Goal: Task Accomplishment & Management: Manage account settings

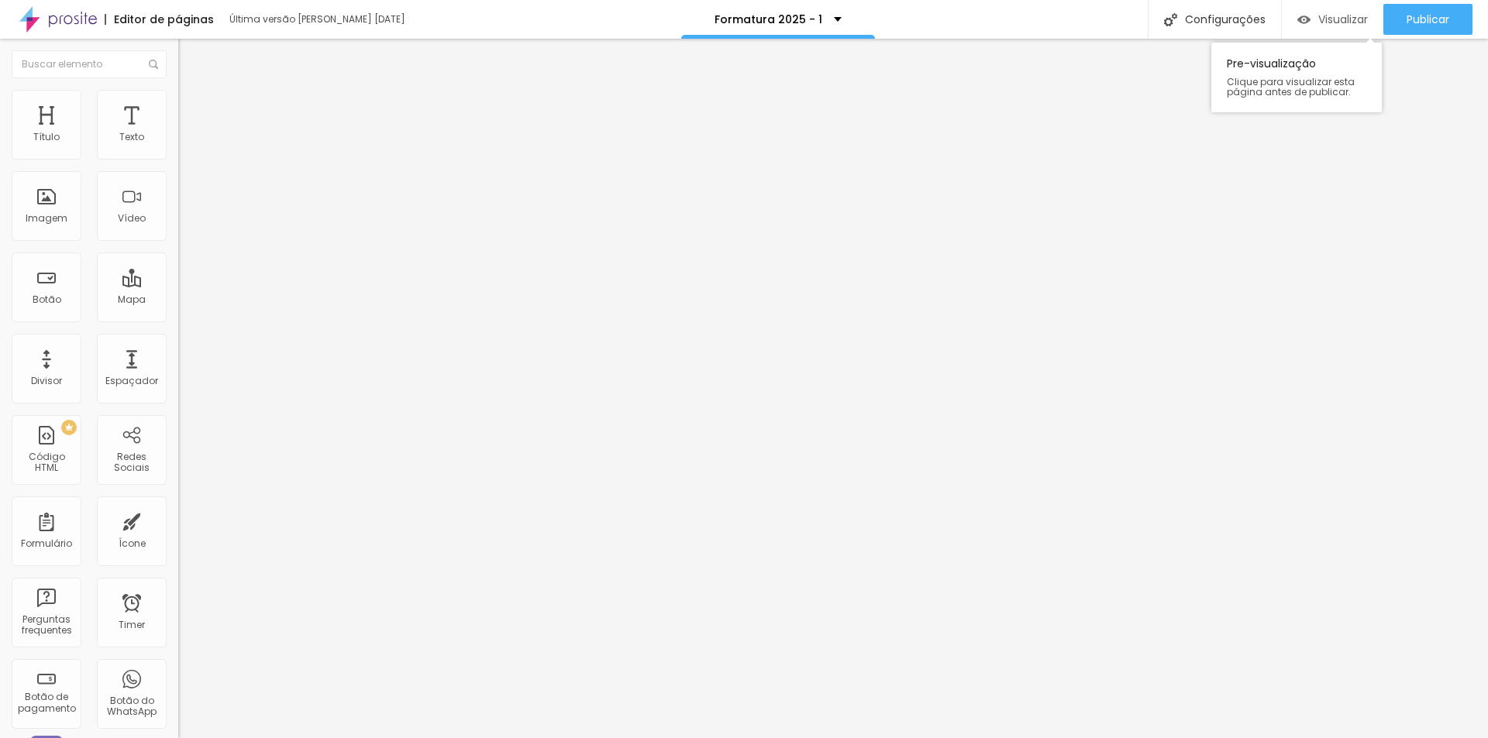
click at [1308, 14] on div "Visualizar" at bounding box center [1332, 19] width 71 height 13
click at [1204, 11] on div "Configurações" at bounding box center [1213, 19] width 133 height 39
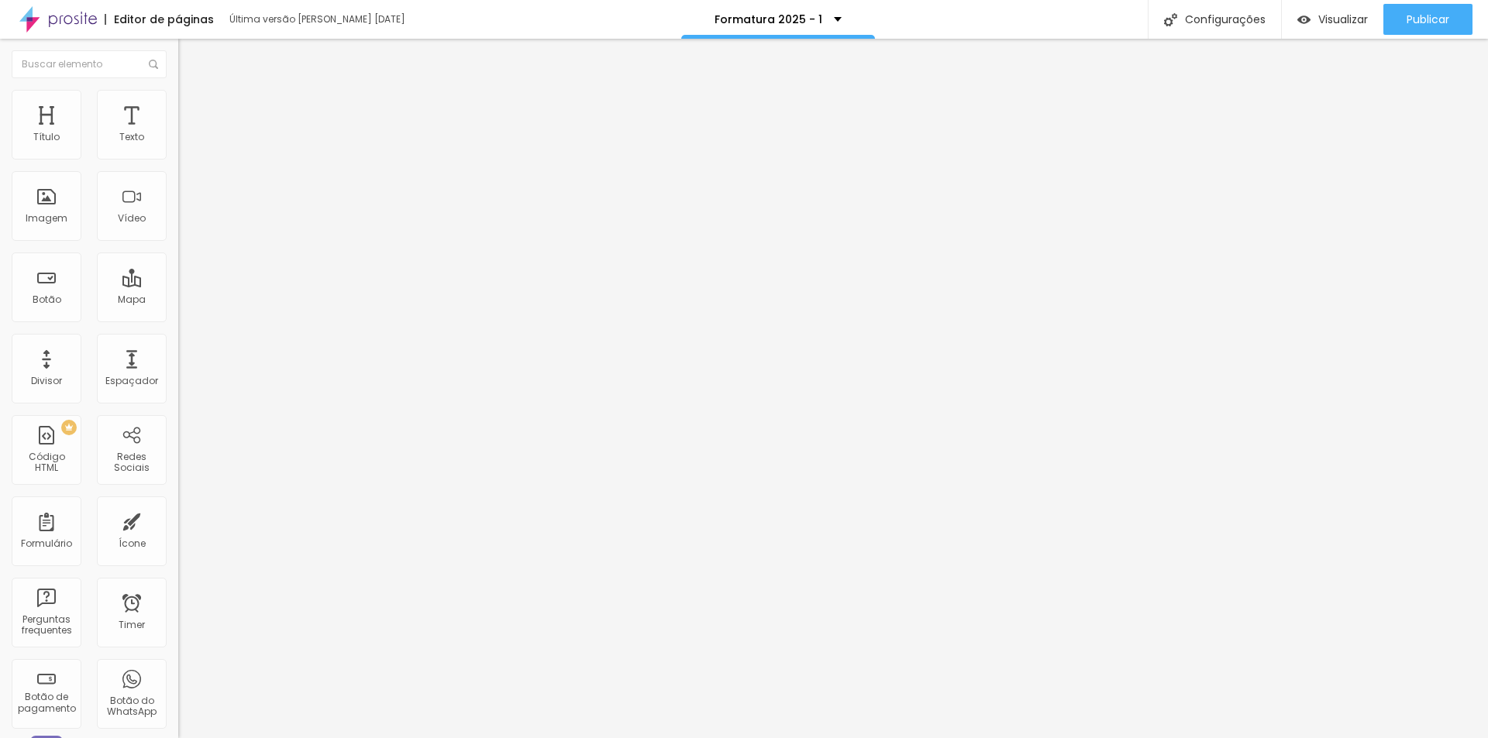
click at [178, 133] on span "Trocar imagem" at bounding box center [220, 126] width 84 height 13
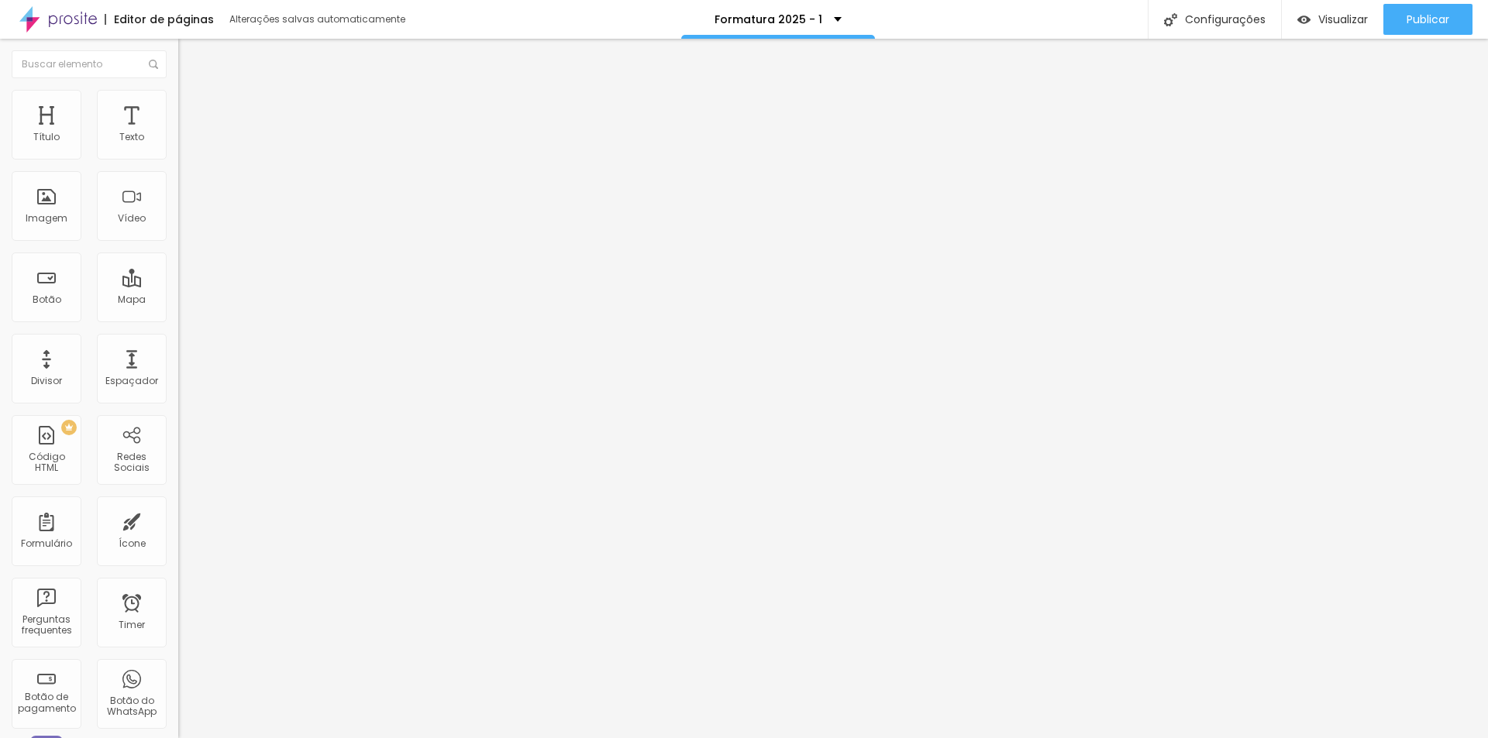
click at [269, 738] on div at bounding box center [744, 748] width 1488 height 0
click at [268, 738] on div at bounding box center [744, 748] width 1488 height 0
drag, startPoint x: 211, startPoint y: 590, endPoint x: 149, endPoint y: 588, distance: 62.0
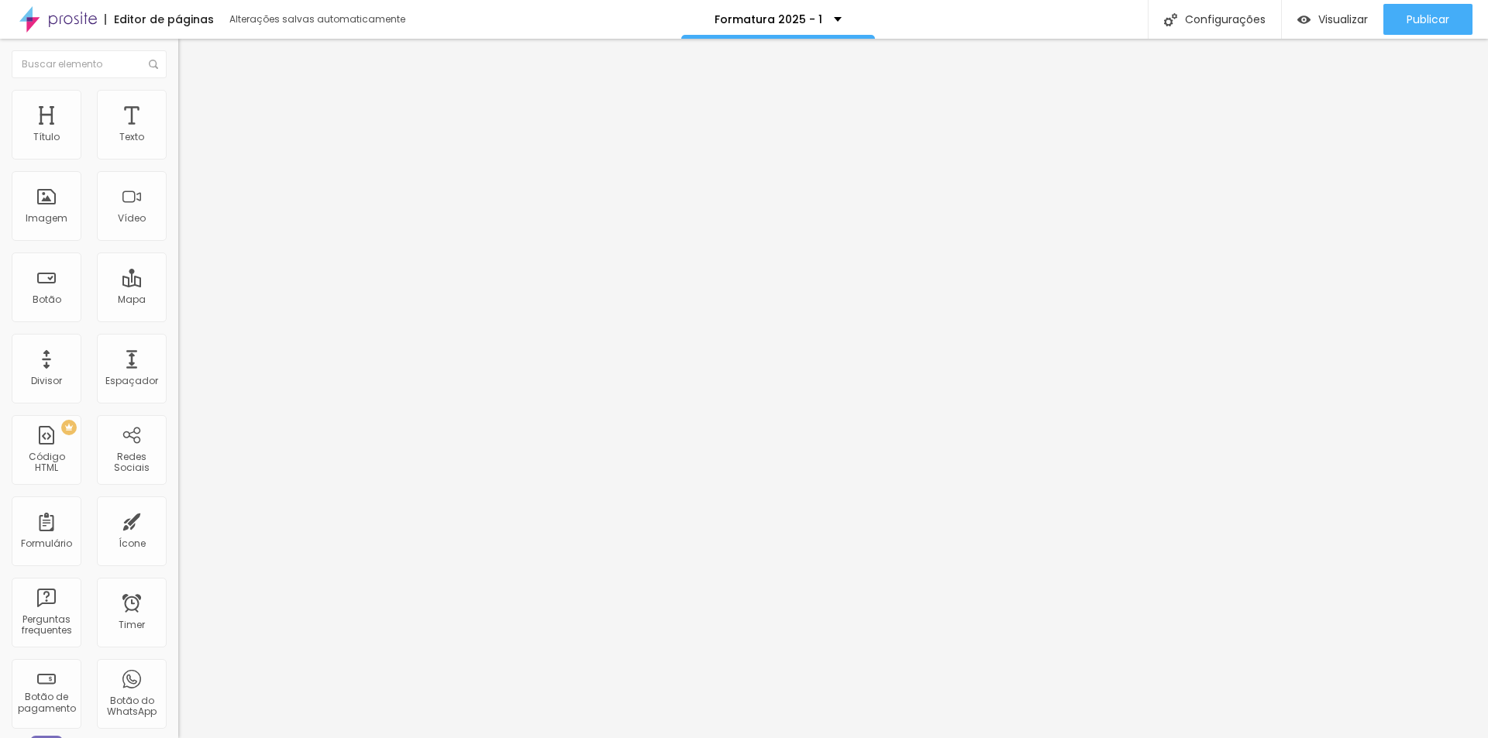
click at [178, 133] on span "Trocar imagem" at bounding box center [220, 126] width 84 height 13
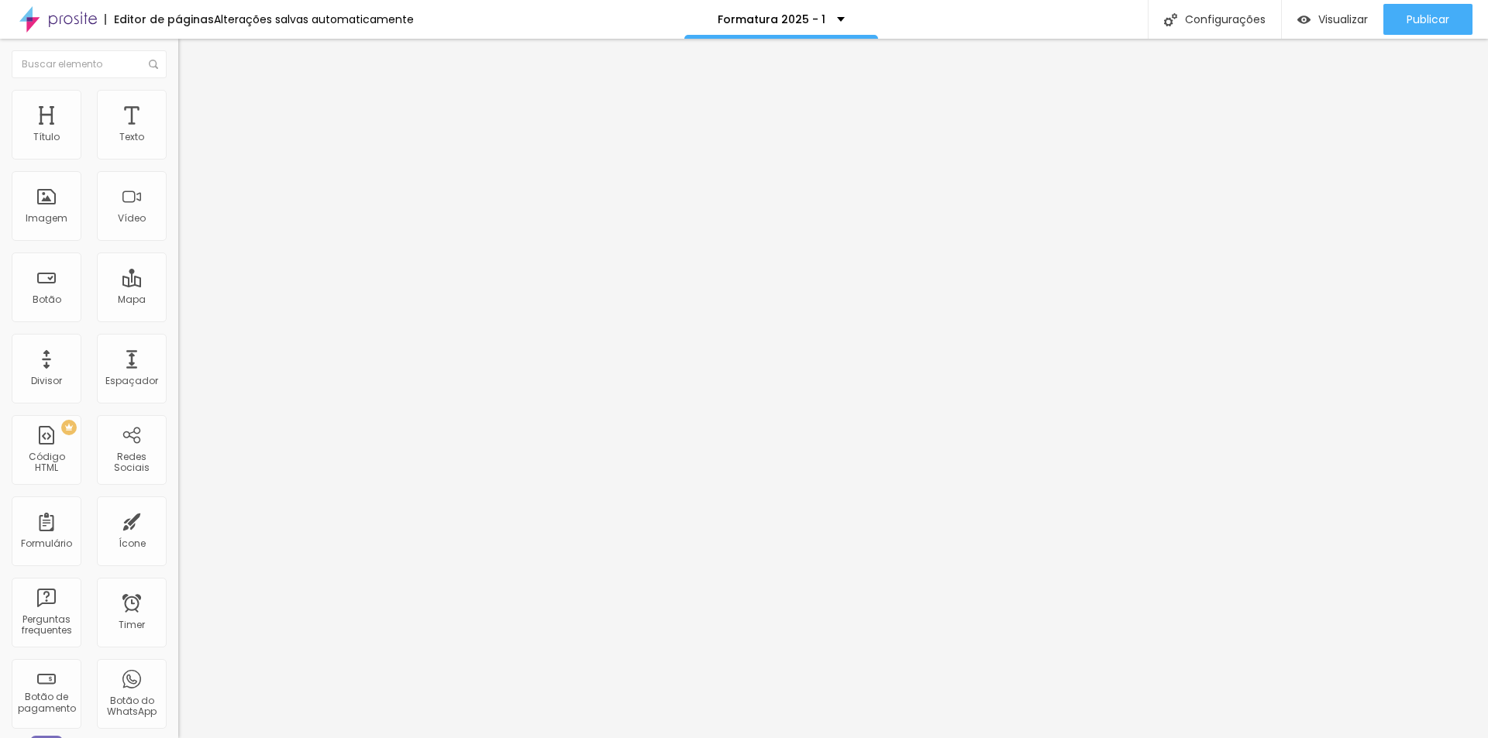
click at [178, 133] on span "Trocar imagem" at bounding box center [220, 126] width 84 height 13
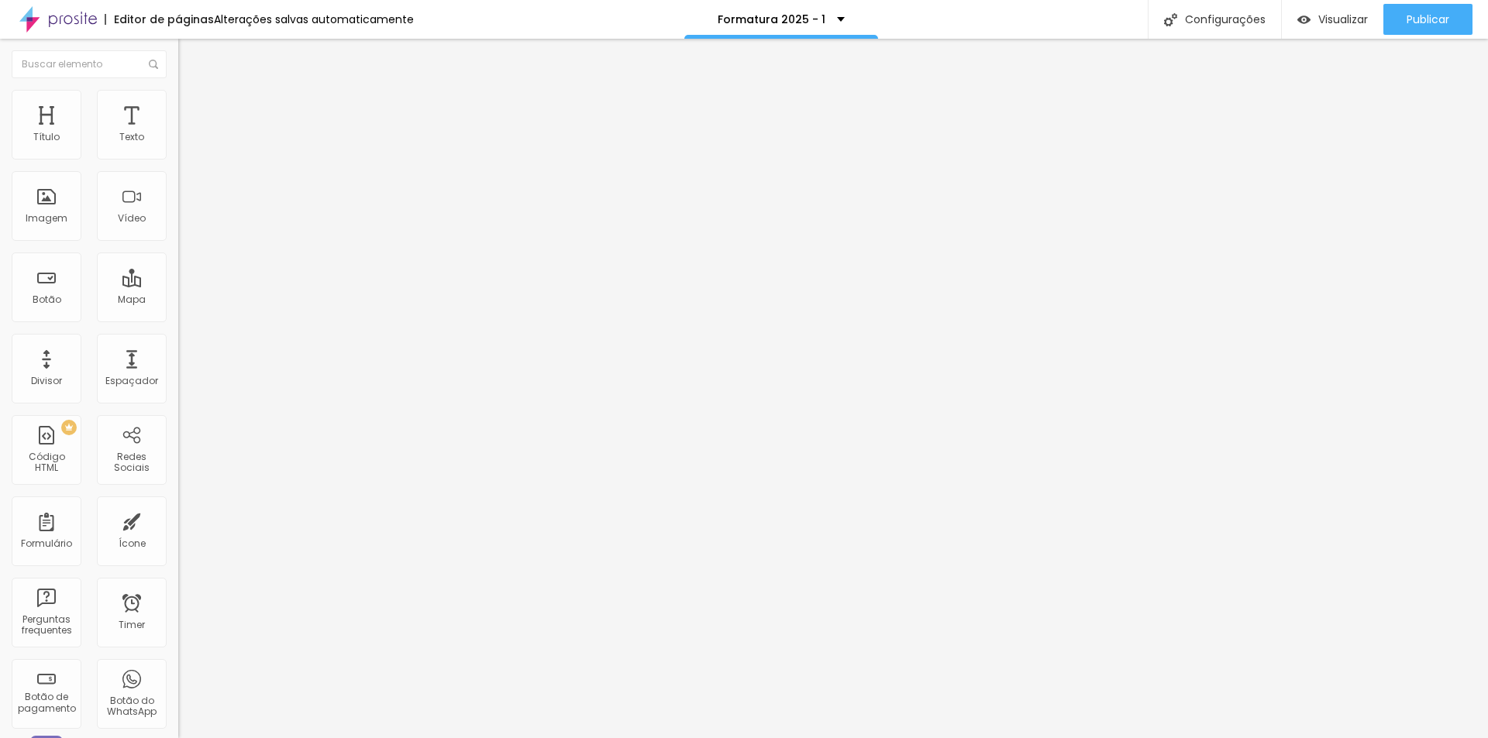
click at [178, 133] on span "Trocar imagem" at bounding box center [220, 126] width 84 height 13
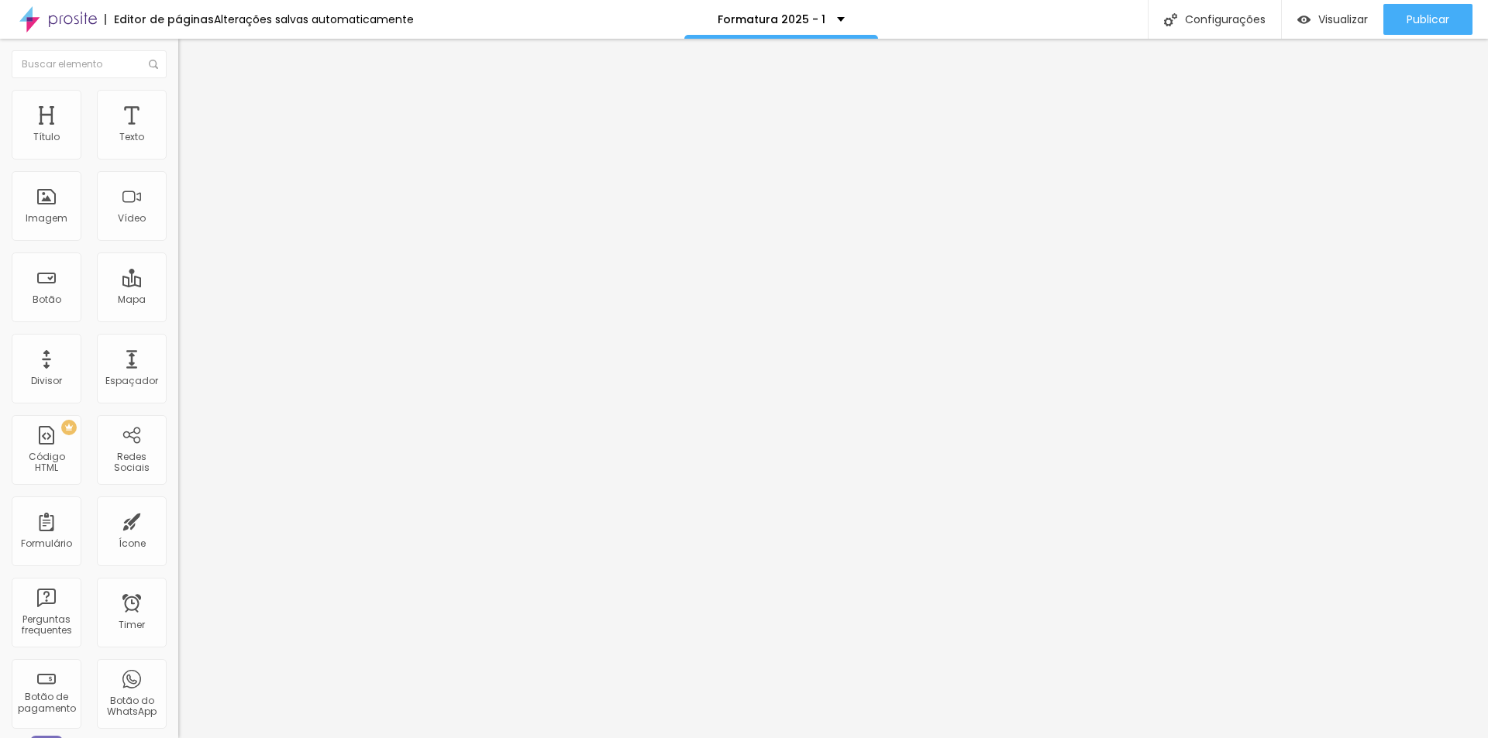
click at [178, 133] on span "Trocar imagem" at bounding box center [220, 126] width 84 height 13
click at [178, 132] on div "Trocar imagem" at bounding box center [267, 126] width 178 height 11
click at [178, 133] on span "Trocar imagem" at bounding box center [220, 126] width 84 height 13
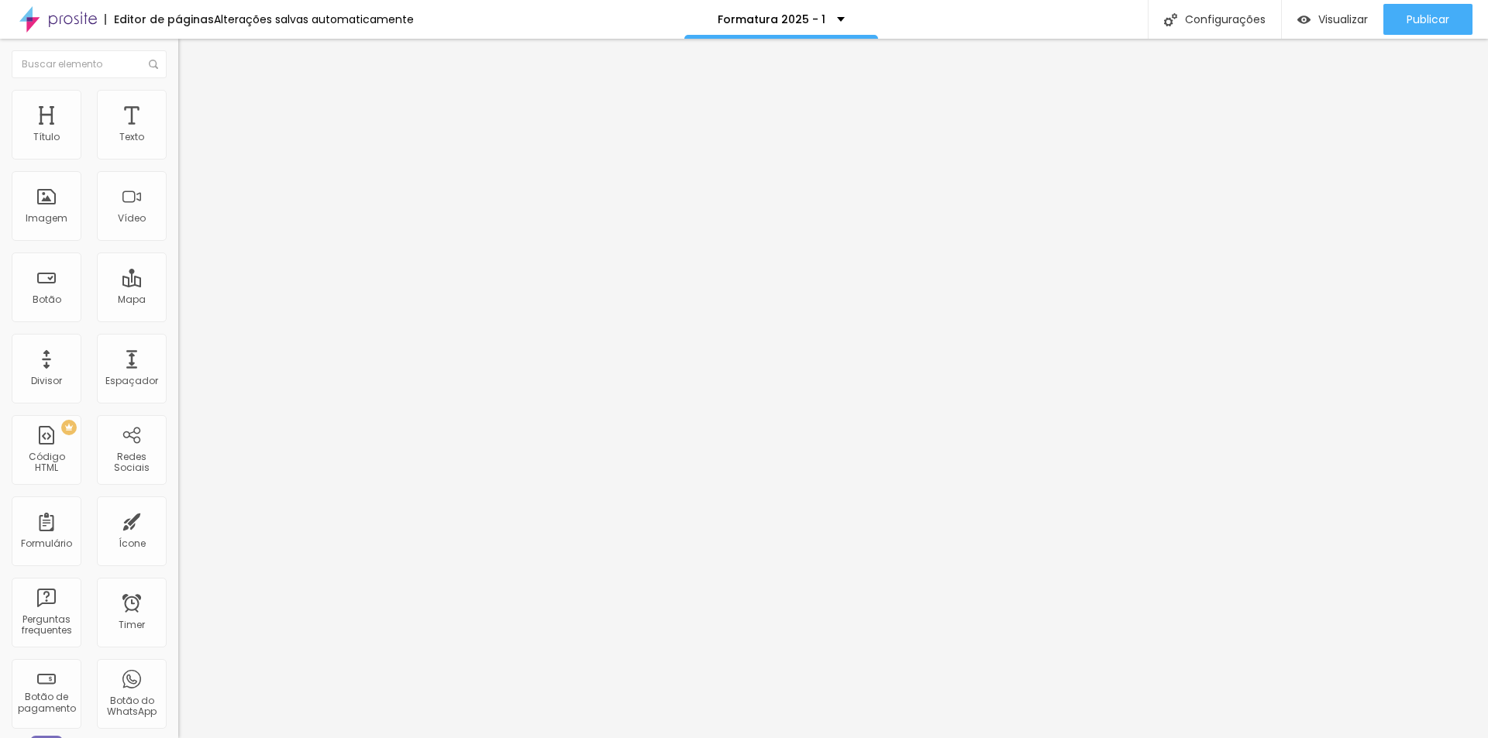
click at [178, 133] on span "Trocar imagem" at bounding box center [220, 126] width 84 height 13
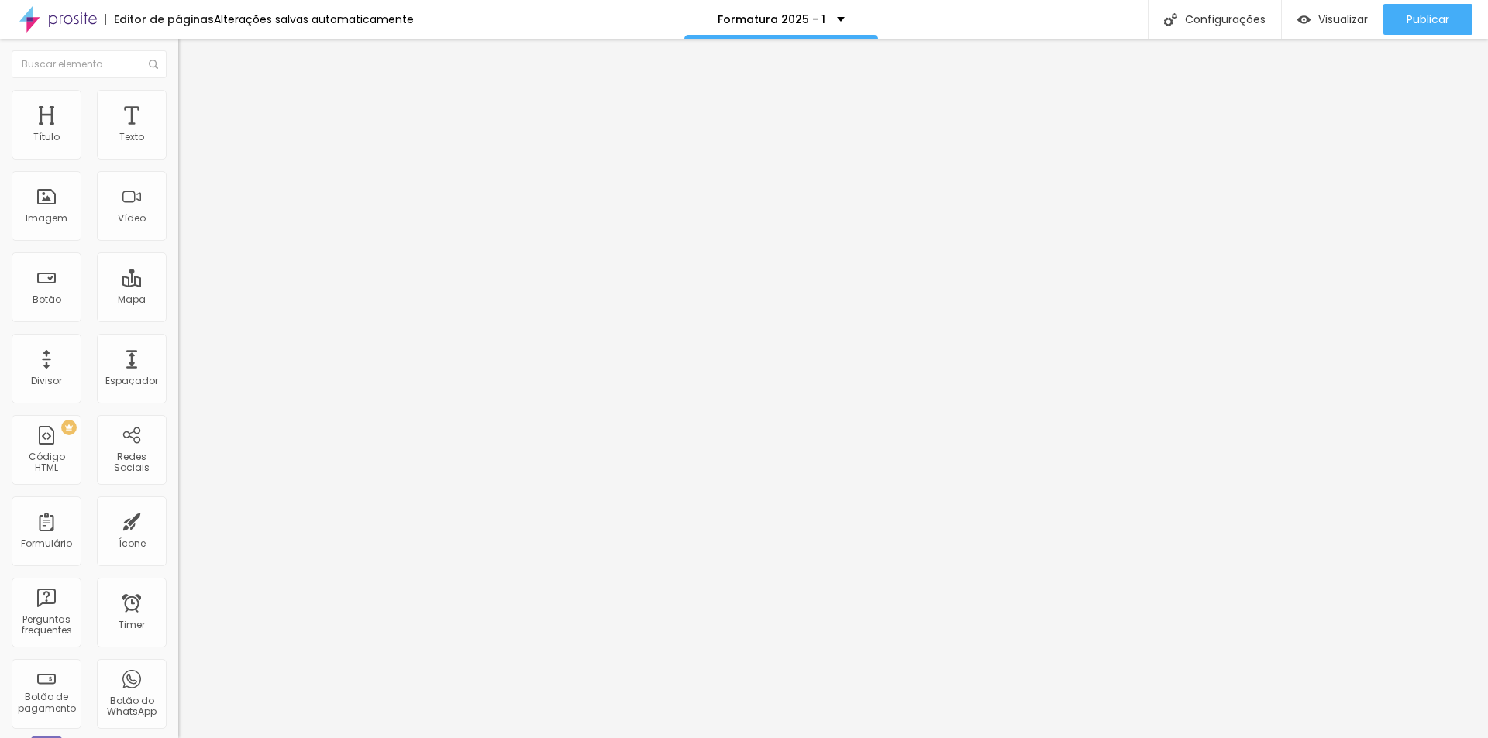
click at [178, 133] on span "Trocar imagem" at bounding box center [220, 126] width 84 height 13
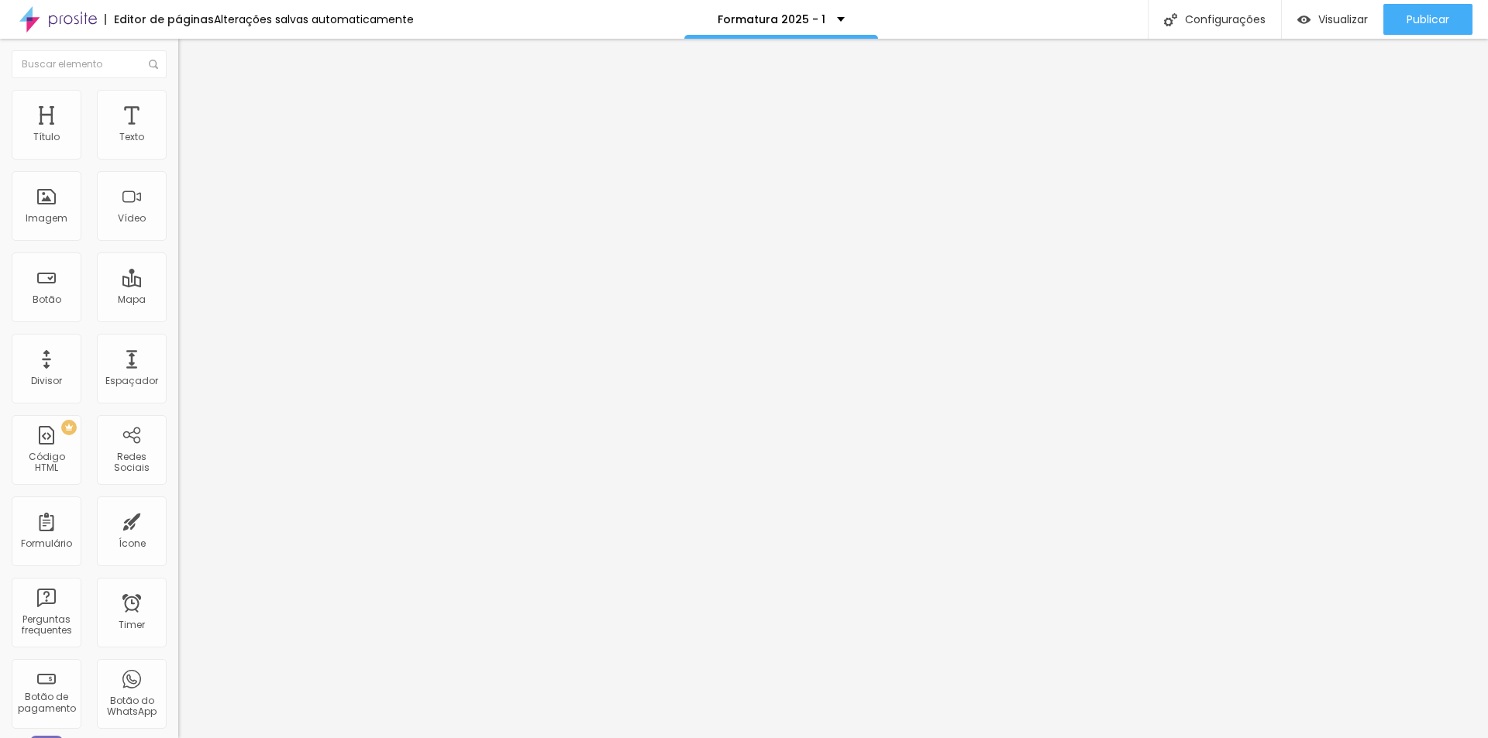
click at [178, 133] on span "Trocar imagem" at bounding box center [220, 126] width 84 height 13
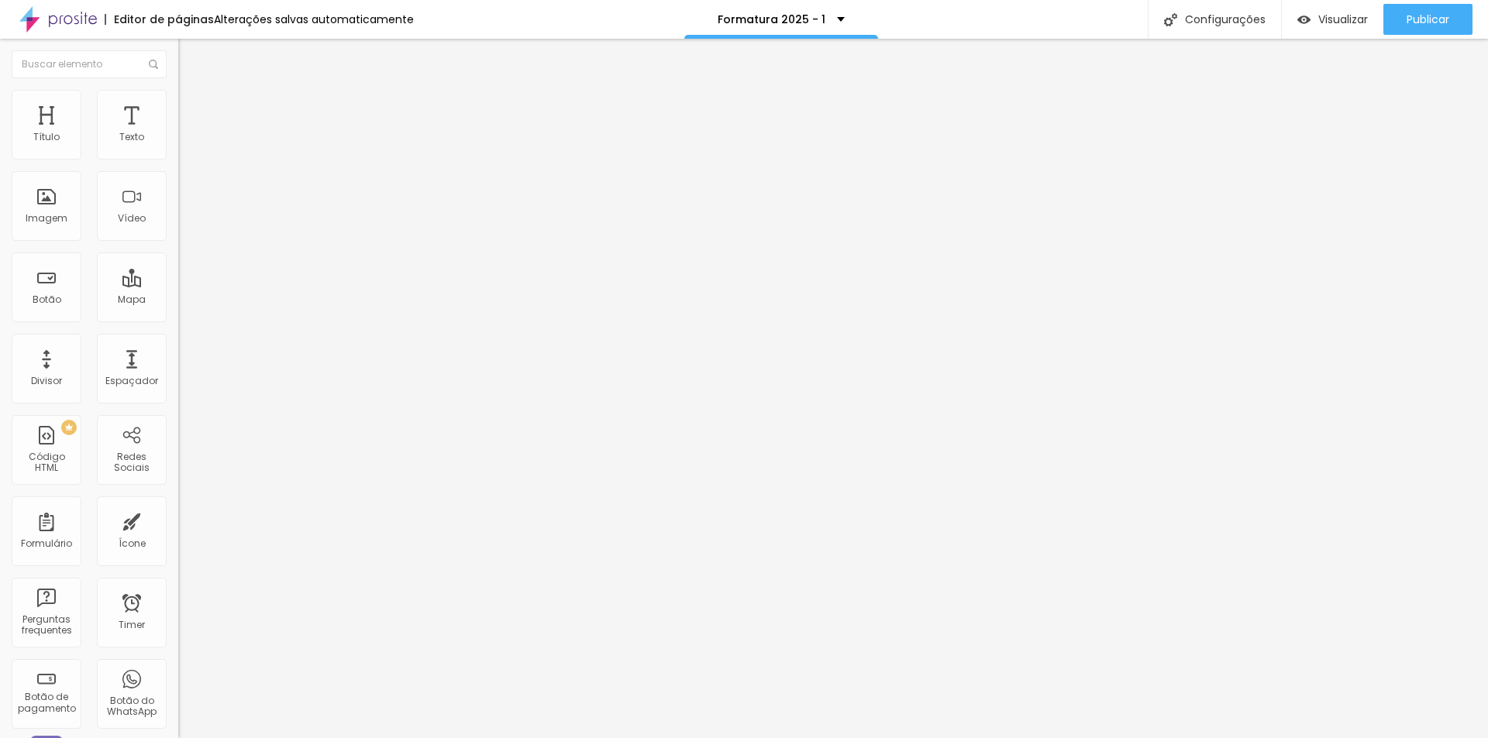
click at [178, 133] on span "Trocar imagem" at bounding box center [220, 126] width 84 height 13
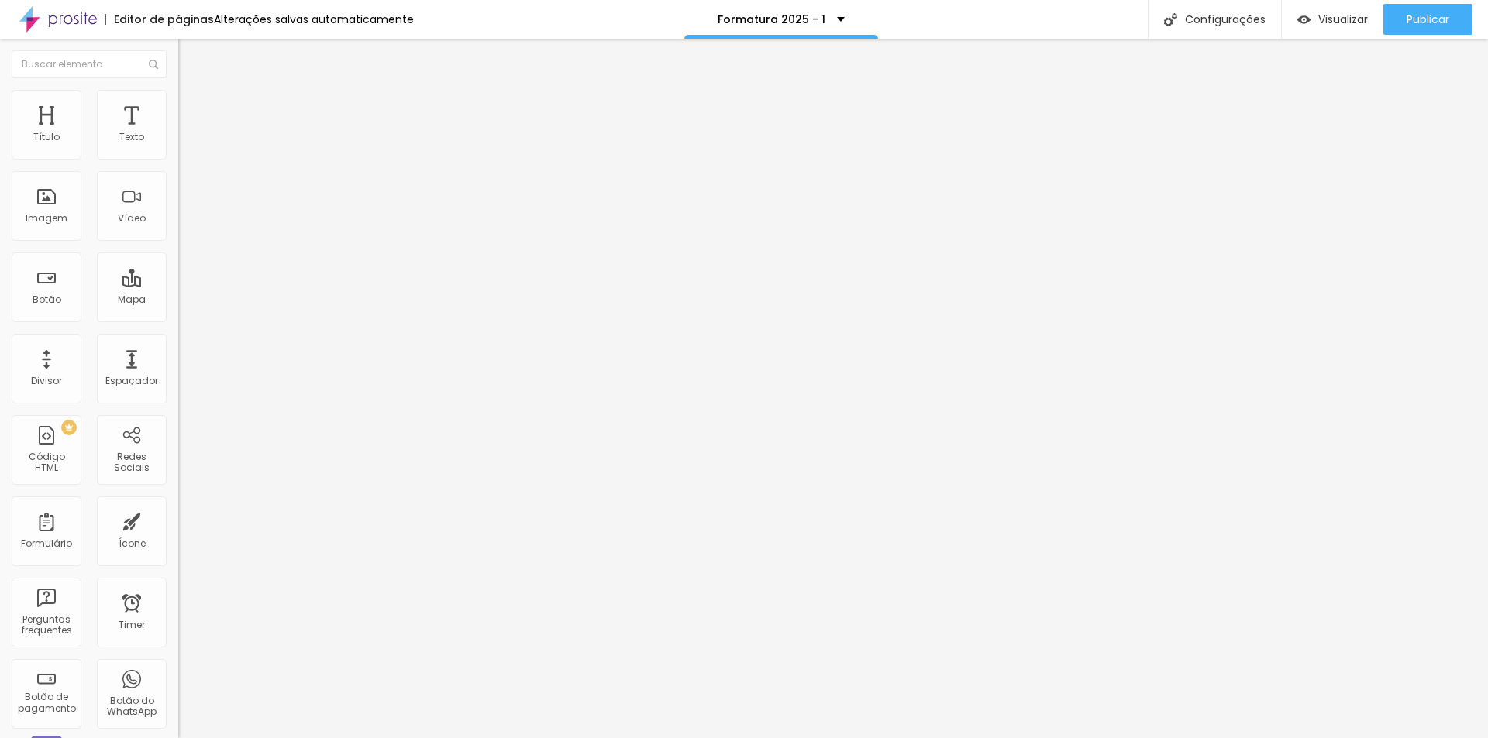
click at [178, 133] on span "Trocar imagem" at bounding box center [220, 126] width 84 height 13
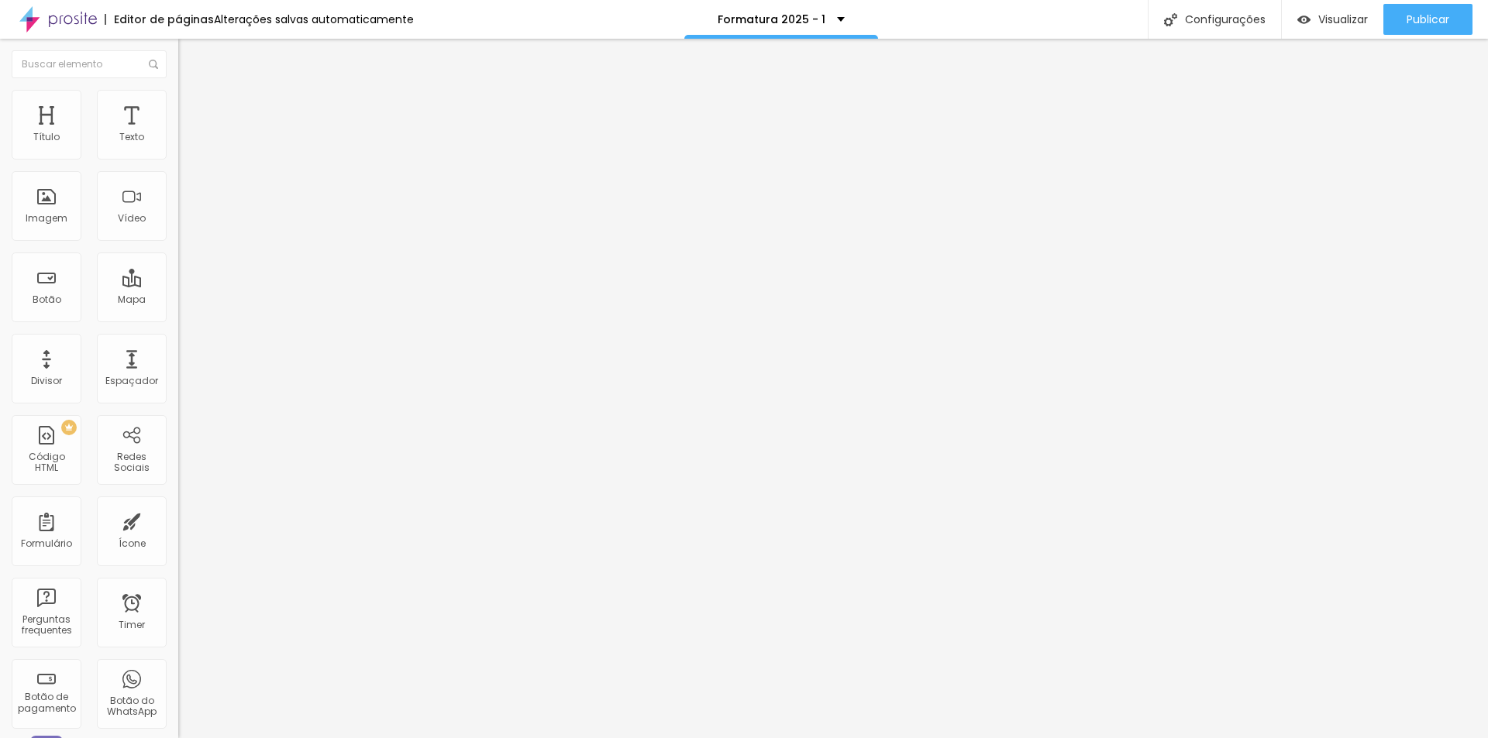
click at [178, 133] on span "Trocar imagem" at bounding box center [220, 126] width 84 height 13
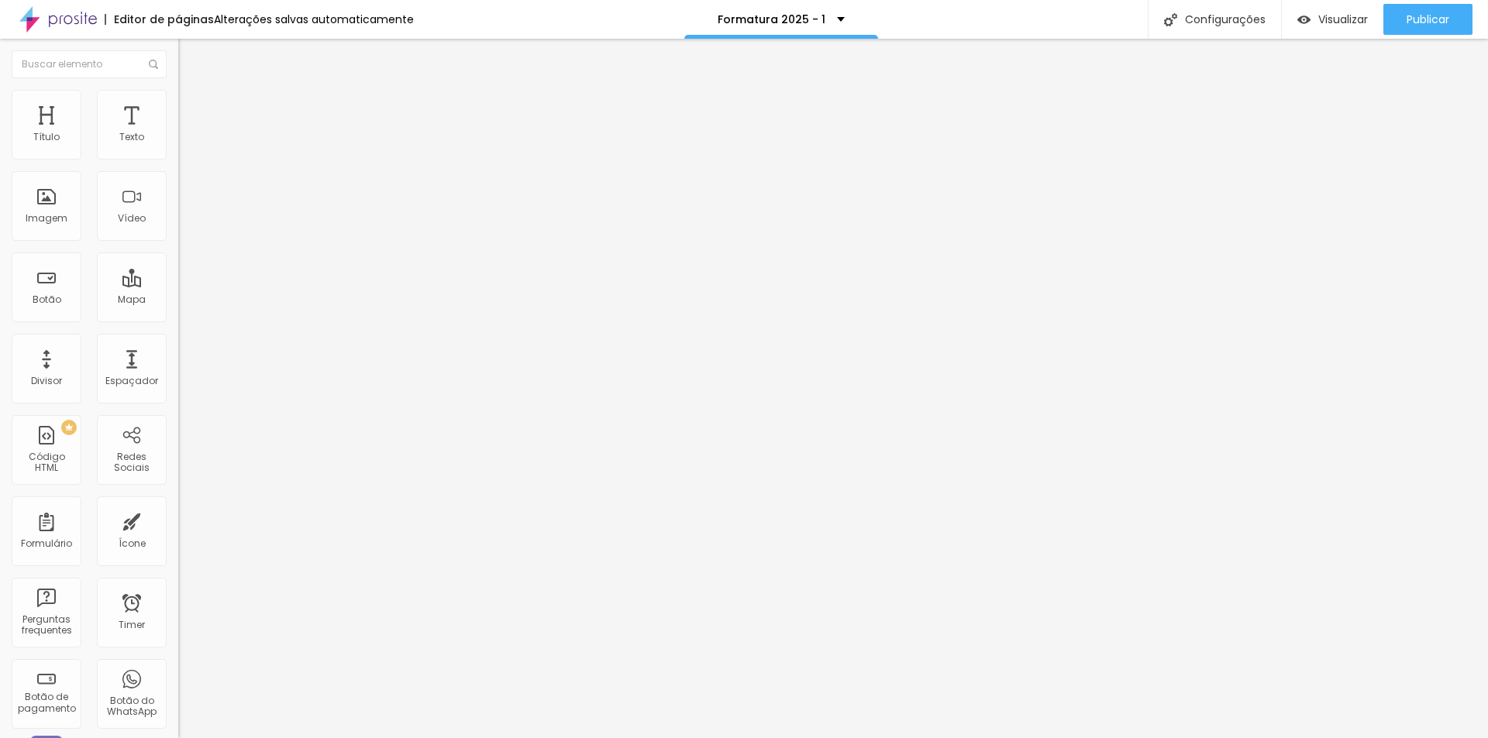
click at [178, 133] on span "Trocar imagem" at bounding box center [220, 126] width 84 height 13
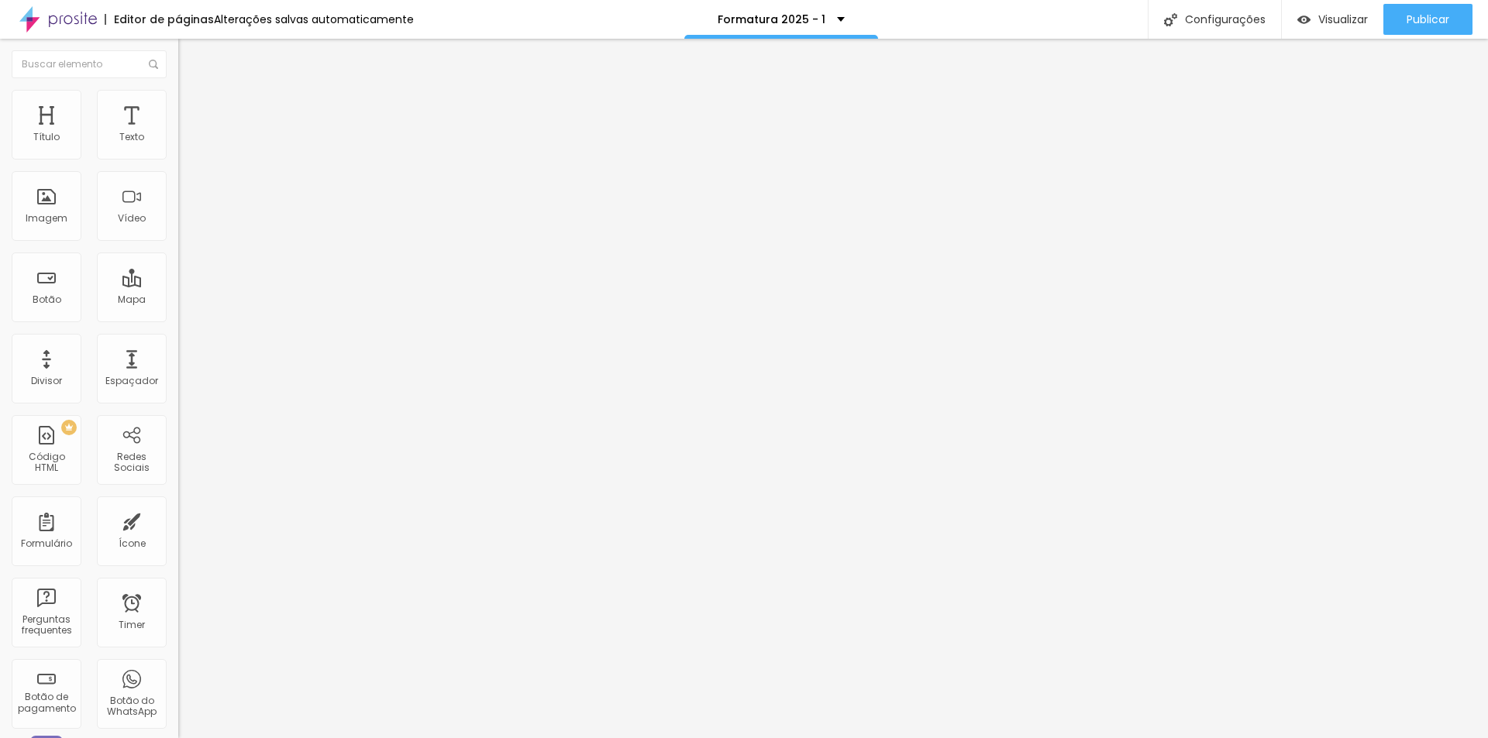
click at [178, 133] on span "Trocar imagem" at bounding box center [220, 126] width 84 height 13
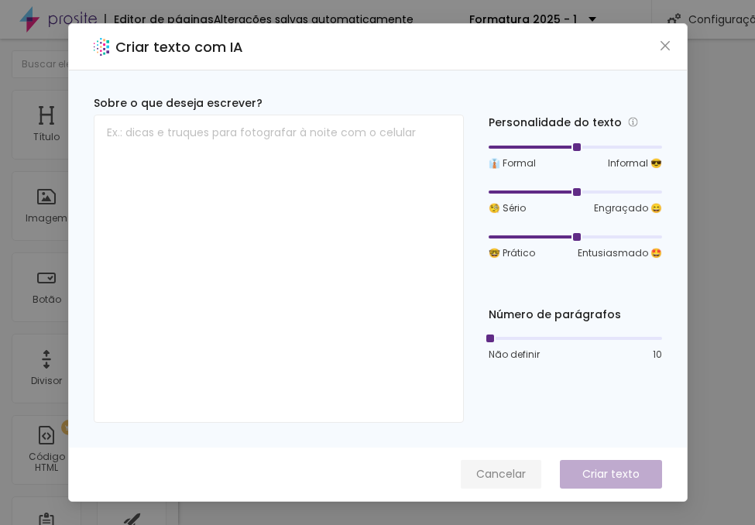
click at [504, 476] on span "Cancelar" at bounding box center [502, 474] width 50 height 16
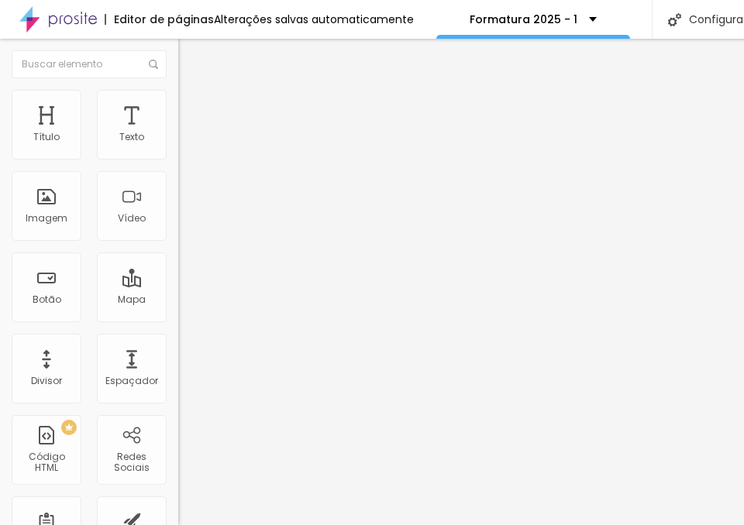
type input "23"
type input "22"
type input "21"
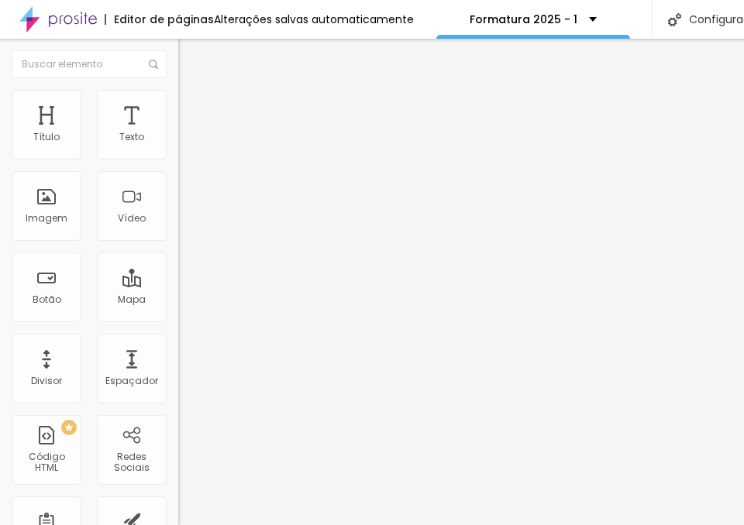
type input "21"
type input "20"
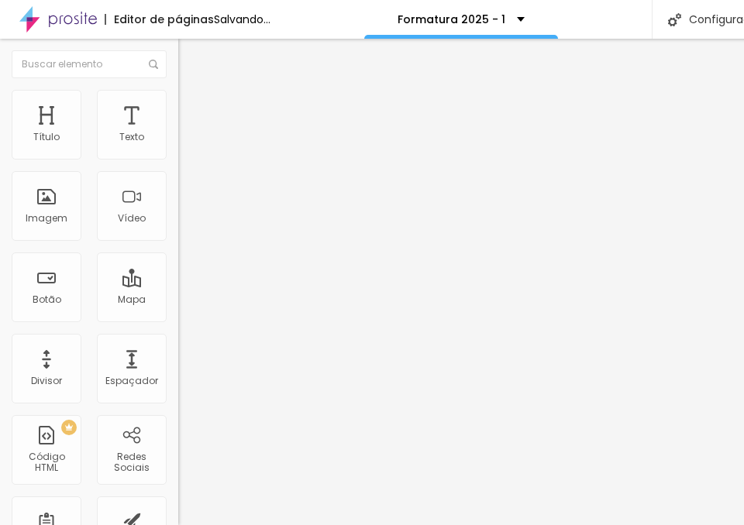
type input "19"
type input "18"
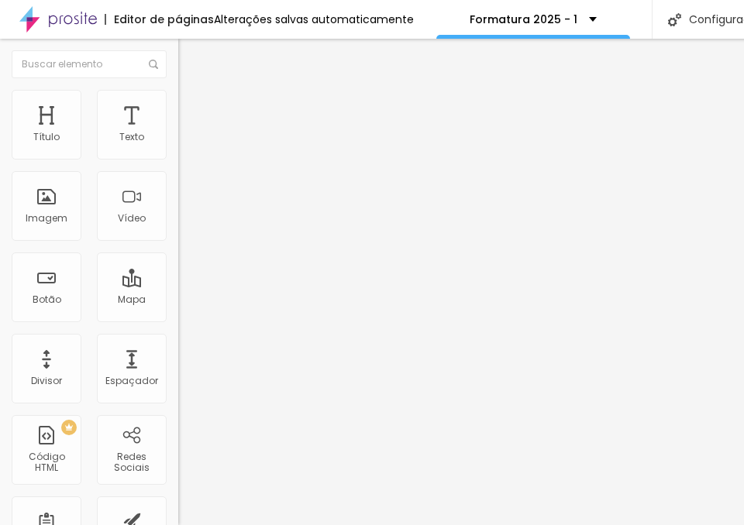
drag, startPoint x: 100, startPoint y: 151, endPoint x: 77, endPoint y: 153, distance: 22.6
click at [178, 285] on input "range" at bounding box center [228, 291] width 100 height 12
click at [178, 299] on input "18" at bounding box center [207, 307] width 58 height 16
type input "15"
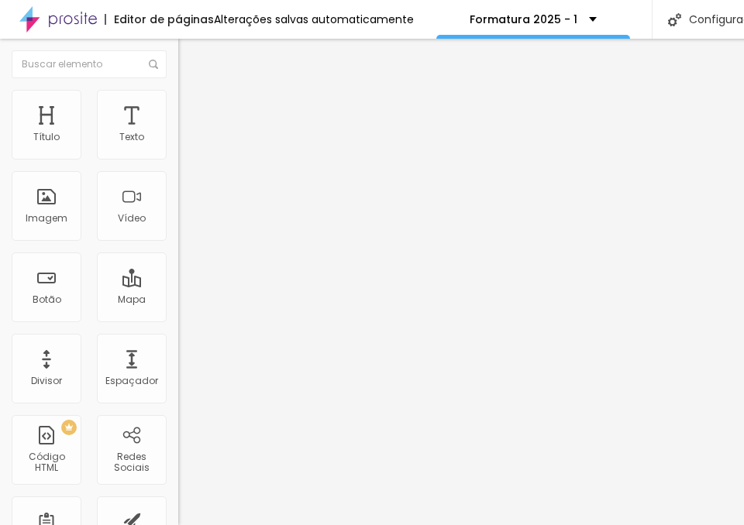
click at [184, 144] on icon "button" at bounding box center [188, 139] width 9 height 9
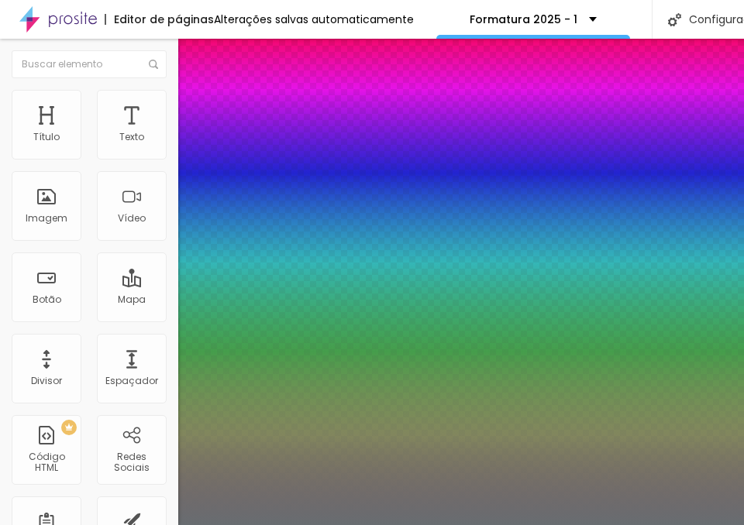
type input "1"
click at [152, 525] on div at bounding box center [372, 525] width 744 height 0
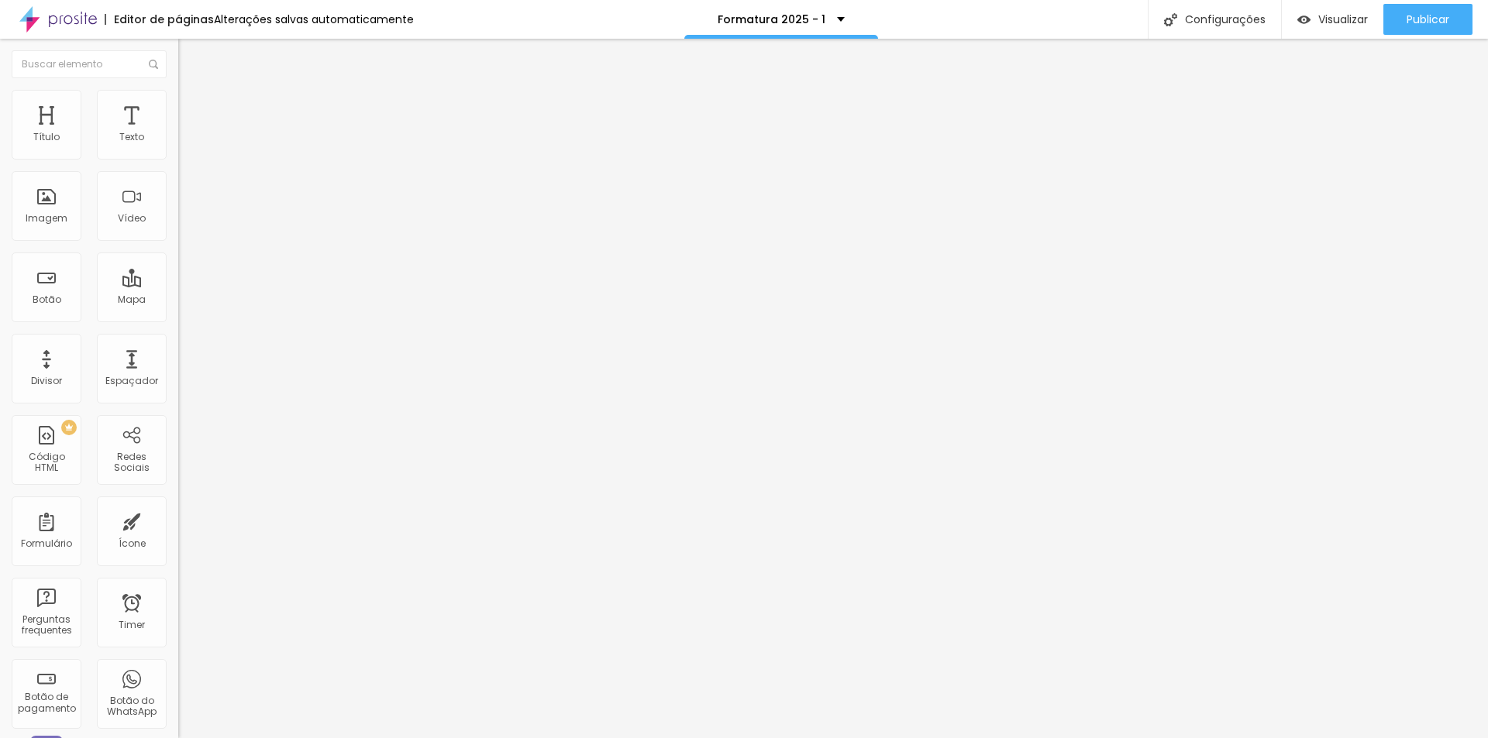
click at [184, 144] on icon "button" at bounding box center [188, 139] width 9 height 9
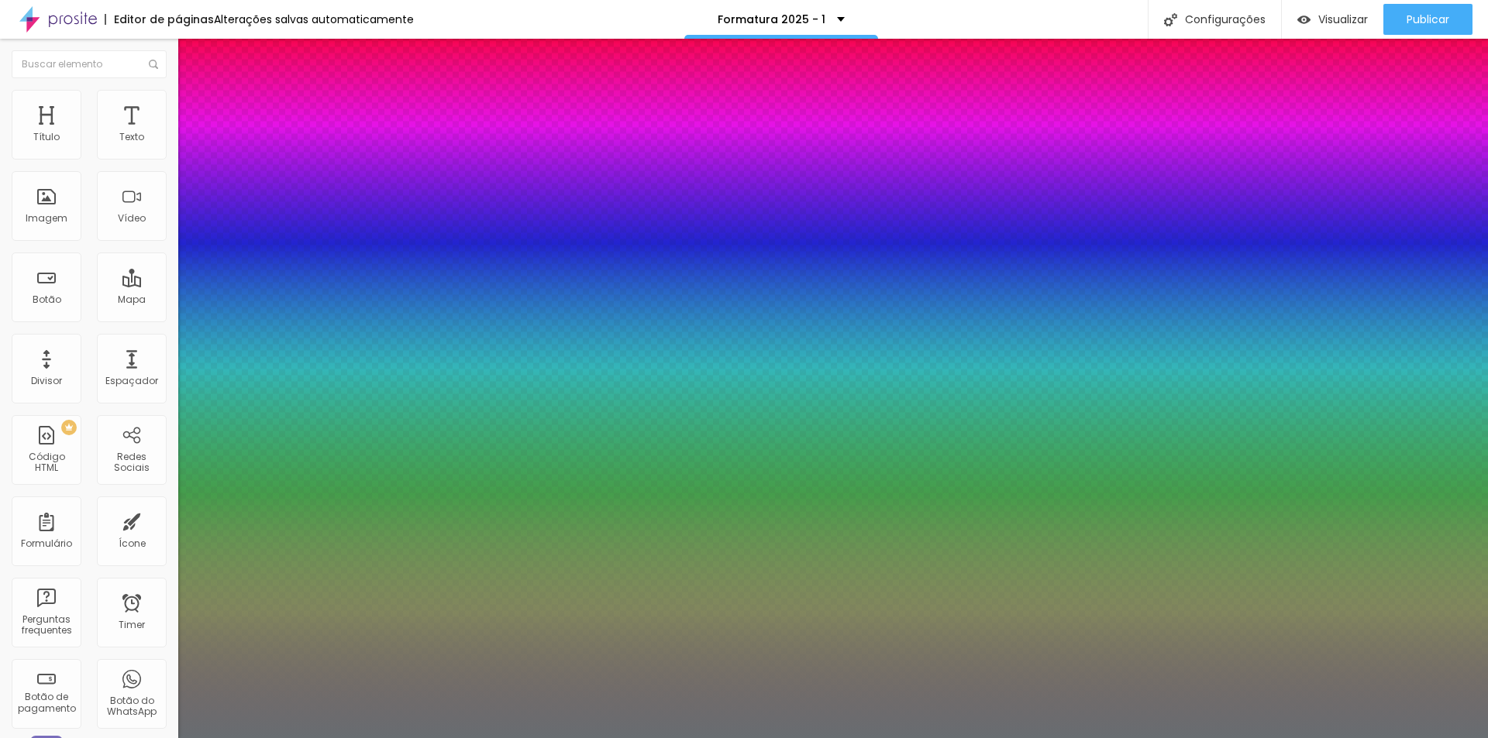
type input "1"
drag, startPoint x: 348, startPoint y: 263, endPoint x: 322, endPoint y: 263, distance: 25.6
type input "8"
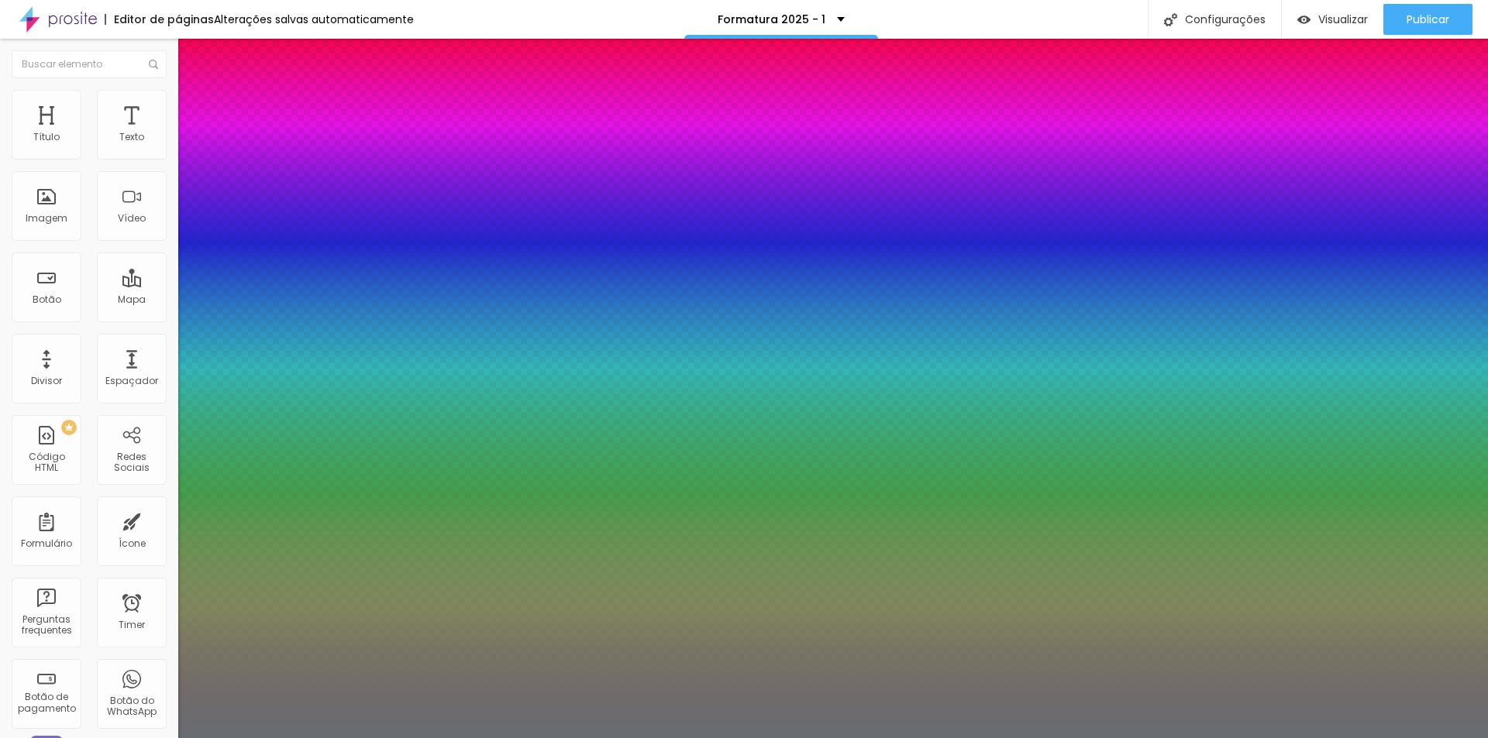
type input "1"
type input "18"
type input "1"
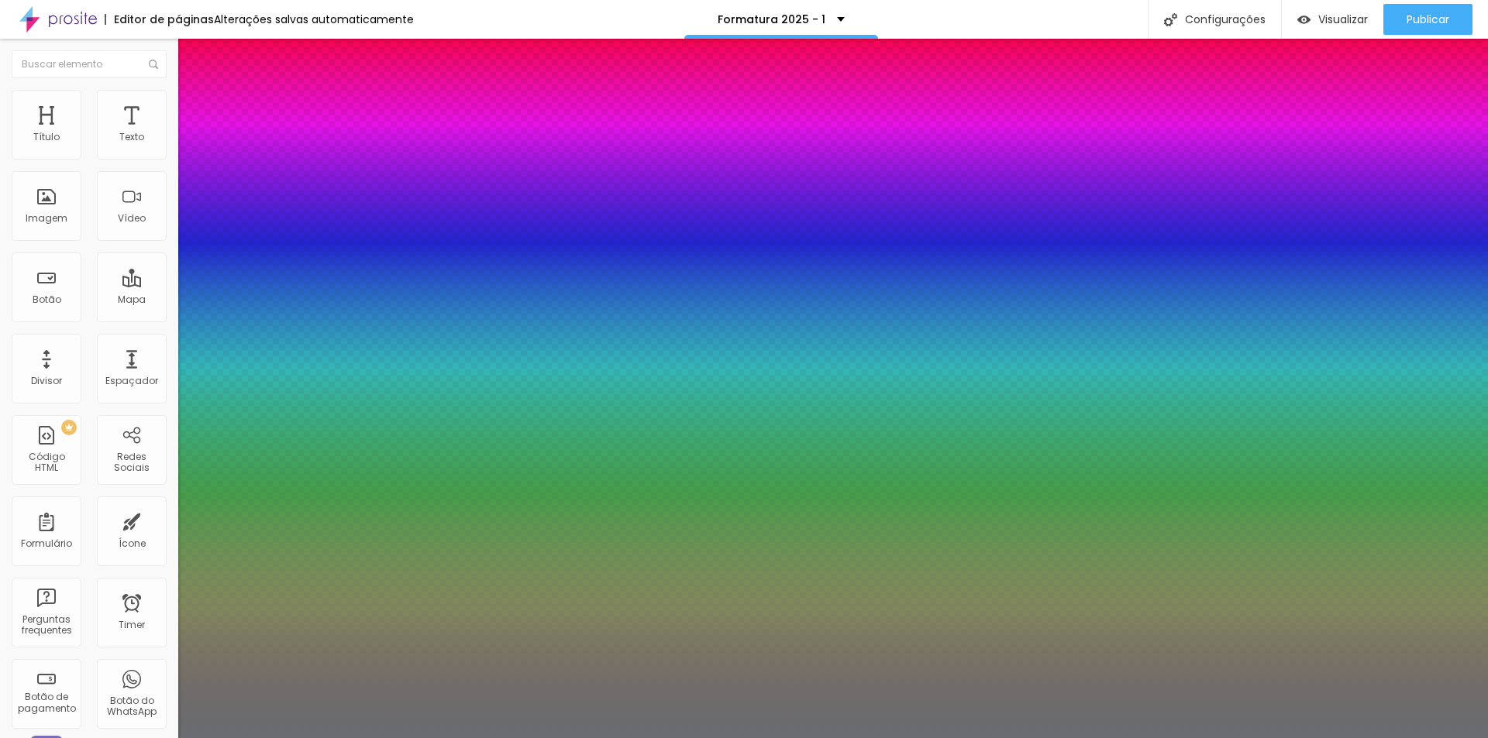
type input "18"
type input "1"
type input "8"
type input "2"
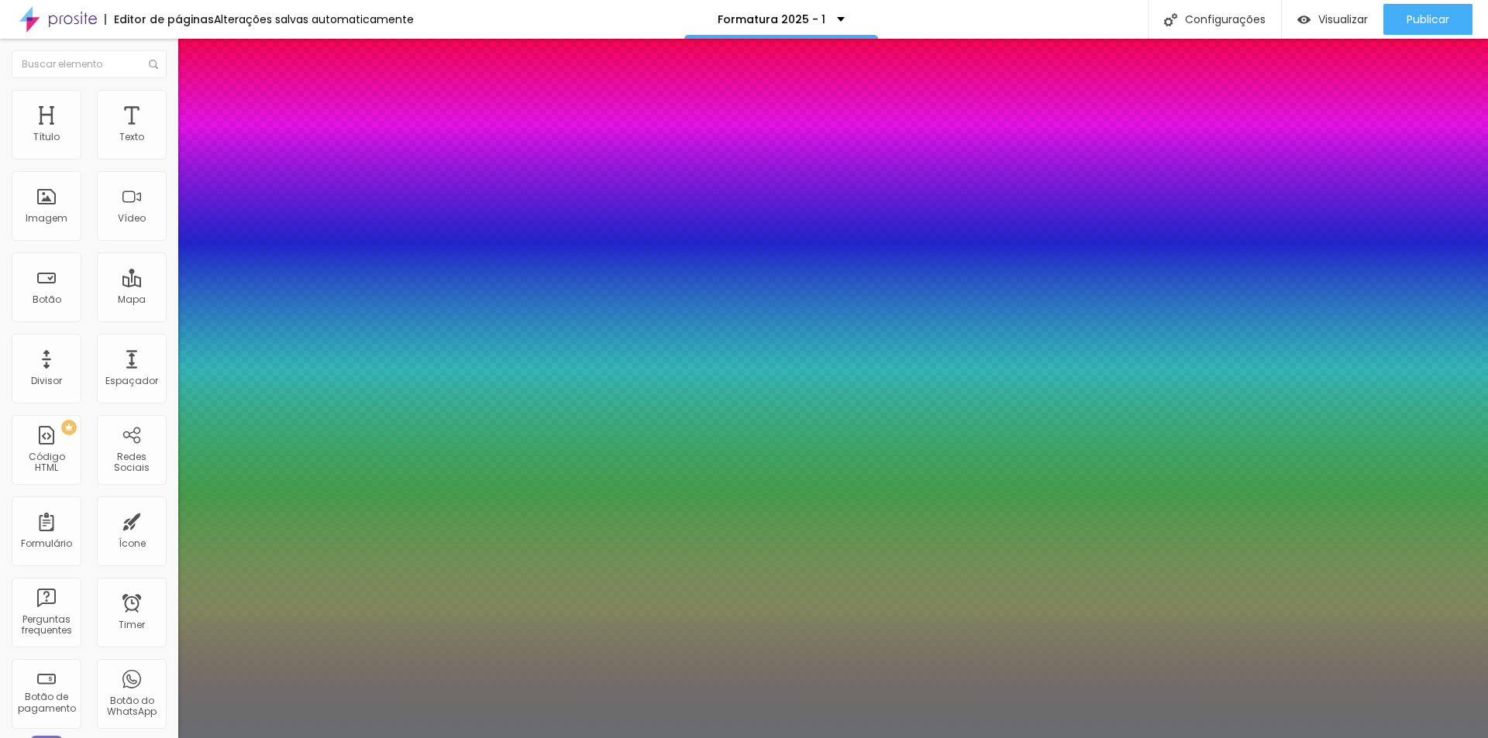
type input "1"
type input "20"
type input "1"
type input "20"
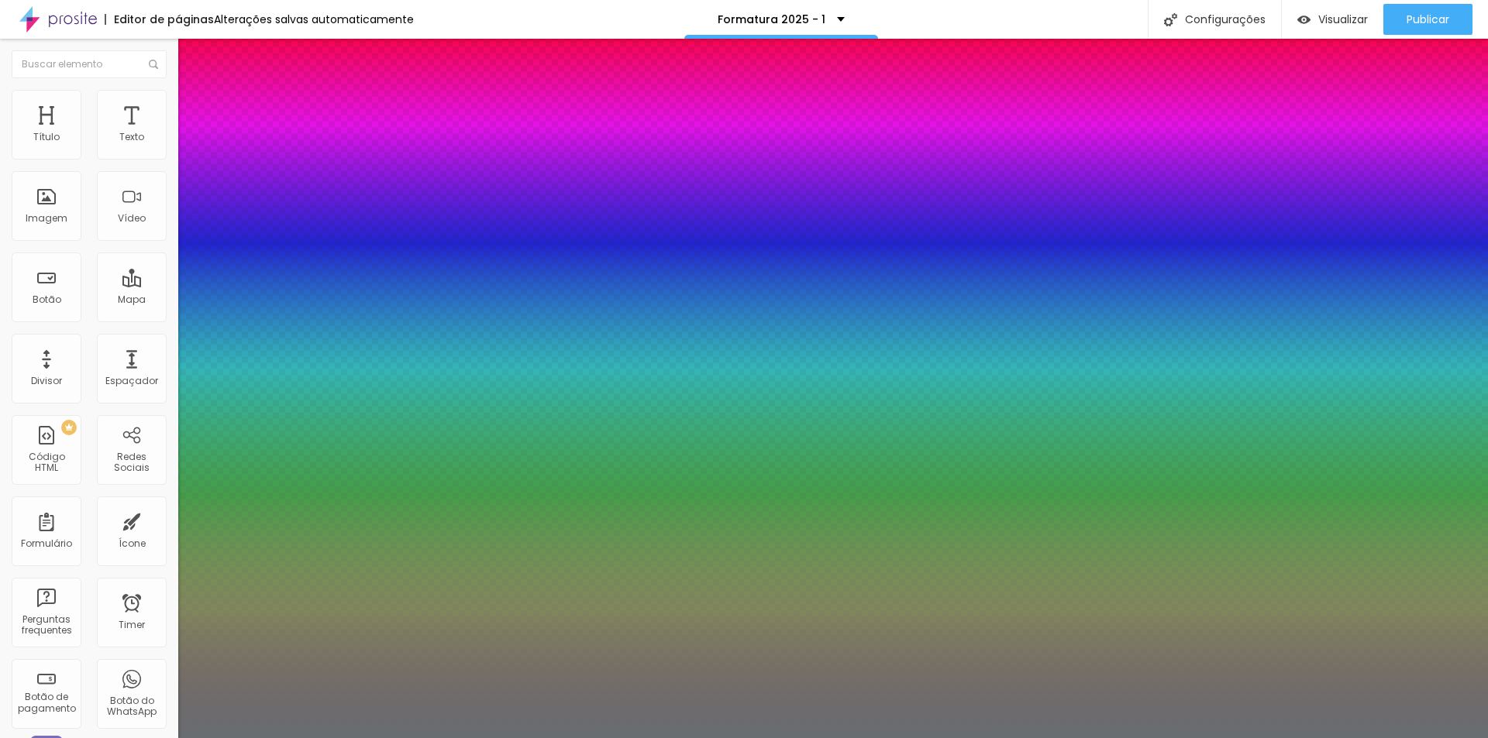
click at [544, 738] on div at bounding box center [744, 738] width 1488 height 0
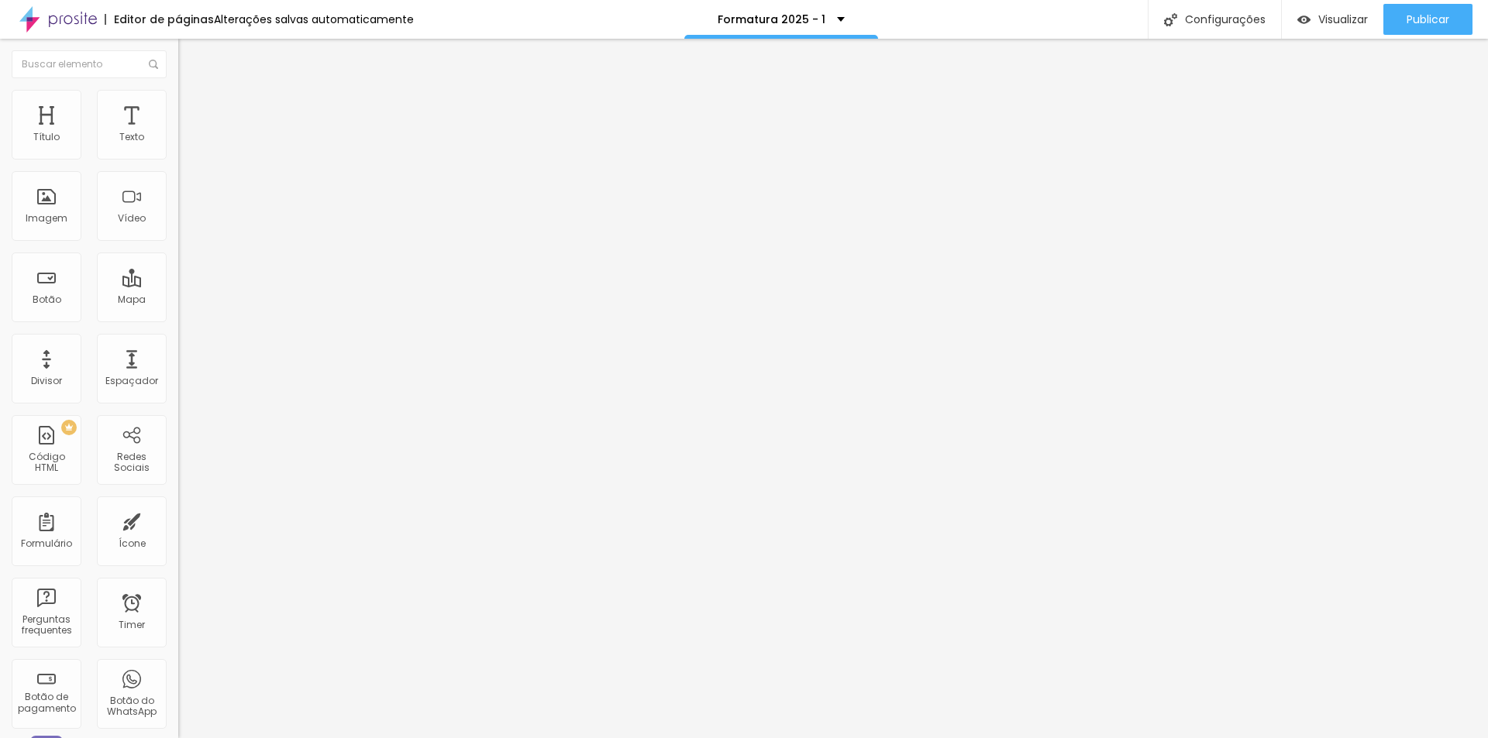
click at [184, 144] on icon "button" at bounding box center [188, 139] width 9 height 9
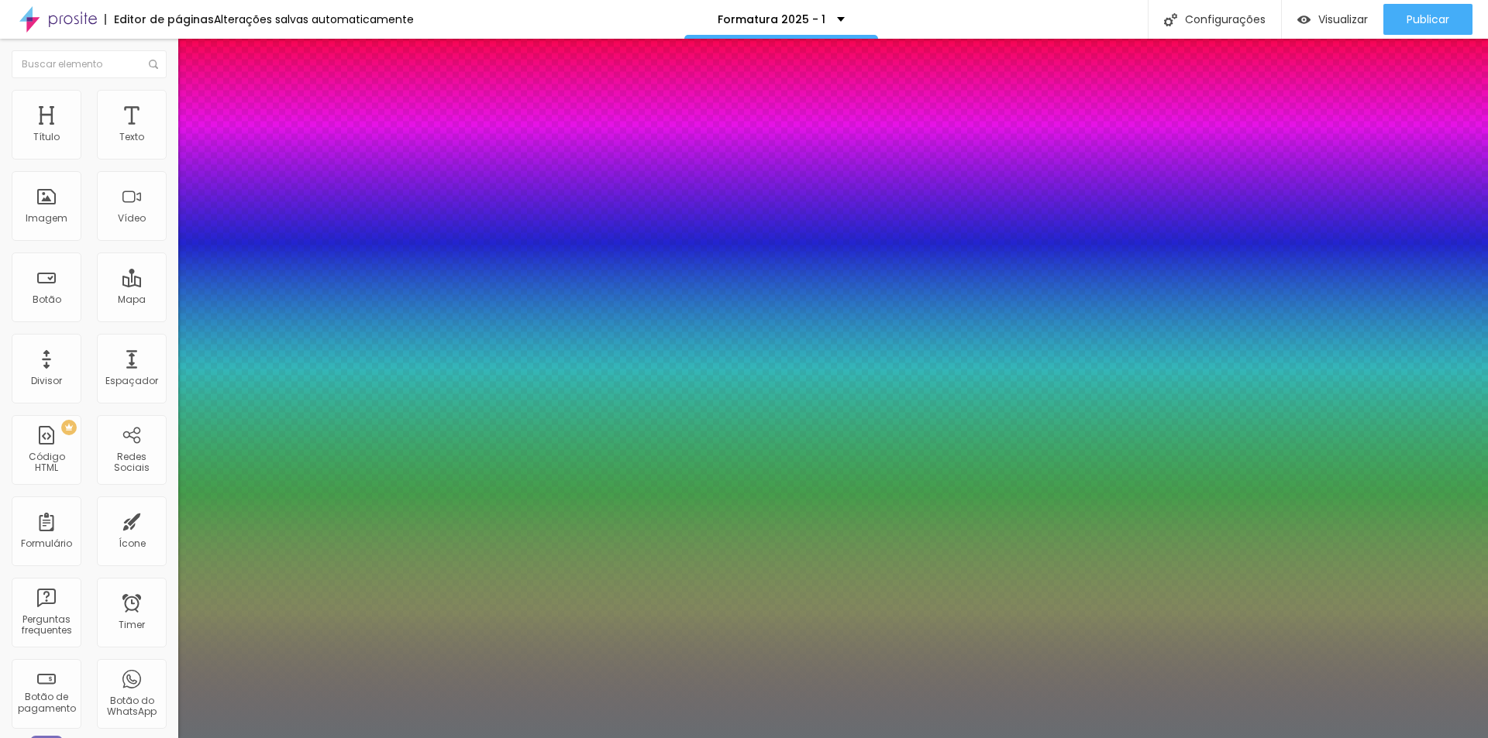
type input "1"
drag, startPoint x: 343, startPoint y: 261, endPoint x: 365, endPoint y: 261, distance: 21.7
type input "20"
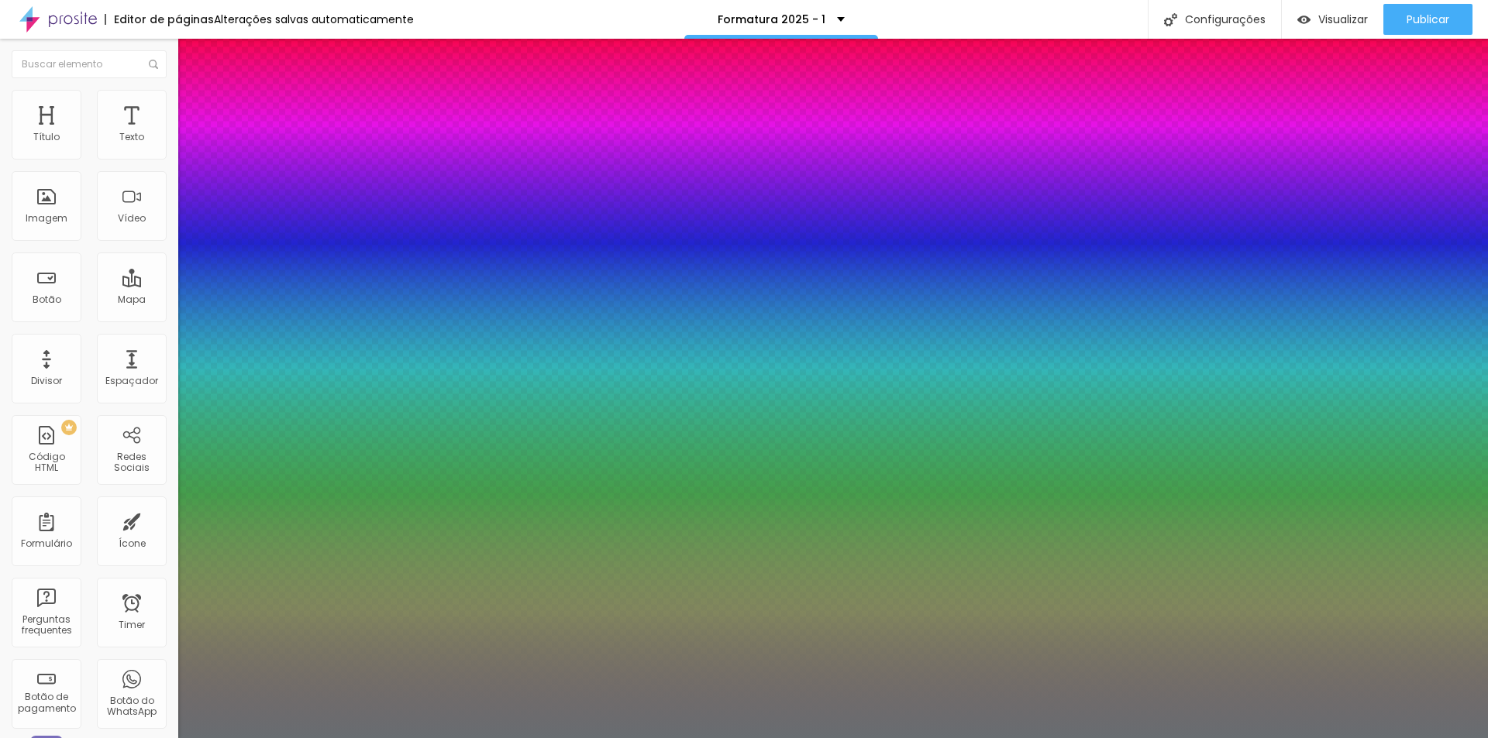
type input "20"
type input "1"
type input "20"
type input "1"
click at [700, 738] on div at bounding box center [744, 738] width 1488 height 0
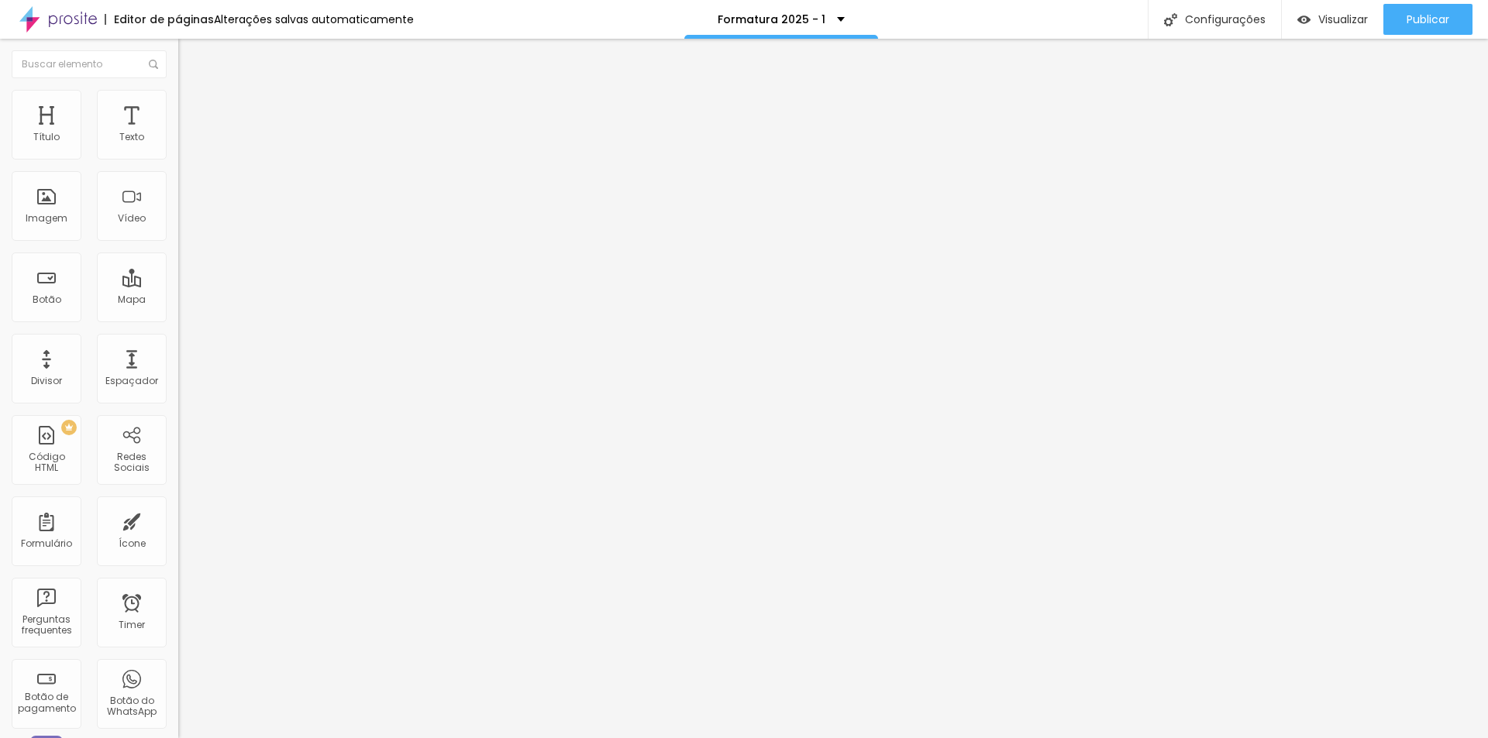
click at [178, 146] on span "Titulo 2" at bounding box center [203, 136] width 50 height 19
click at [178, 133] on span "Titulo 1" at bounding box center [203, 123] width 50 height 22
click at [178, 146] on span "Titulo 2" at bounding box center [203, 136] width 50 height 19
click at [184, 226] on icon "button" at bounding box center [188, 221] width 9 height 9
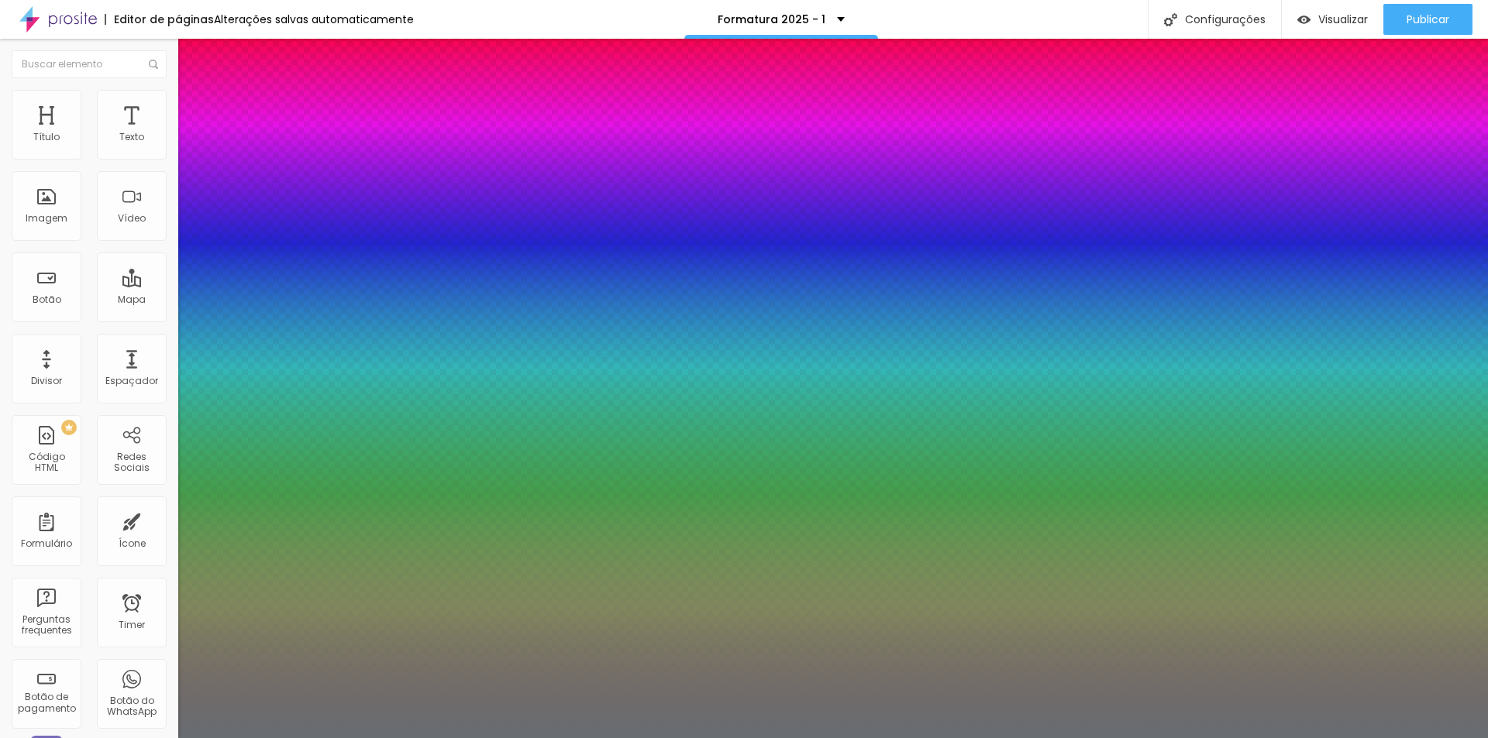
type input "1"
type input "35"
type input "1"
type input "34"
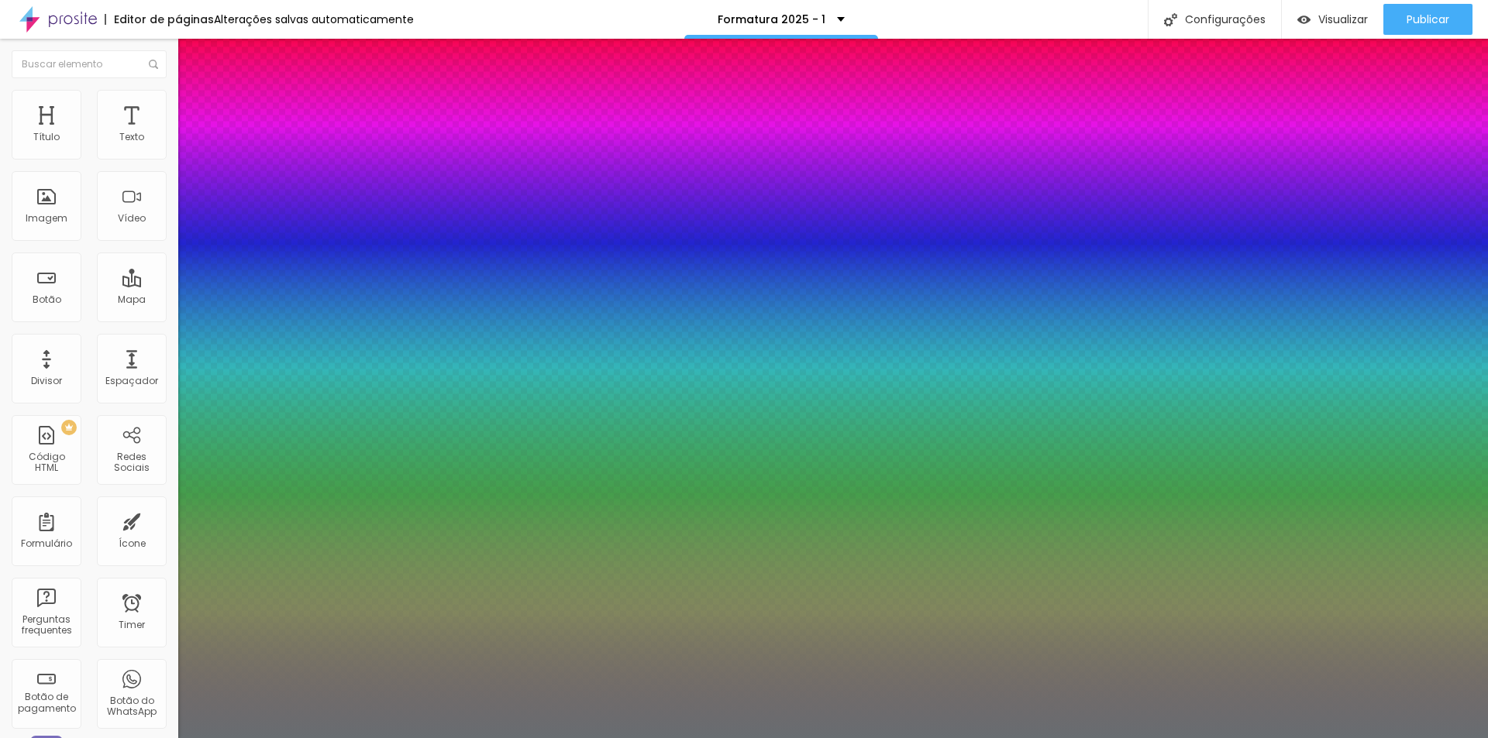
type input "34"
type input "1"
type input "31"
type input "1"
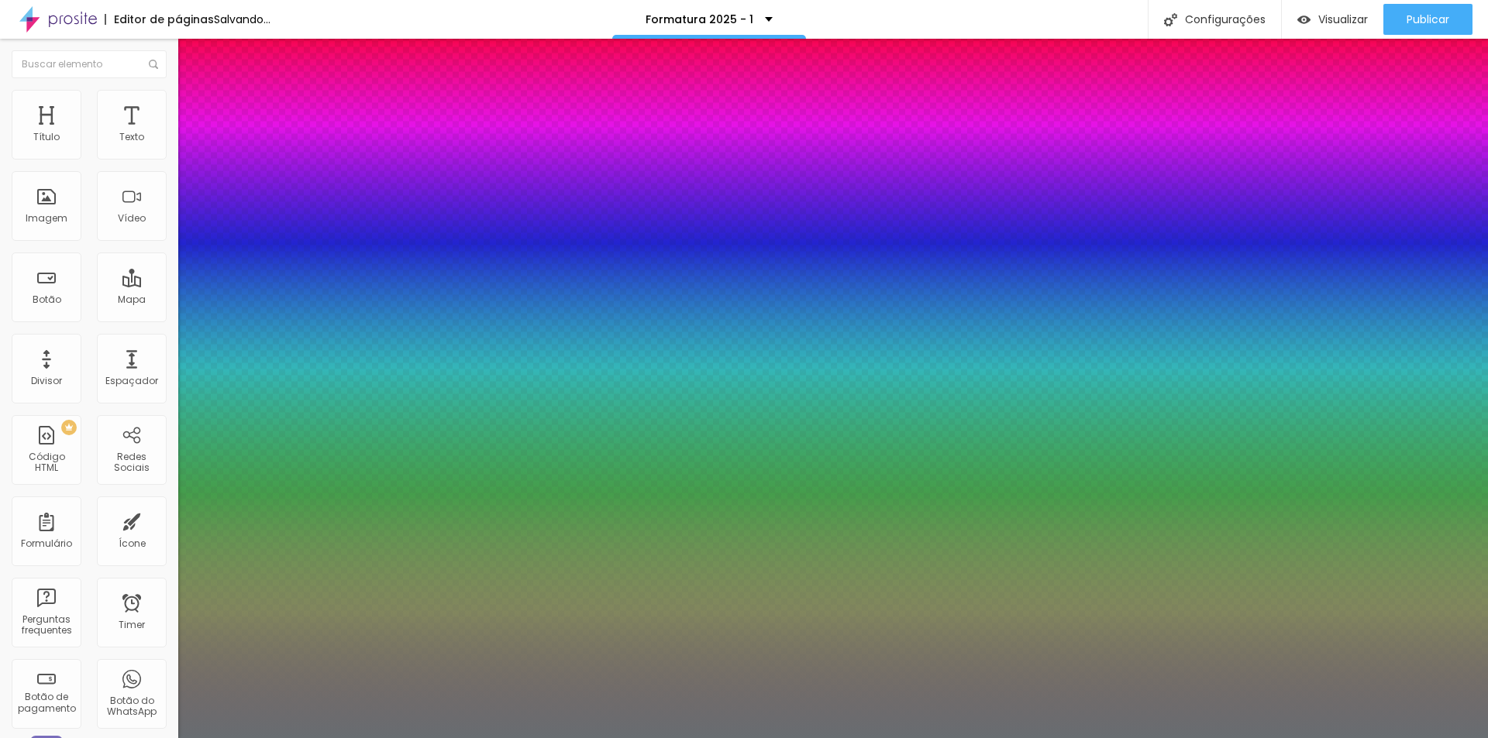
type input "30"
type input "1"
type input "29"
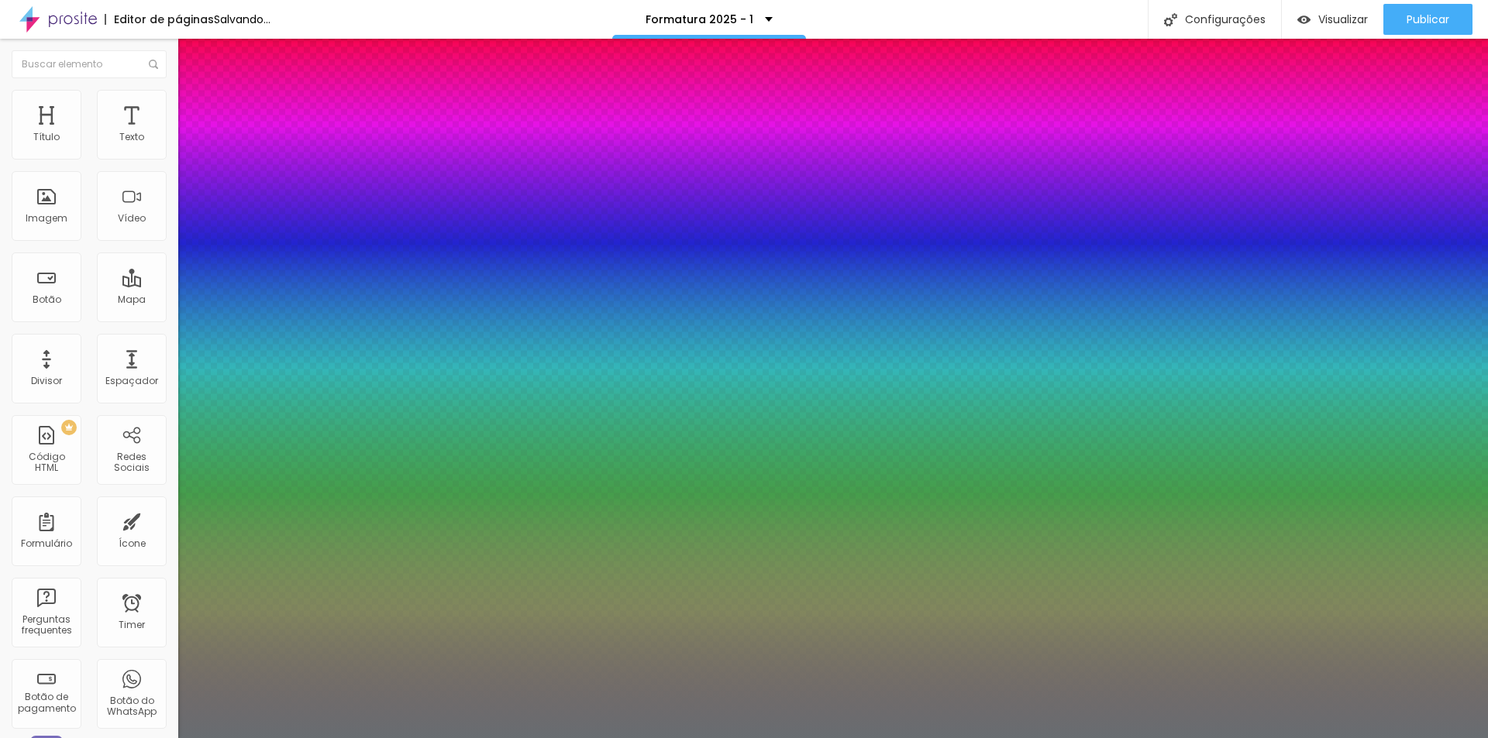
type input "1"
drag, startPoint x: 236, startPoint y: 436, endPoint x: 225, endPoint y: 437, distance: 11.6
type input "29"
click at [754, 738] on div at bounding box center [744, 738] width 1488 height 0
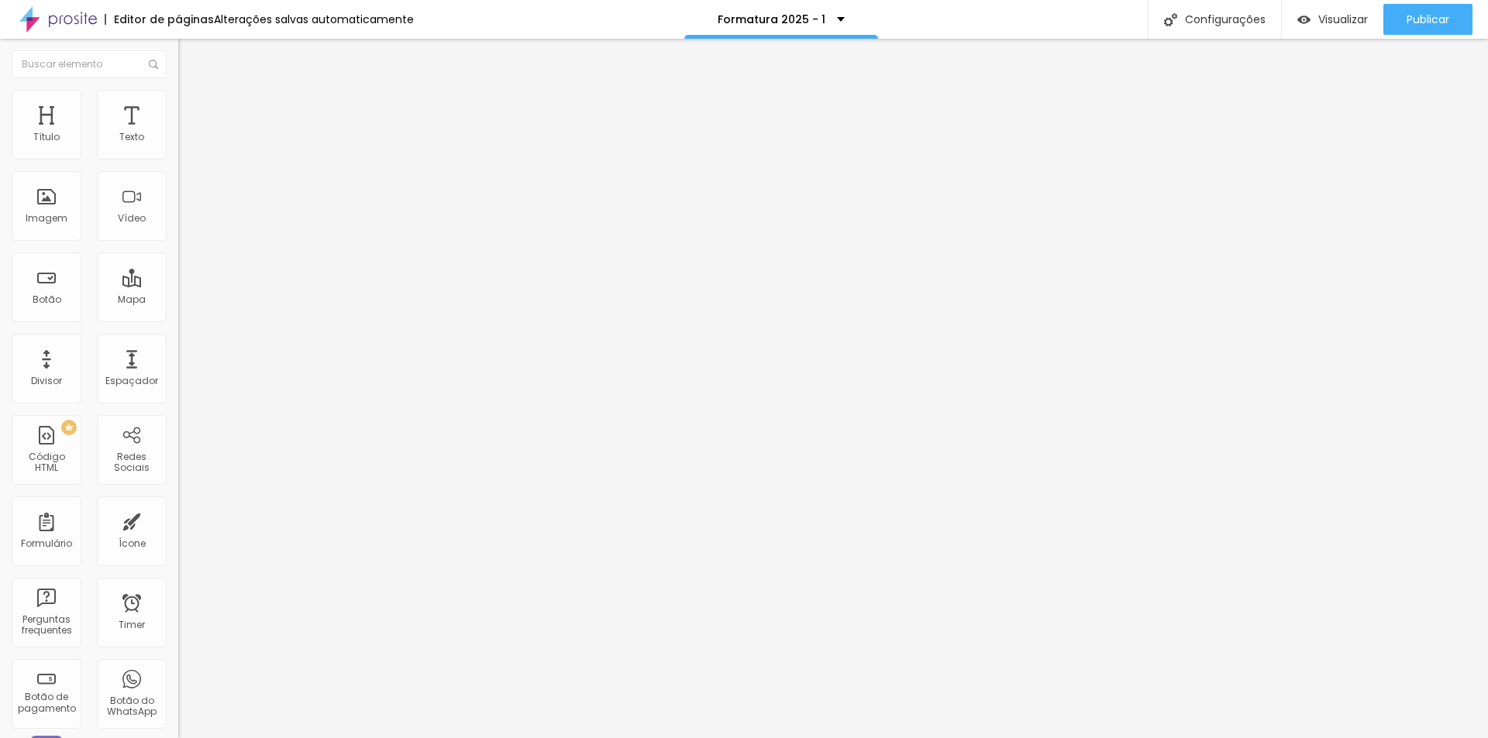
click at [178, 229] on button "button" at bounding box center [189, 221] width 22 height 16
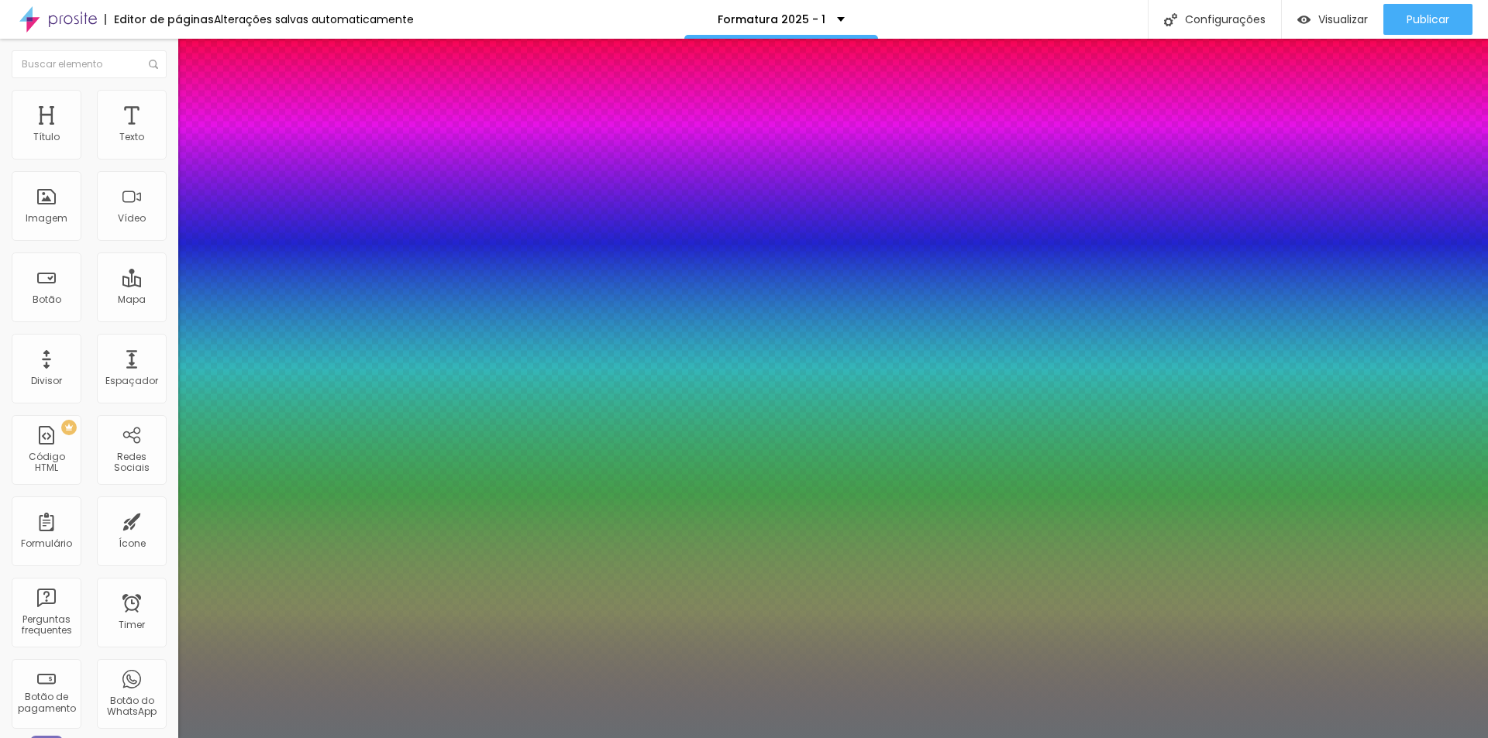
type input "1"
type input "0.5"
drag, startPoint x: 332, startPoint y: 437, endPoint x: 384, endPoint y: 437, distance: 51.1
click at [384, 437] on body "Editor de páginas Alterações [PERSON_NAME] automaticamente Formatura 2025 - 1 C…" at bounding box center [744, 369] width 1488 height 738
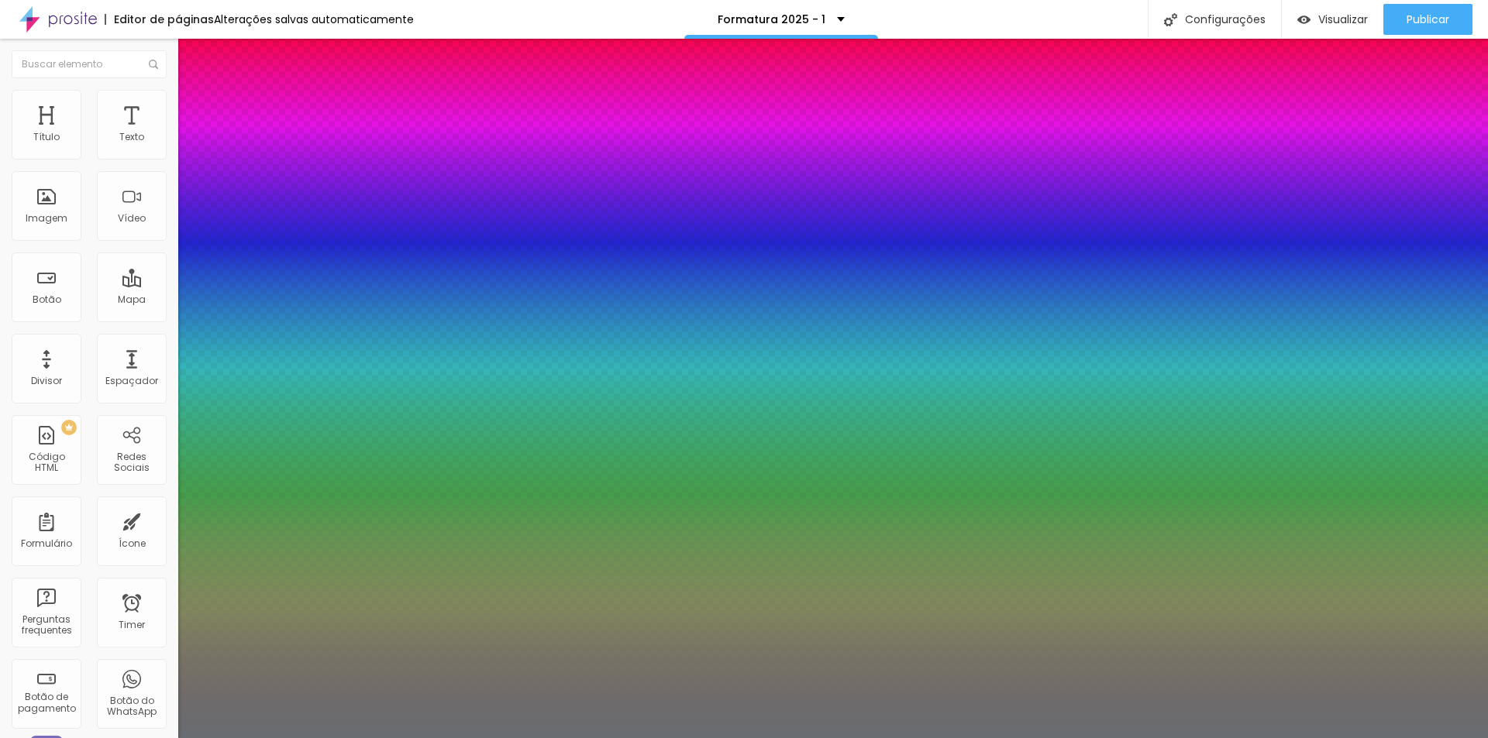
type input "8"
type input "3"
type input "1"
type input "0.5"
type input "35"
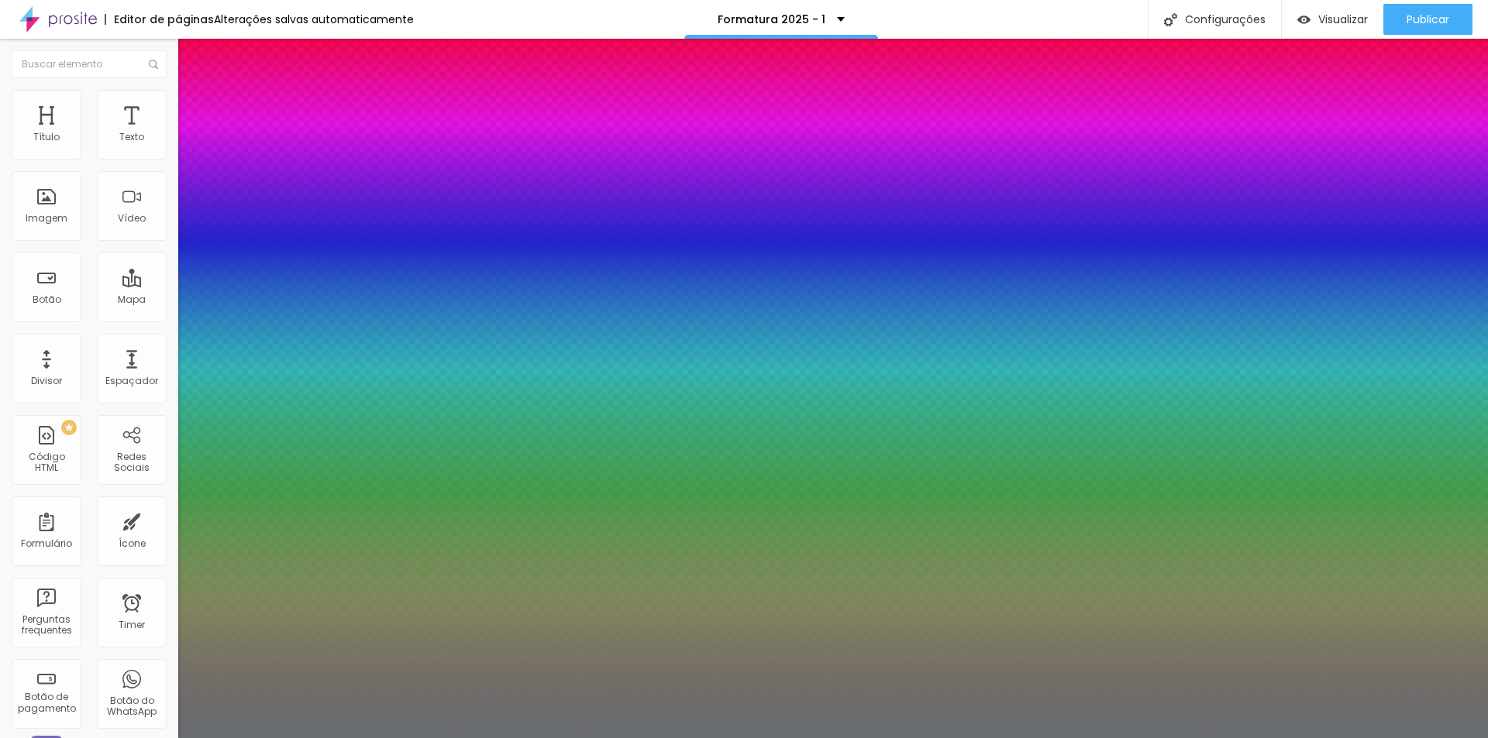
type input "35"
type input "1"
type input "0.5"
type input "1"
type input "0.5"
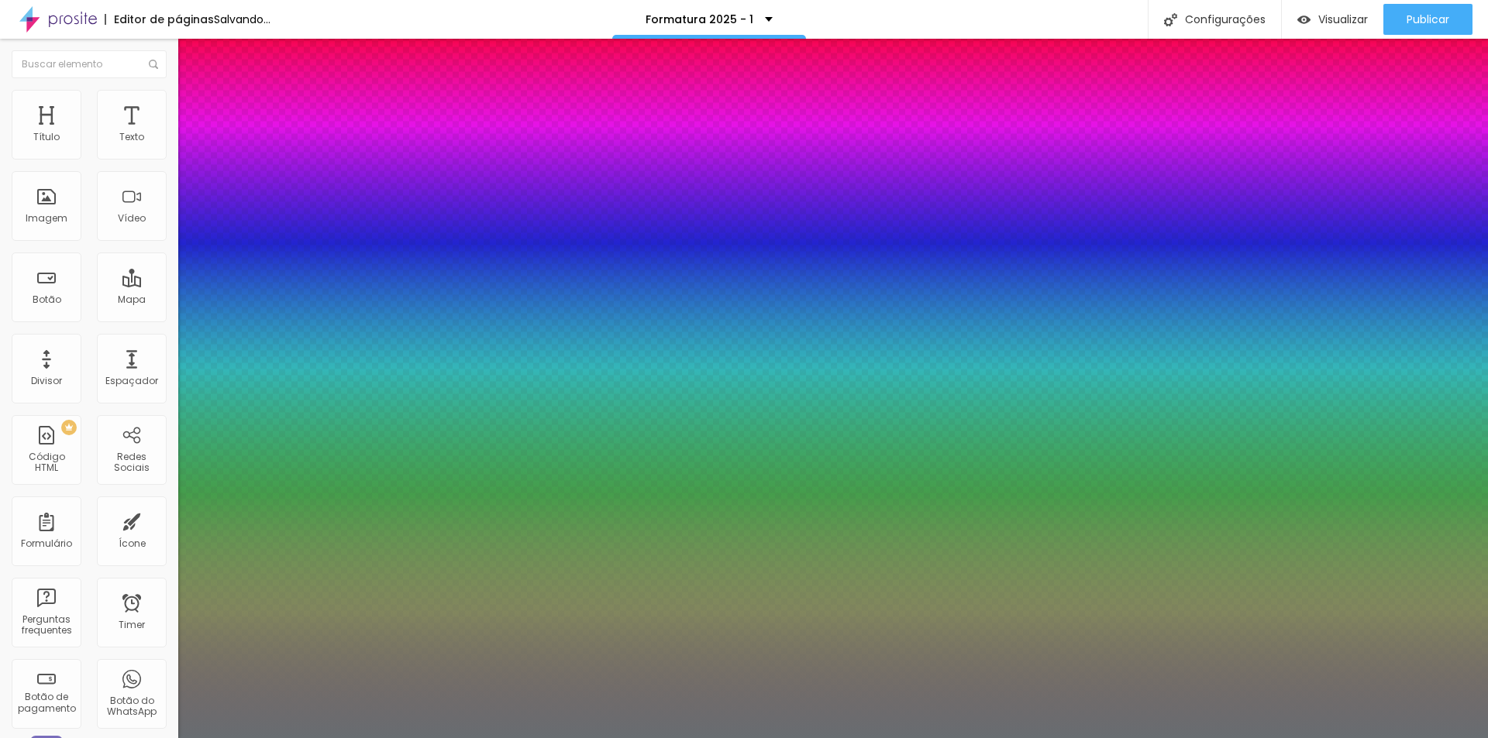
type input "1"
type input "0.5"
type input "35"
click at [564, 738] on div at bounding box center [744, 738] width 1488 height 0
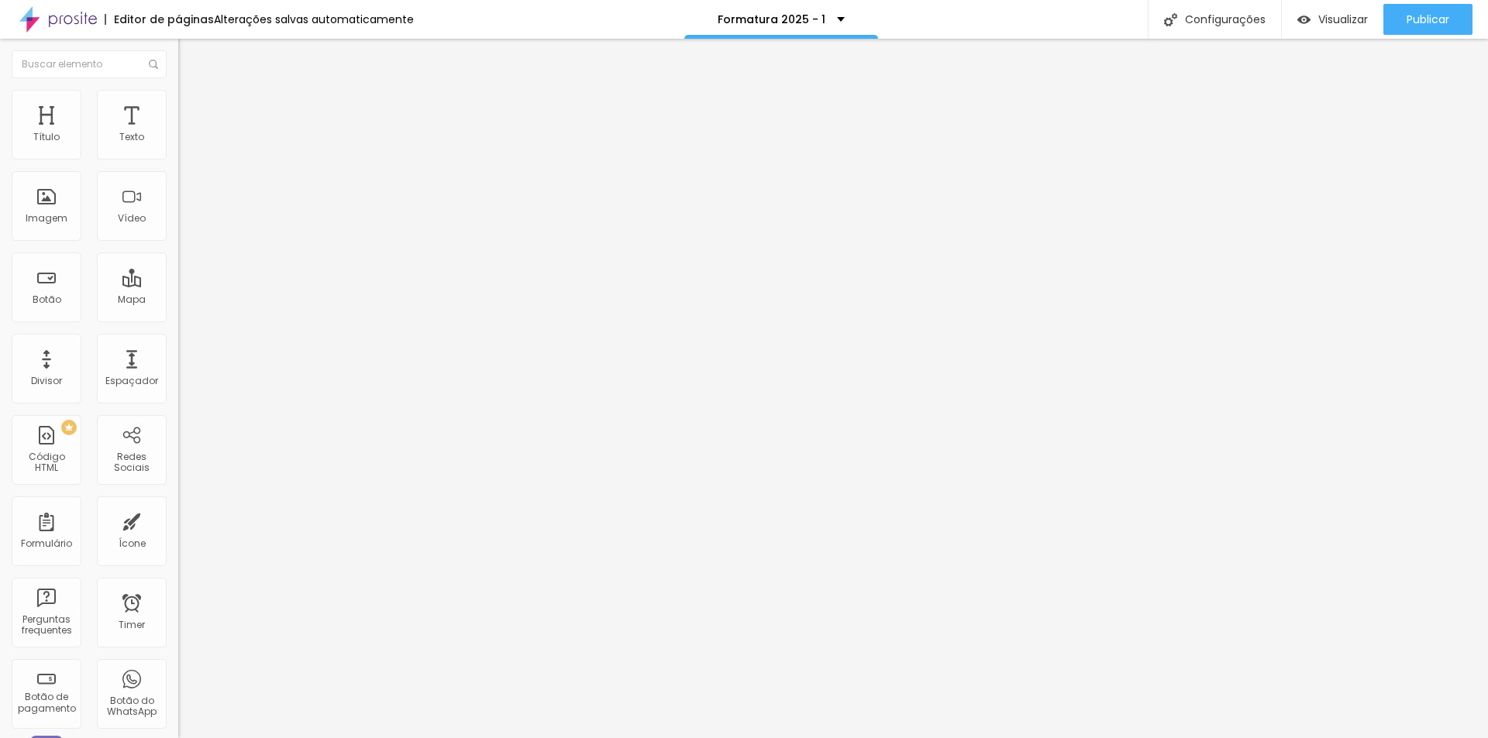
type input "73"
type input "66"
type input "64"
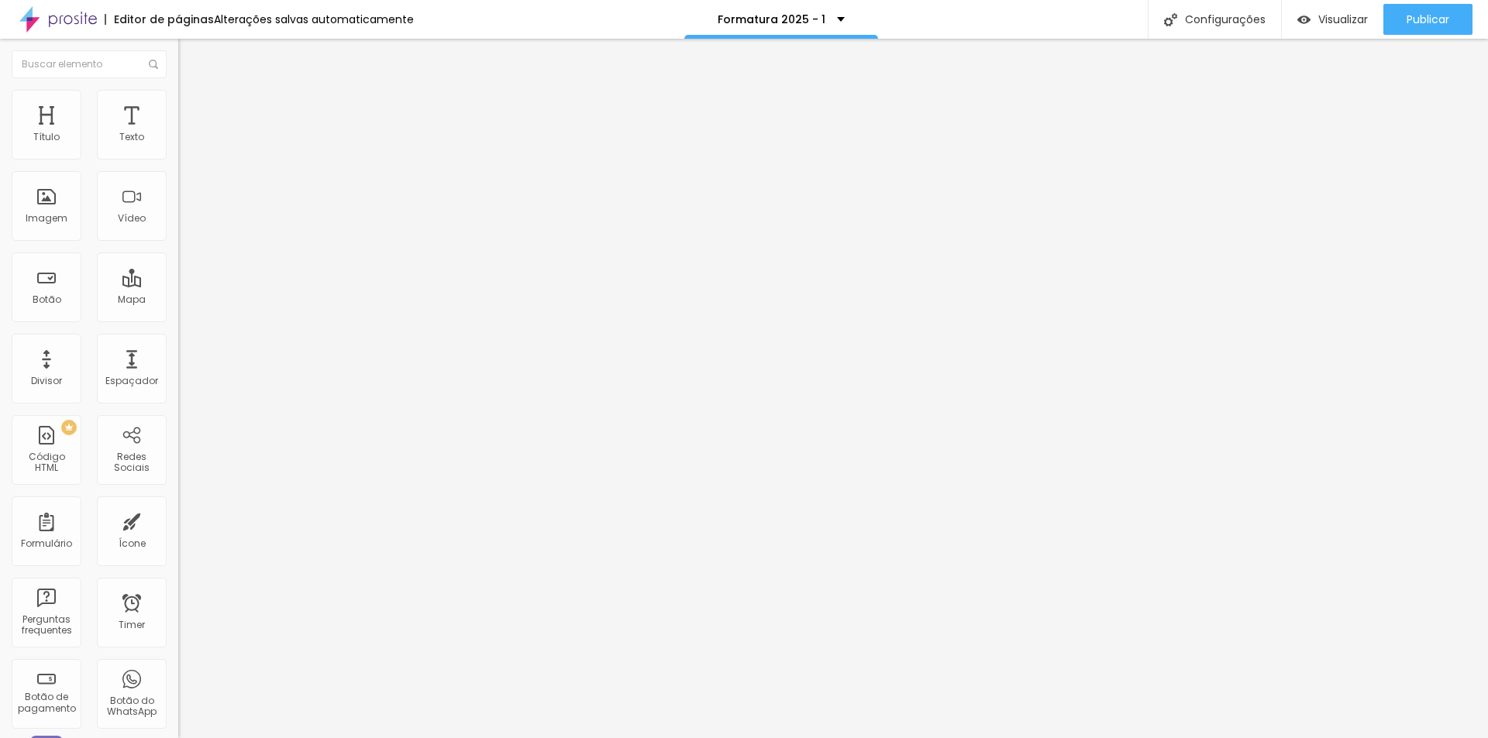
type input "64"
type input "59"
type input "58"
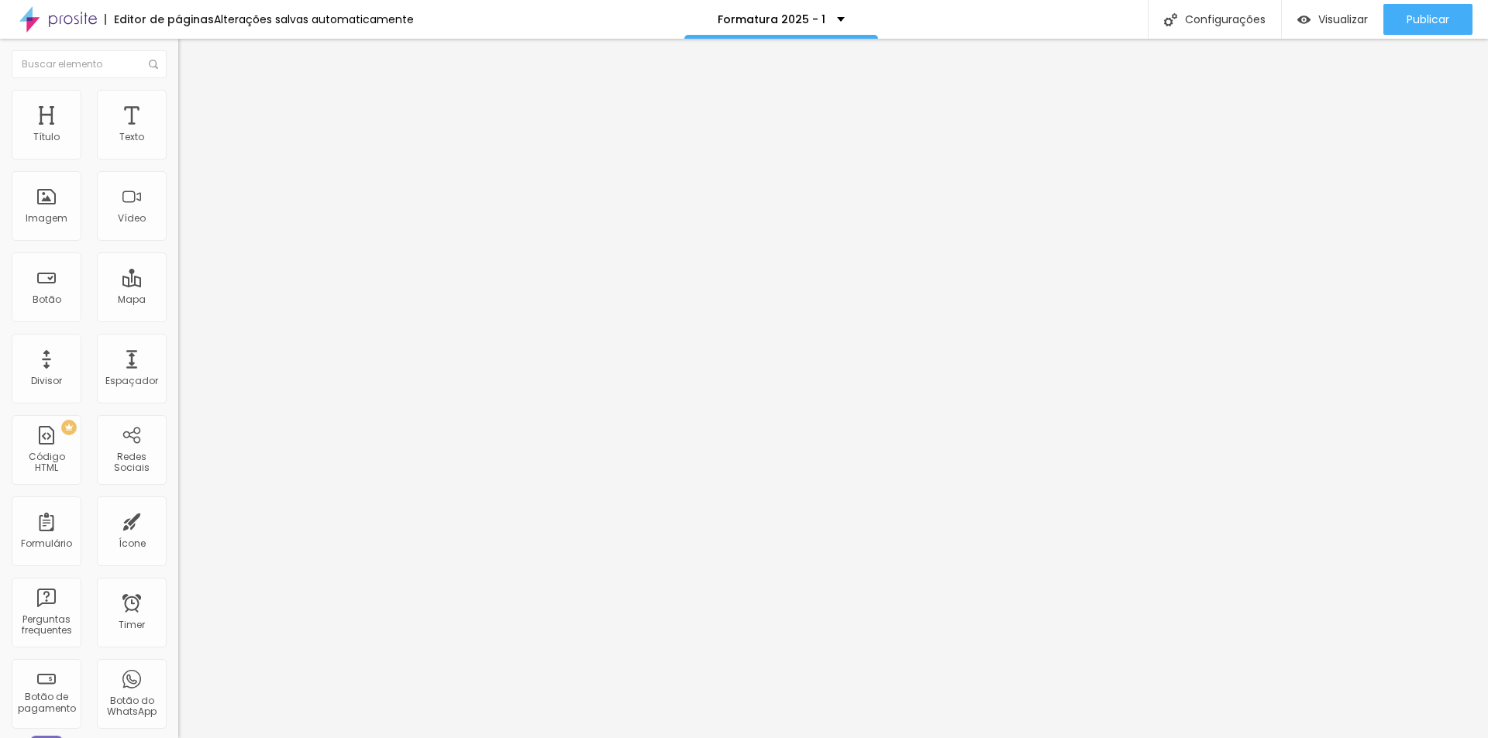
type input "62"
type input "65"
drag, startPoint x: 103, startPoint y: 325, endPoint x: 92, endPoint y: 327, distance: 11.0
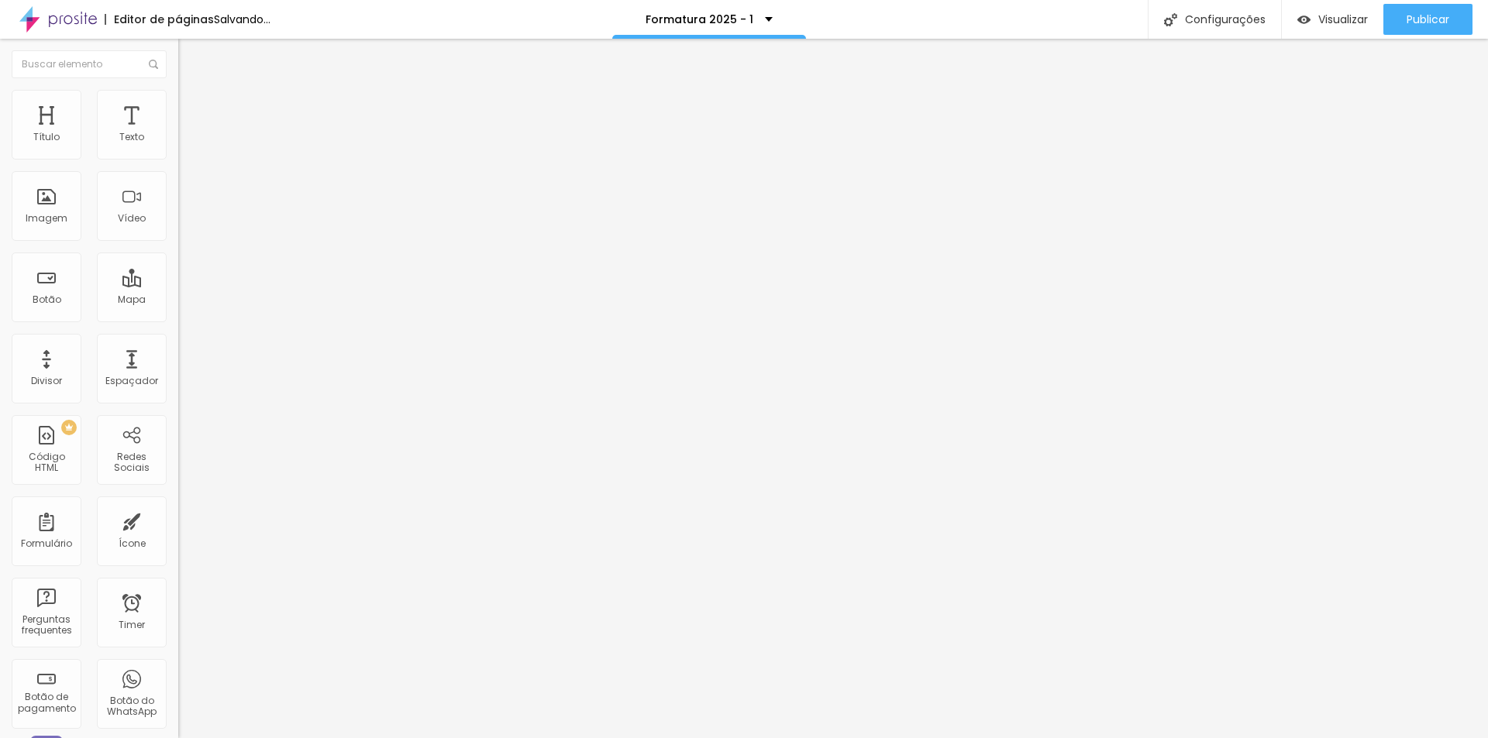
type input "65"
click at [178, 366] on input "range" at bounding box center [228, 372] width 100 height 12
click at [178, 380] on input "74" at bounding box center [211, 388] width 67 height 16
drag, startPoint x: 161, startPoint y: 326, endPoint x: 107, endPoint y: 324, distance: 54.3
click at [178, 324] on div "74 Tamanho do texto" at bounding box center [267, 295] width 178 height 219
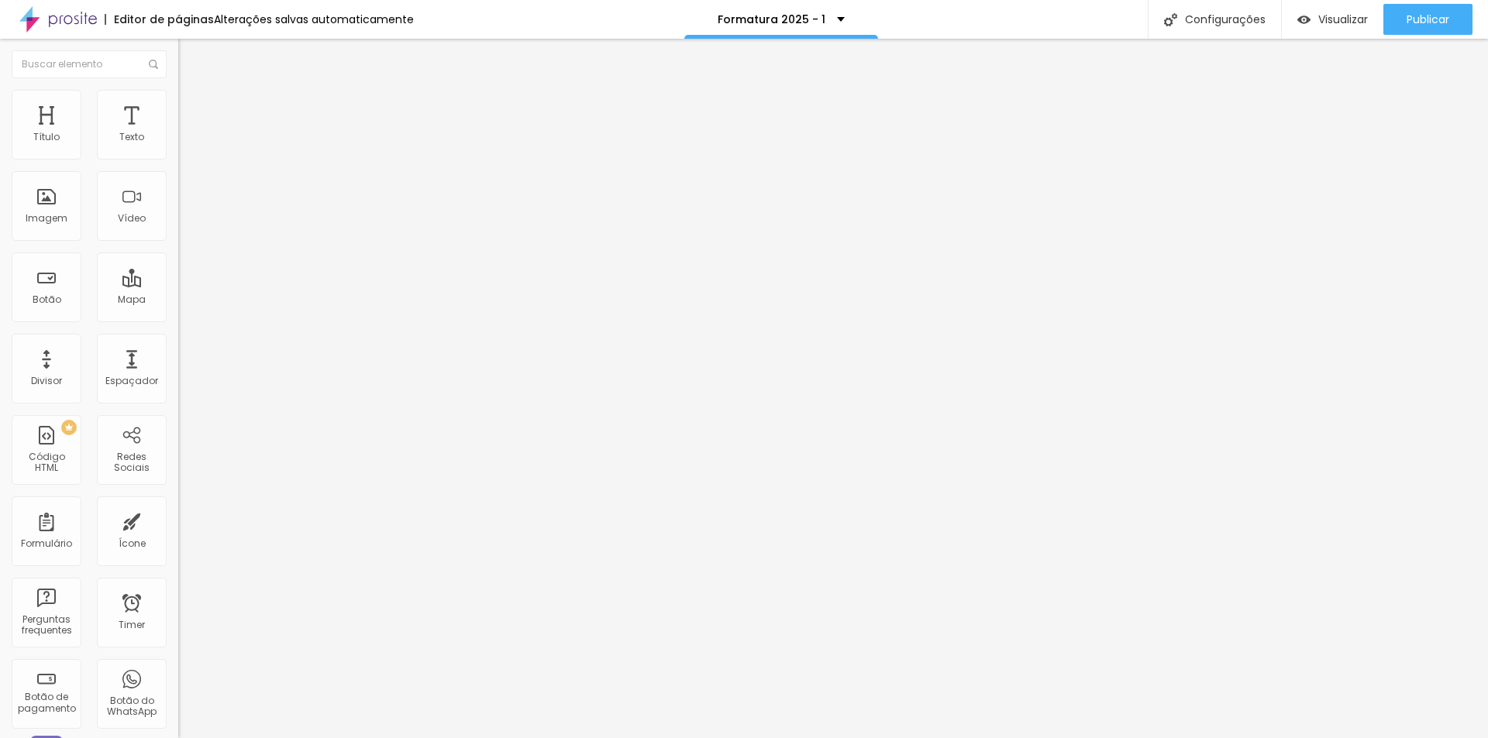
type input "6"
type input "65"
click at [178, 380] on input "74" at bounding box center [211, 388] width 67 height 16
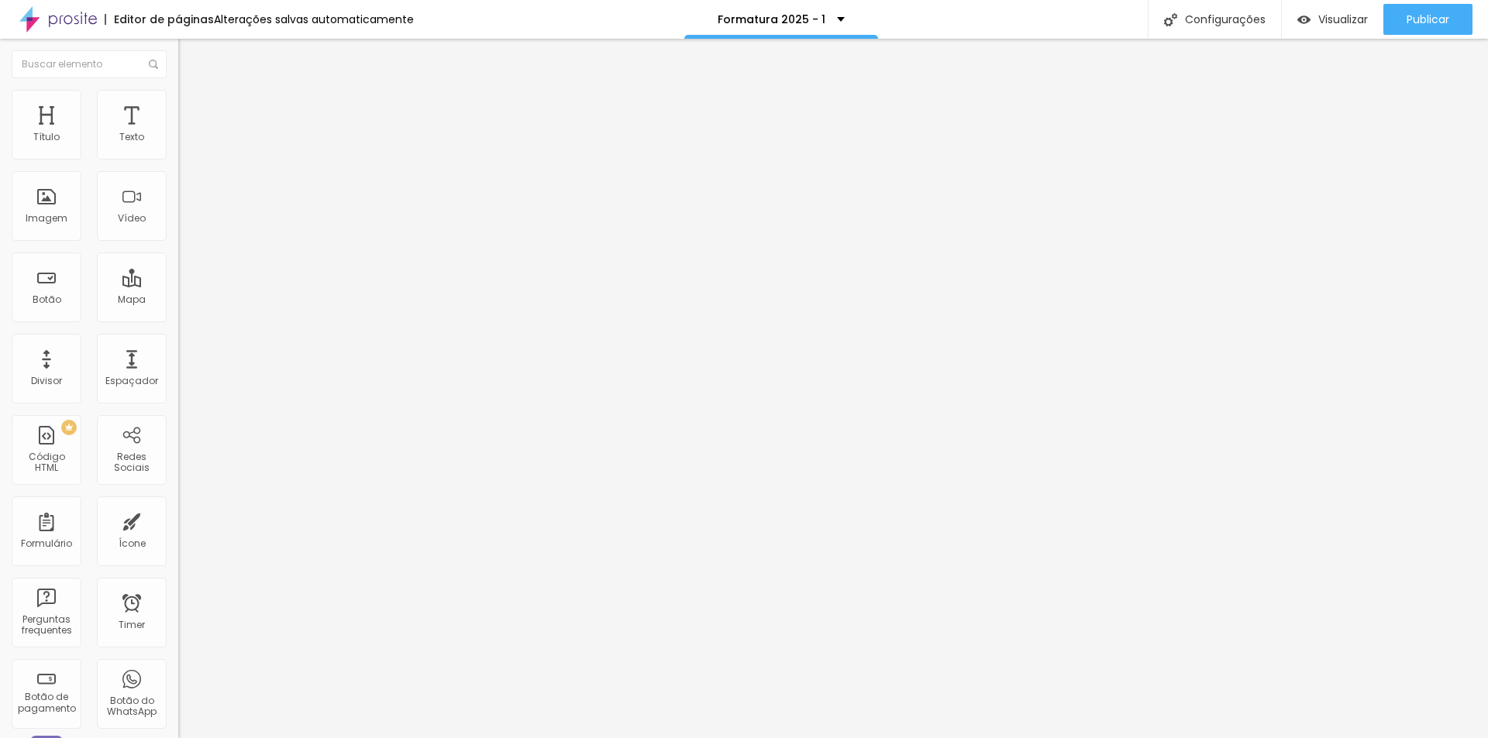
click at [178, 380] on input "74" at bounding box center [211, 388] width 67 height 16
type input "6"
type input "65"
click at [178, 380] on input "74" at bounding box center [211, 388] width 67 height 16
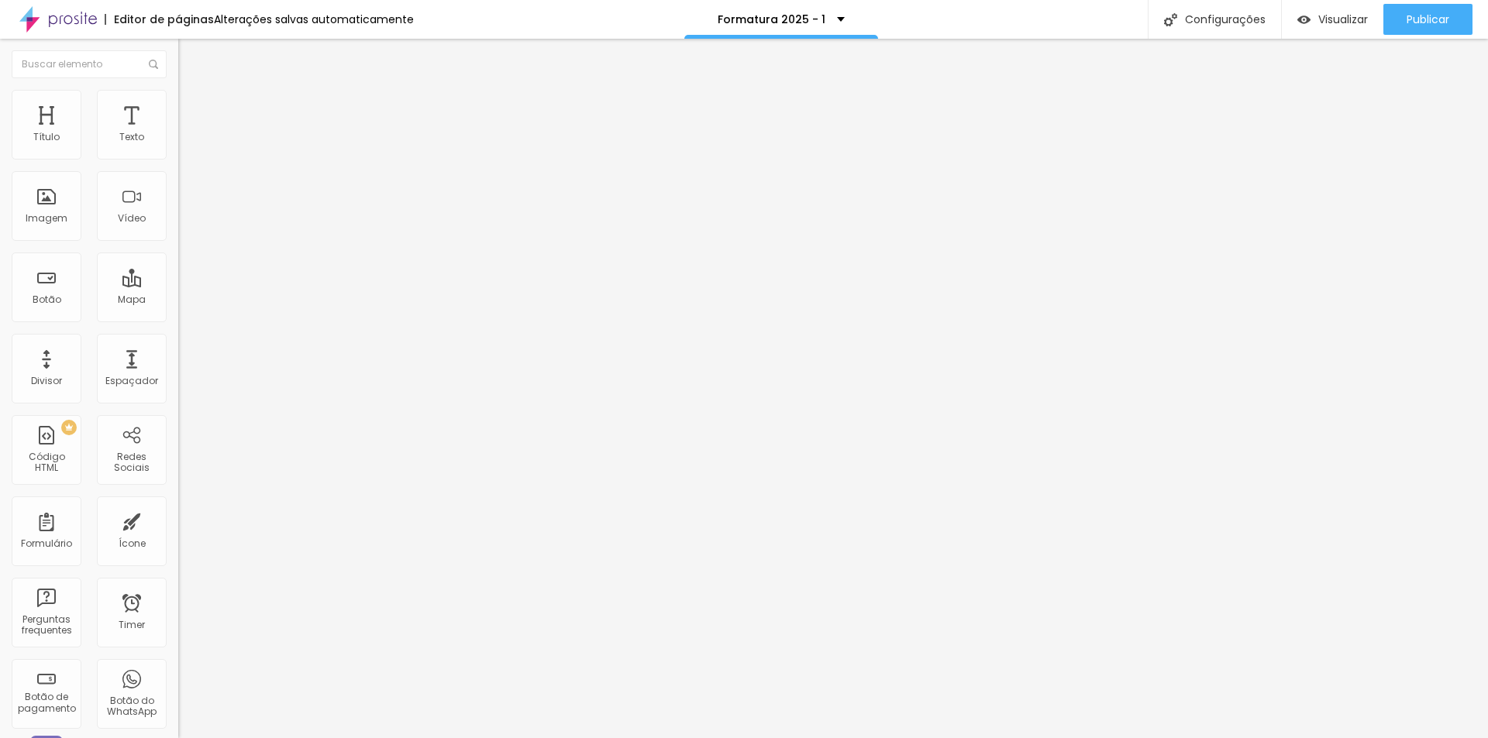
type input "73"
type input "6"
type input "65"
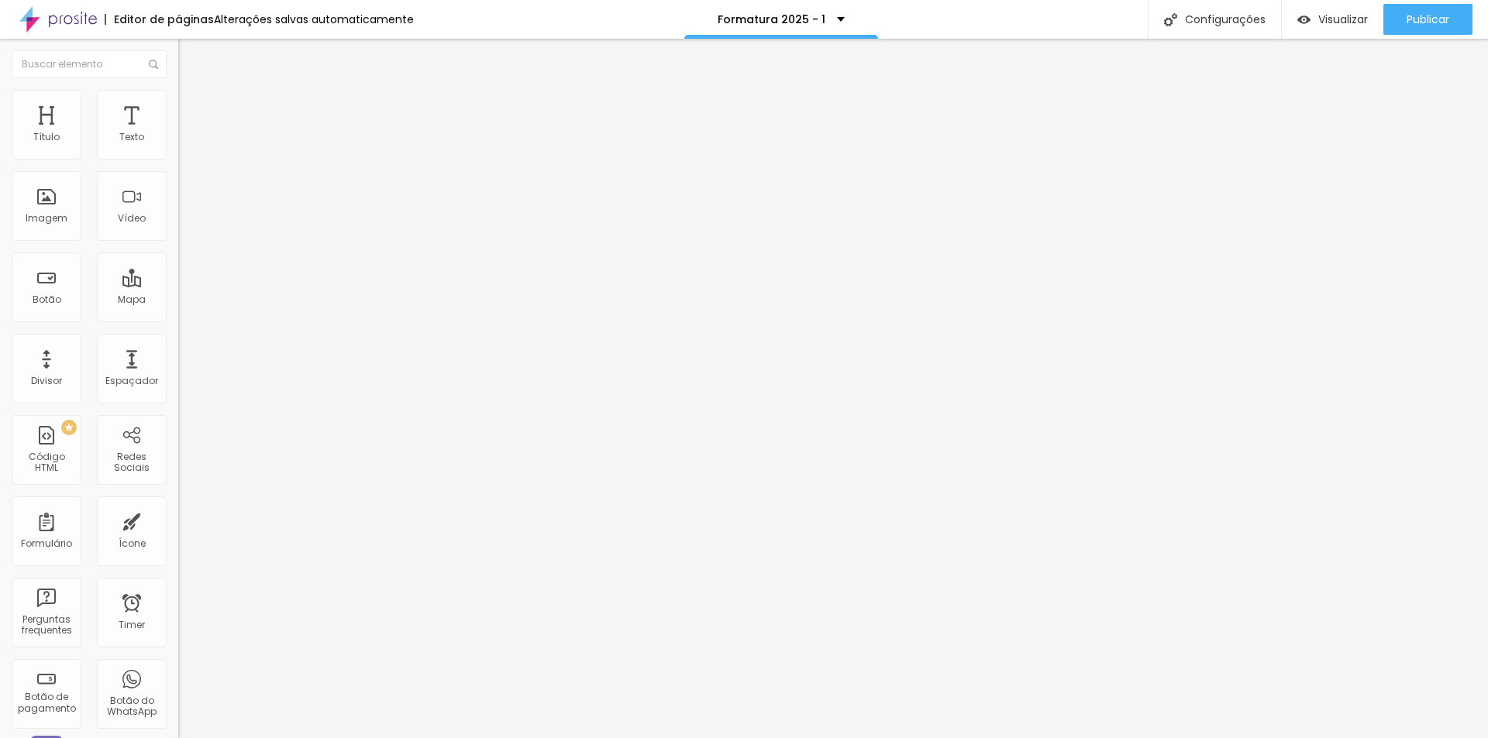
type input "16"
type input "17"
type input "18"
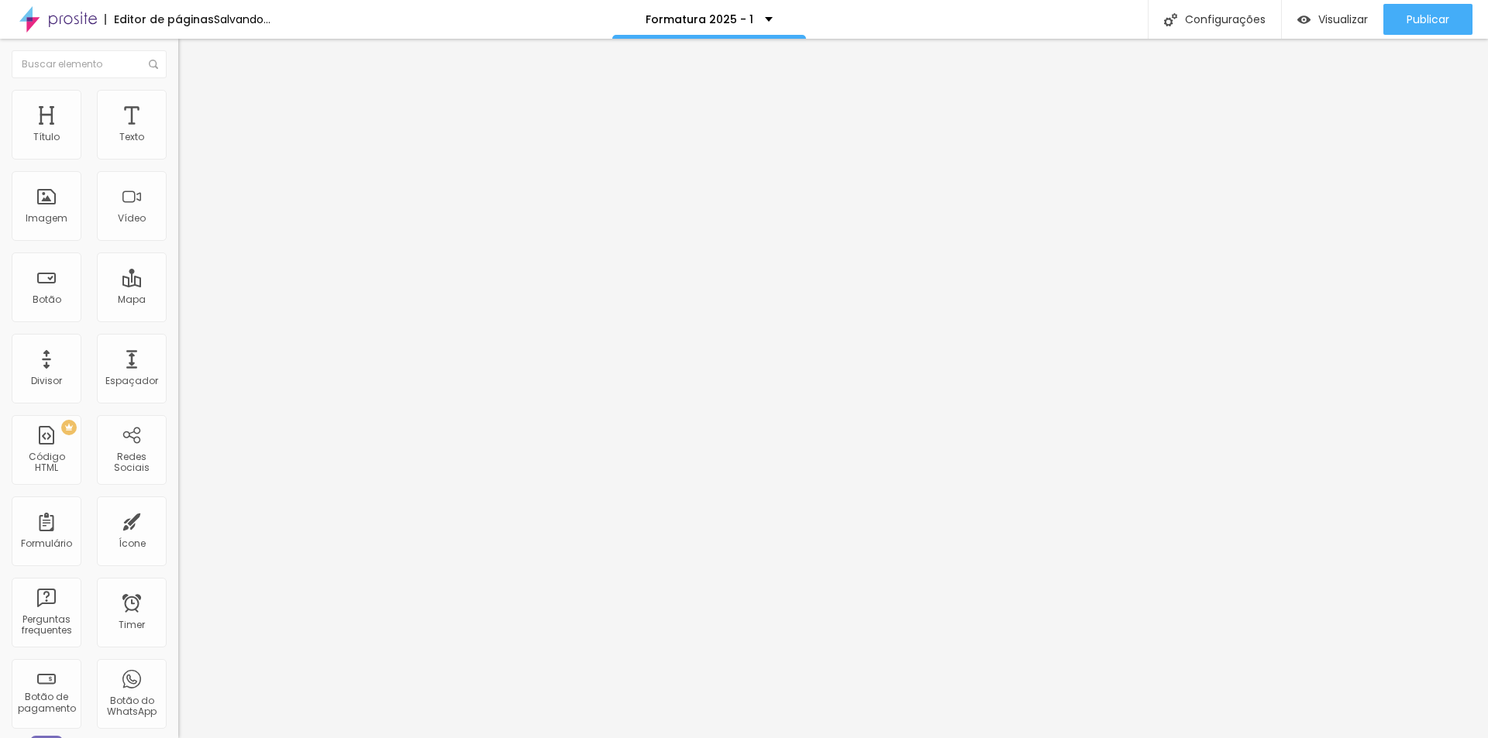
type input "18"
type input "19"
drag, startPoint x: 68, startPoint y: 155, endPoint x: 81, endPoint y: 155, distance: 12.4
click at [178, 285] on input "range" at bounding box center [228, 291] width 100 height 12
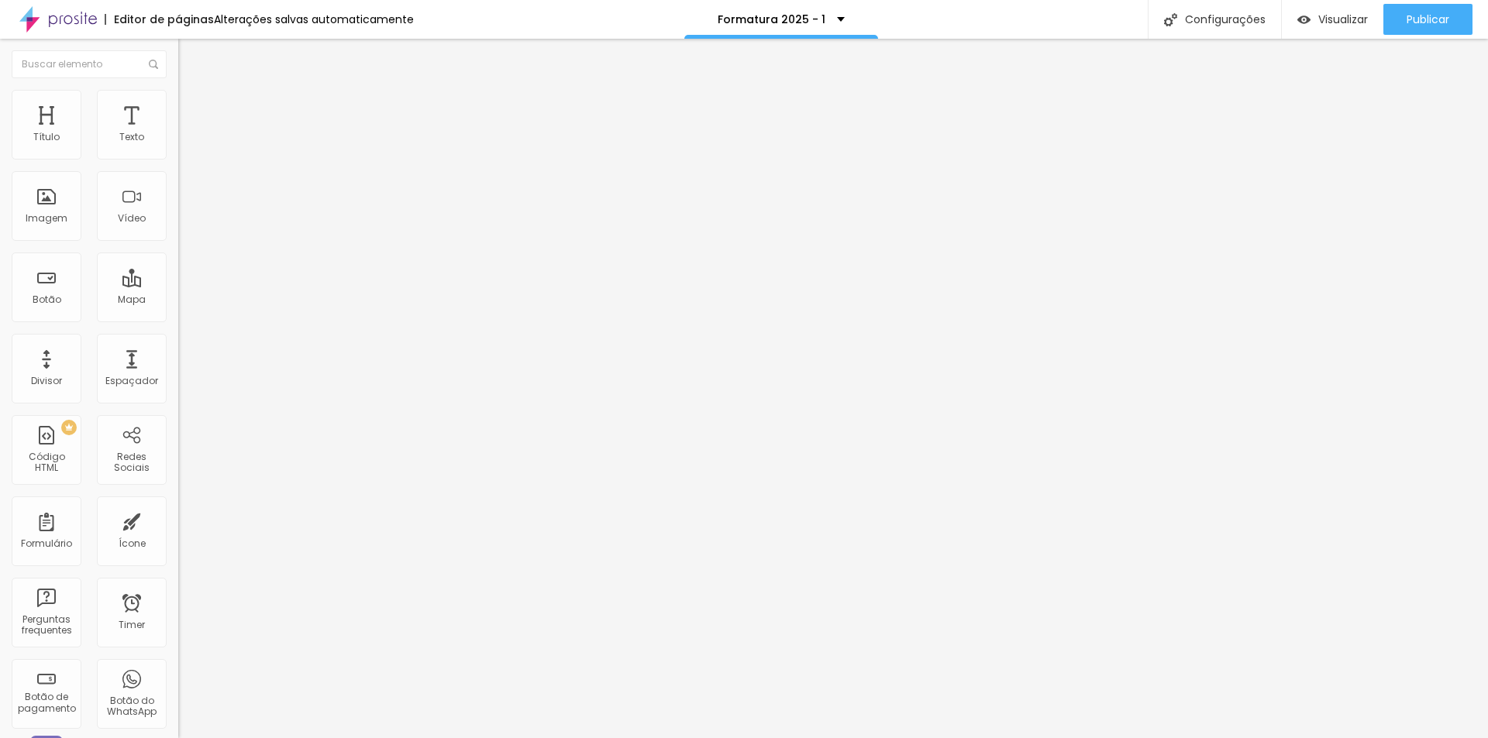
click at [178, 299] on input "19" at bounding box center [207, 307] width 58 height 16
drag, startPoint x: 154, startPoint y: 151, endPoint x: 174, endPoint y: 152, distance: 19.4
click at [178, 152] on div "19 Tamanho do texto 0 Espaço entre letras 1.3 Altura da linha 0 Espaço entre pa…" at bounding box center [267, 543] width 178 height 877
type input "8"
type input "1"
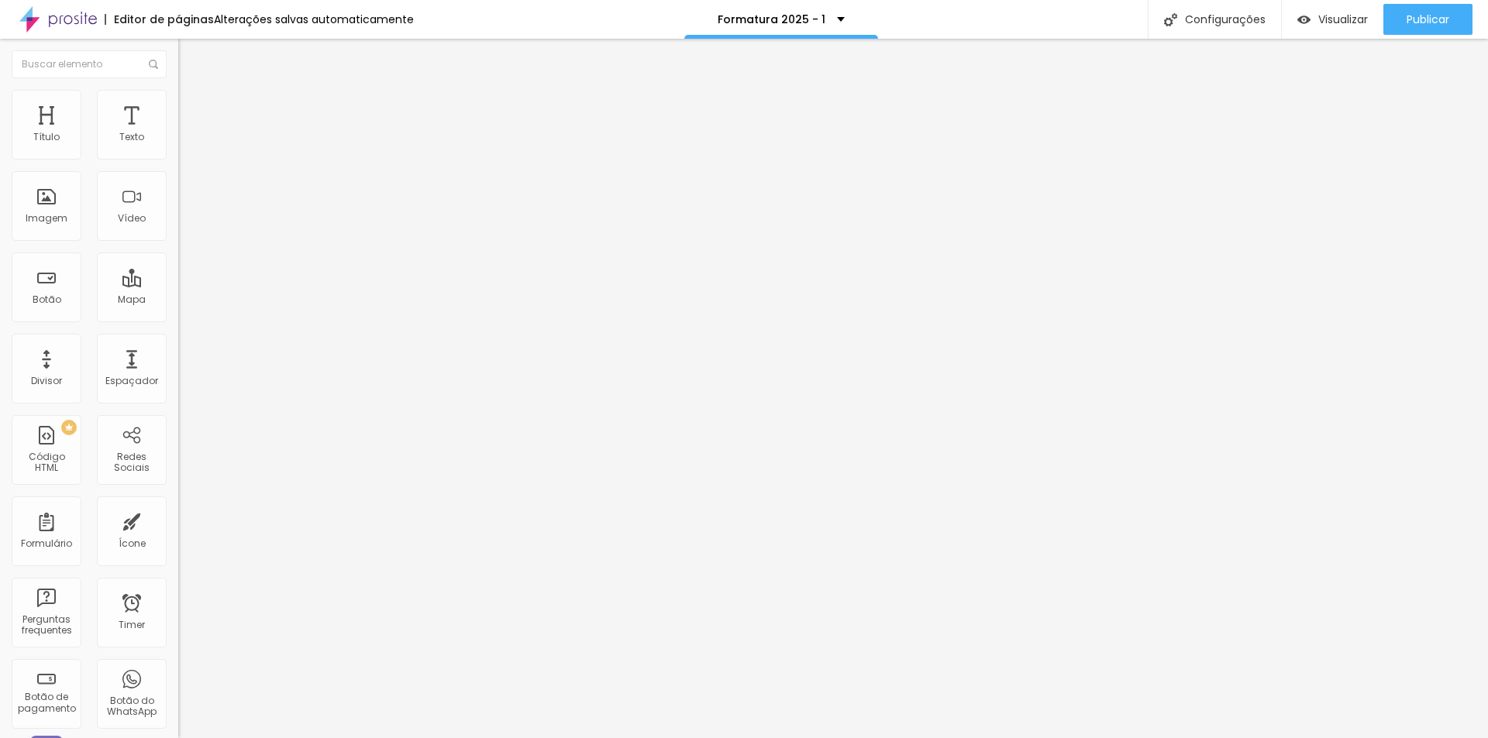
type input "18"
click at [178, 299] on input "18" at bounding box center [207, 307] width 58 height 16
type input "8"
type input "2"
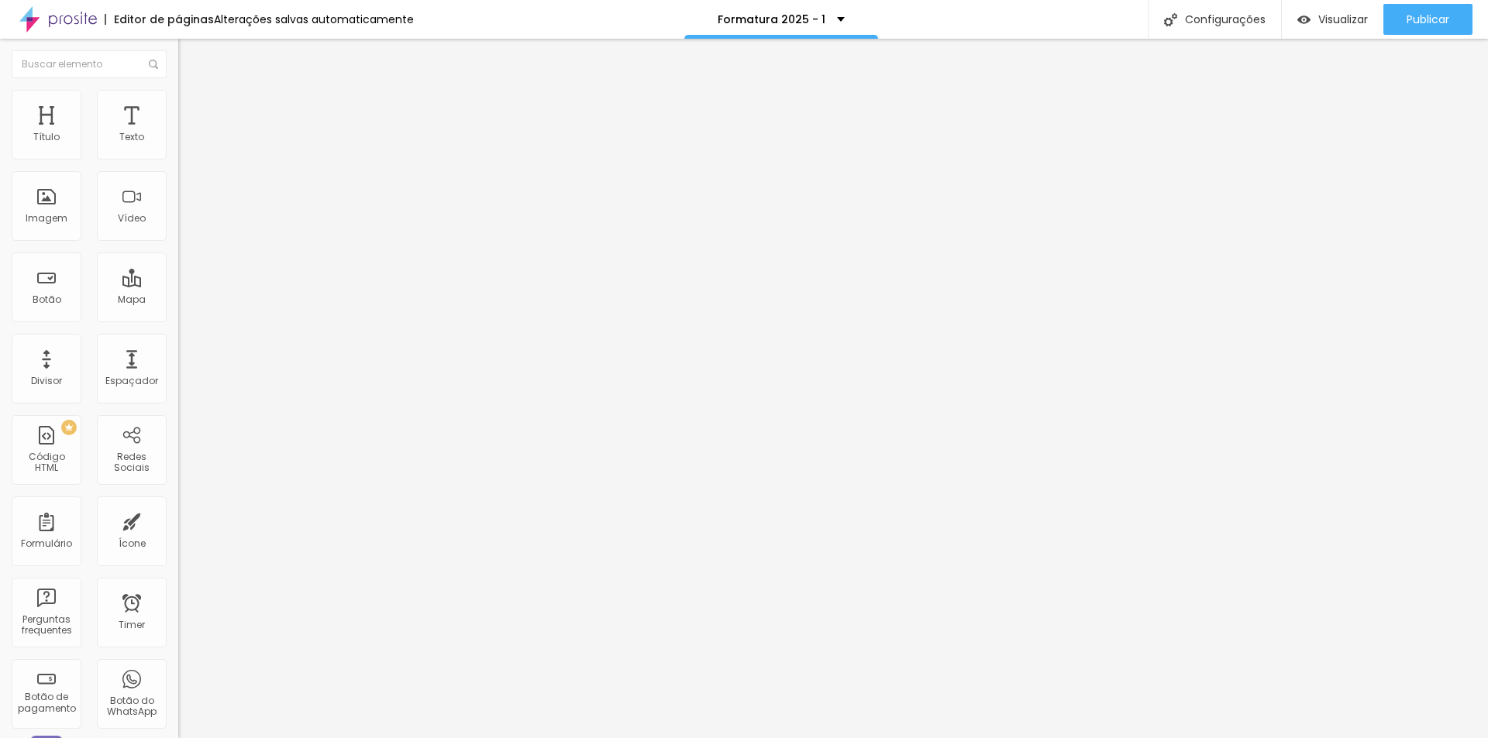
type input "20"
type input "48"
type input "44"
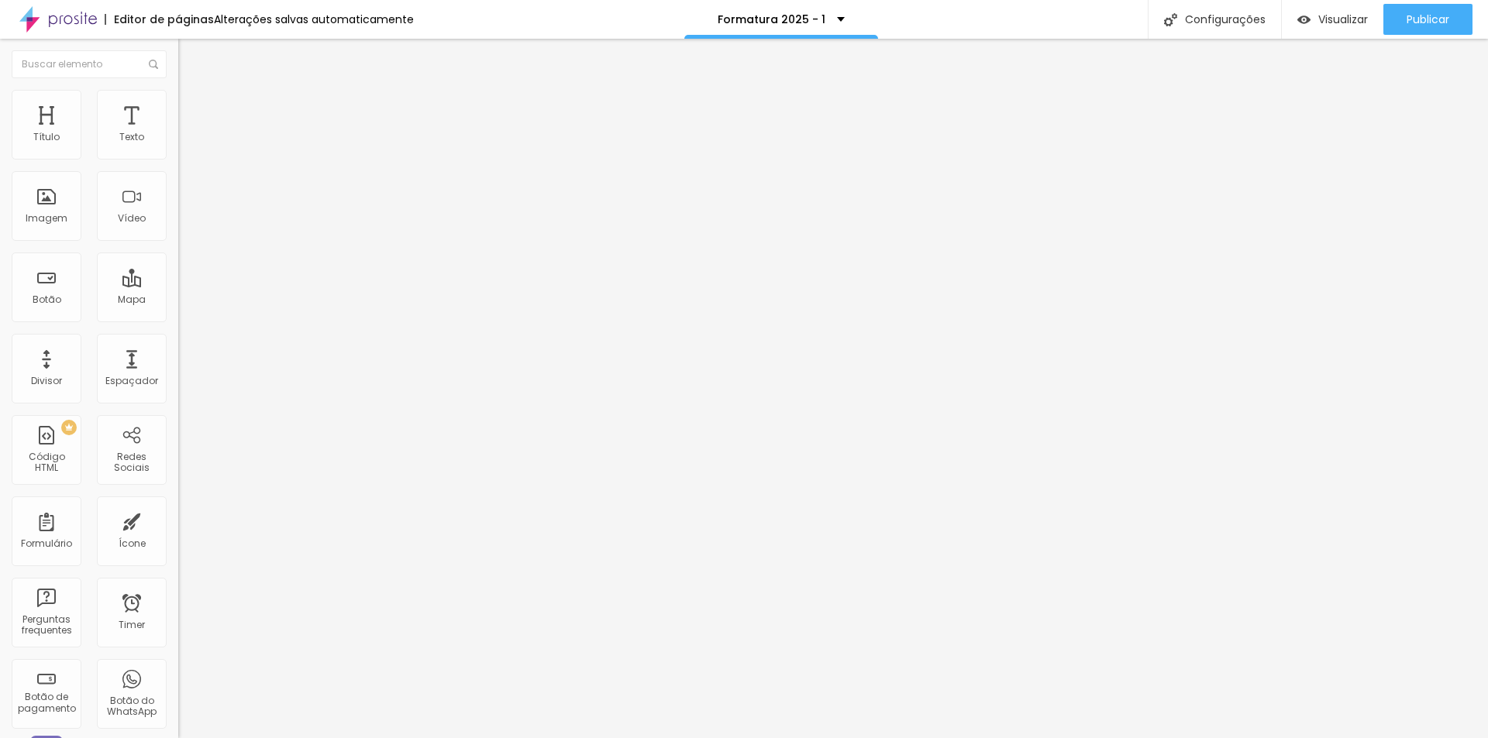
type input "44"
type input "35"
type input "33"
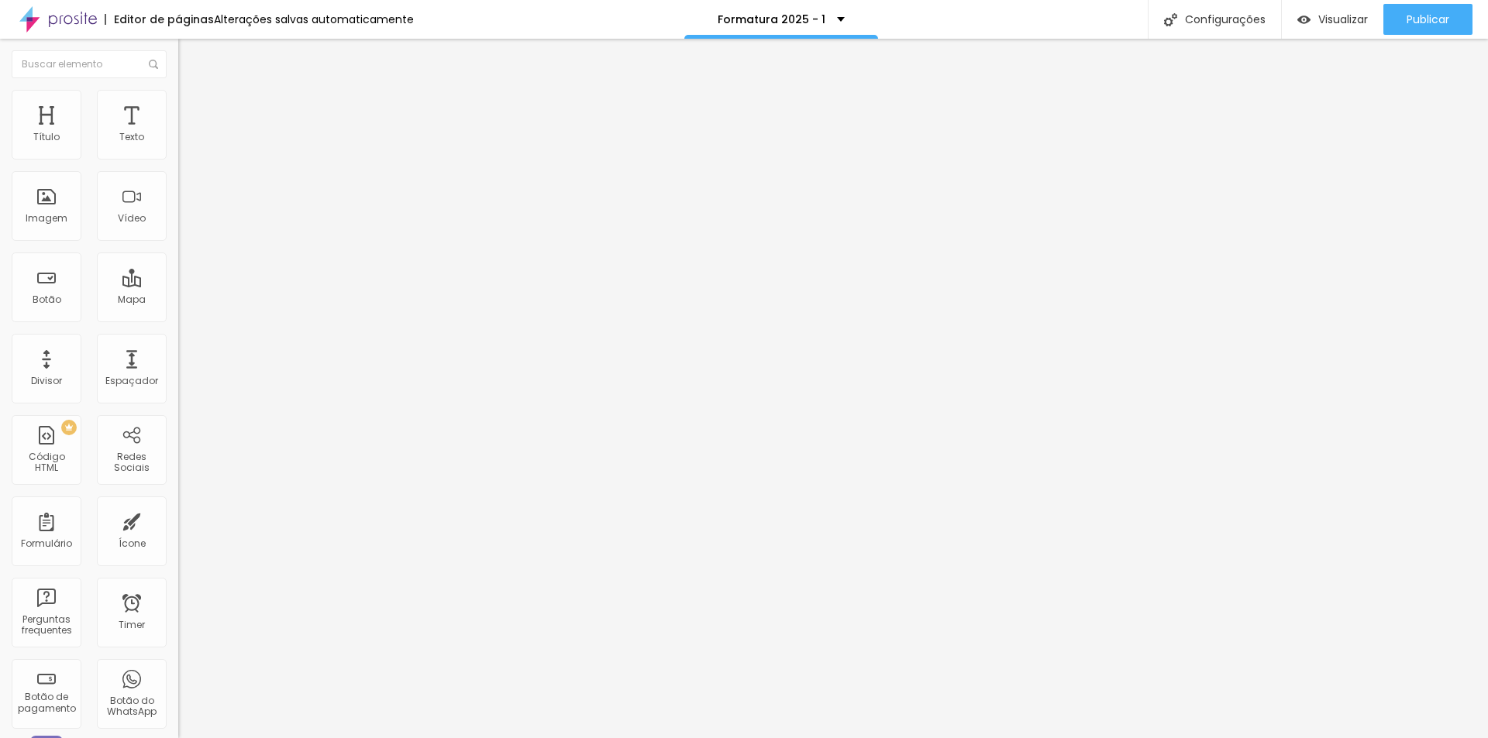
drag, startPoint x: 74, startPoint y: 325, endPoint x: 57, endPoint y: 326, distance: 17.1
type input "33"
click at [178, 366] on input "range" at bounding box center [228, 372] width 100 height 12
type input "26"
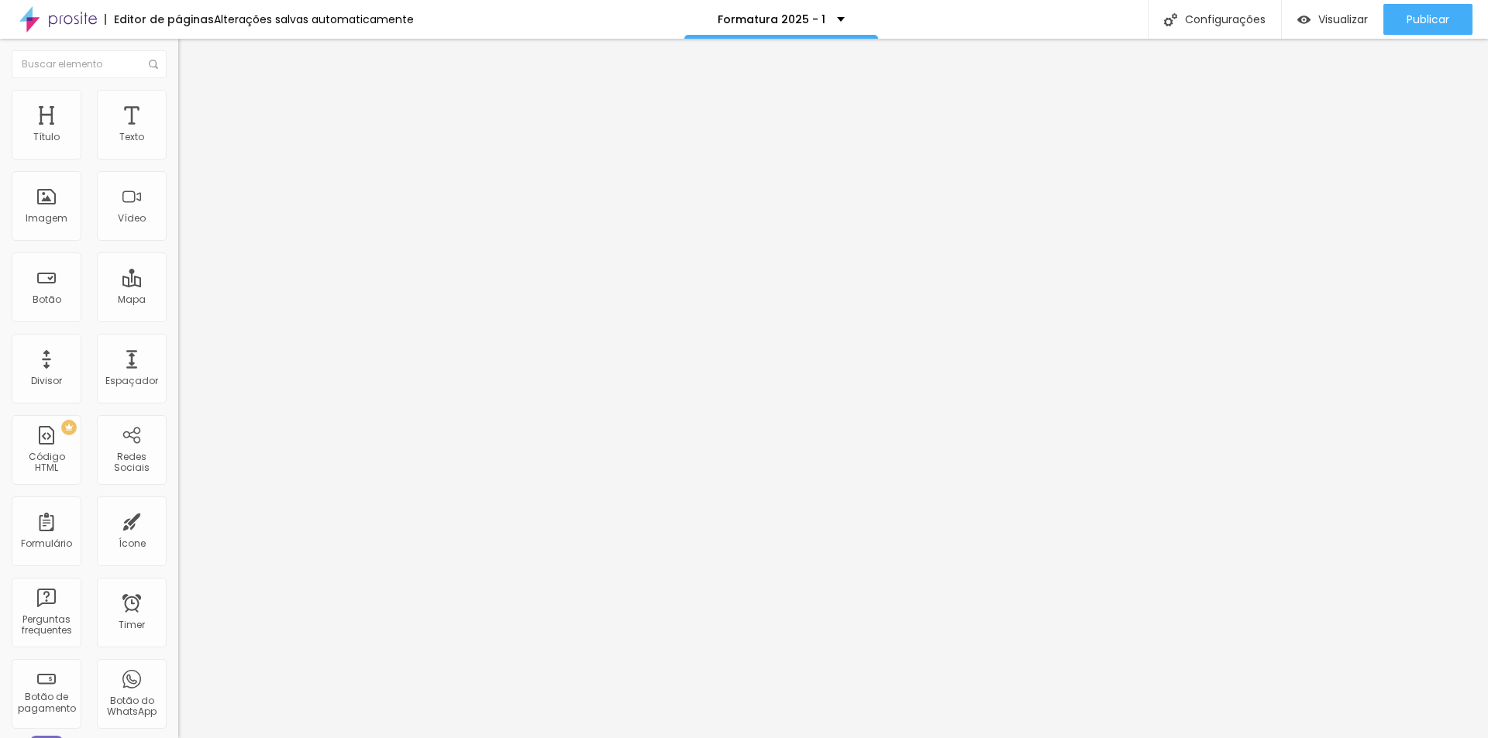
type input "25"
type input "26"
type input "27"
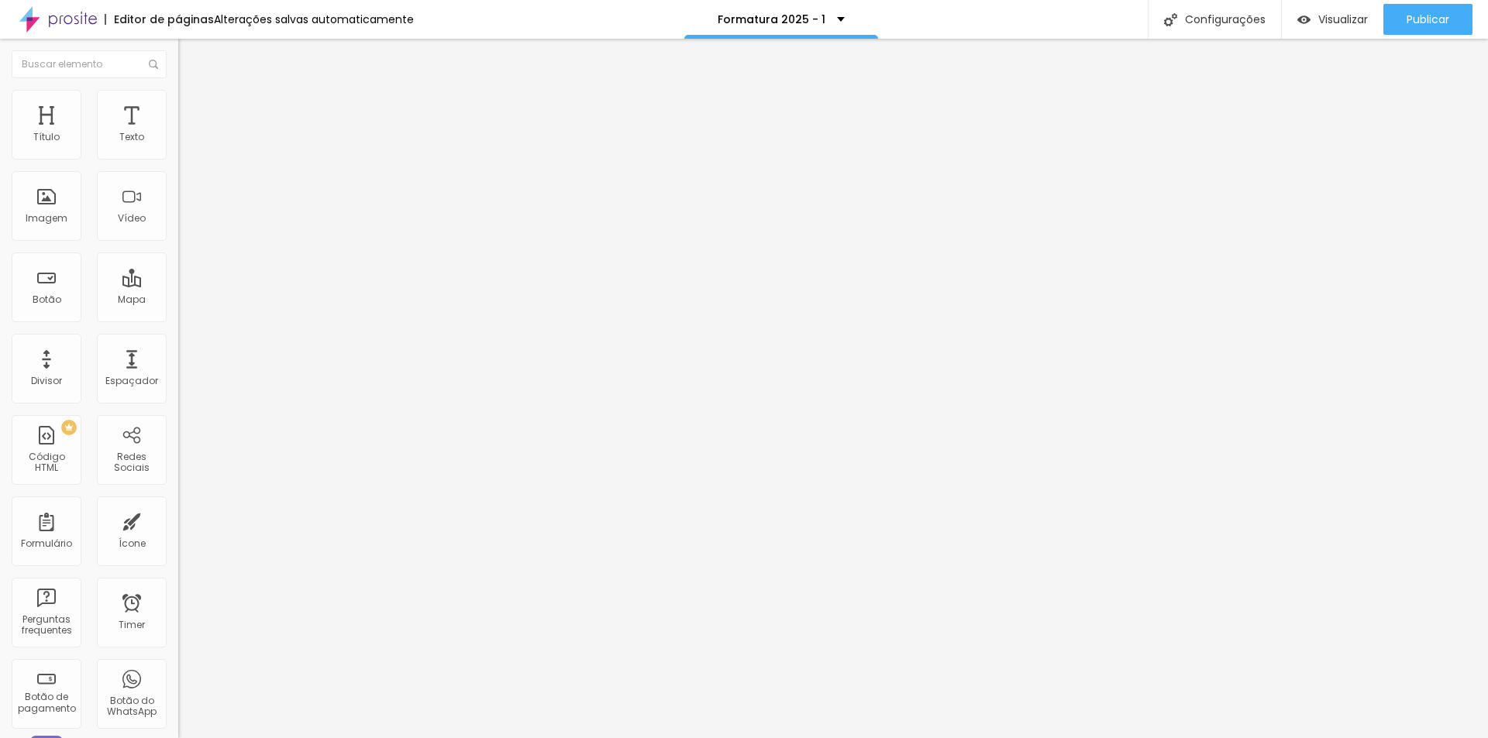
type input "27"
click at [178, 366] on input "range" at bounding box center [228, 372] width 100 height 12
click at [178, 380] on input "27" at bounding box center [211, 388] width 67 height 16
type input "14"
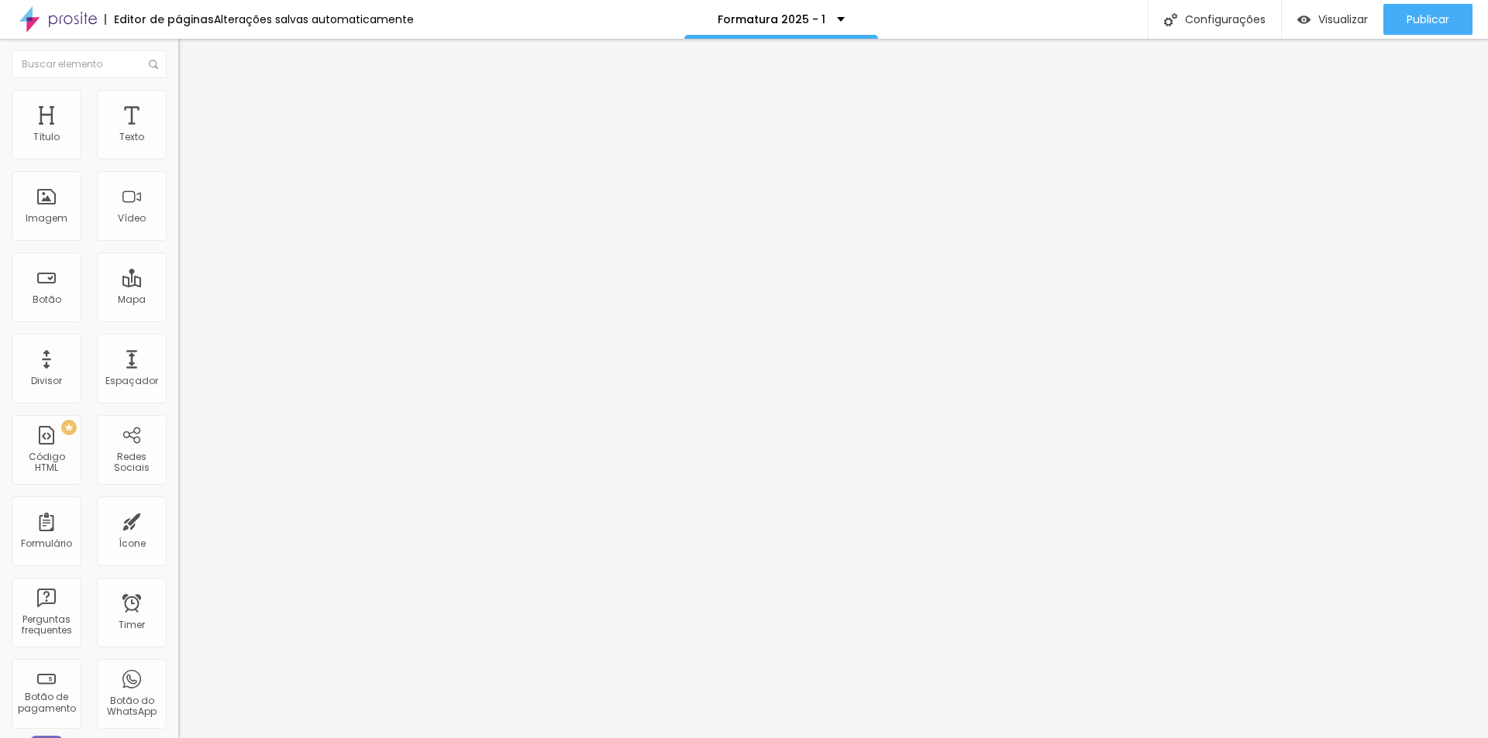
type input "3"
type input "30"
type input "25"
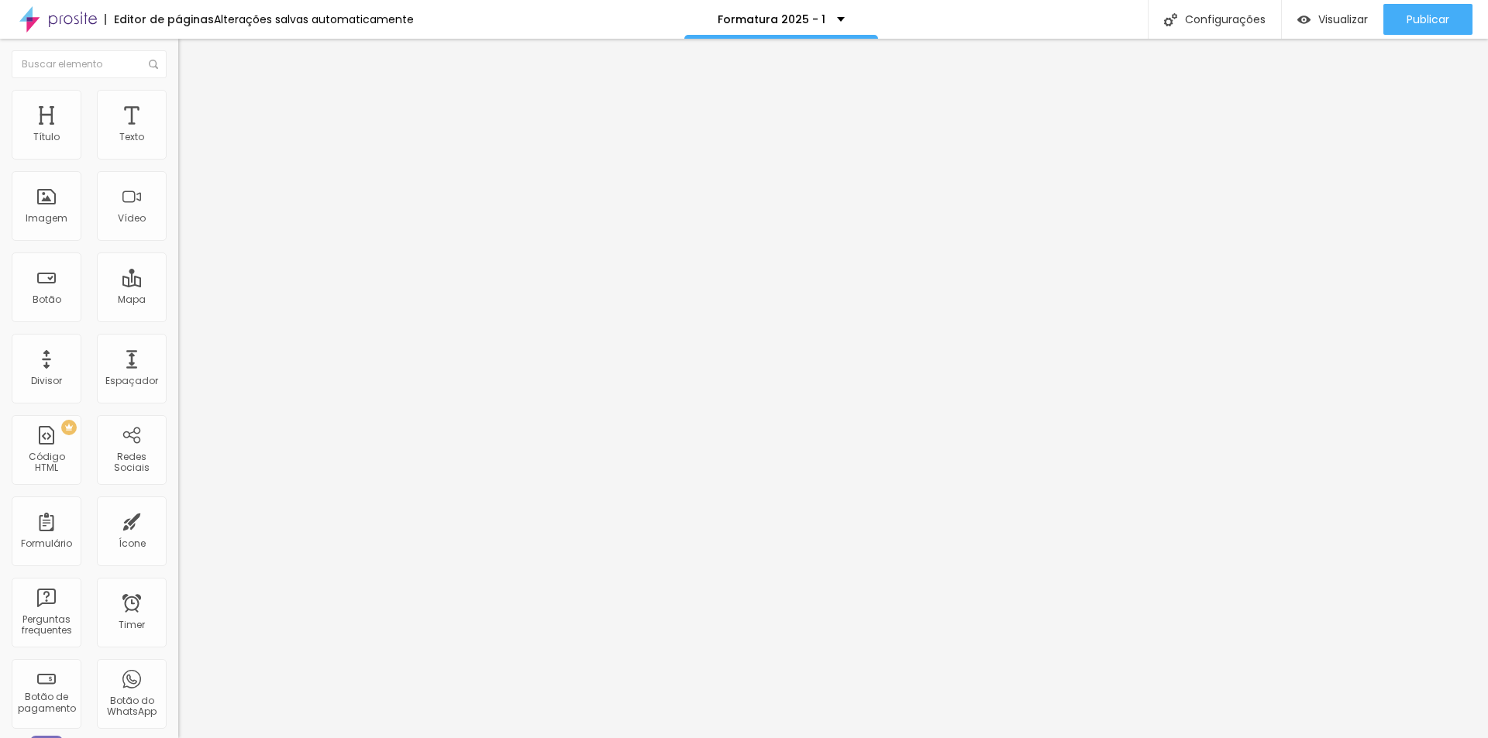
type input "25"
click at [178, 366] on input "range" at bounding box center [228, 372] width 100 height 12
type input "21"
type input "22"
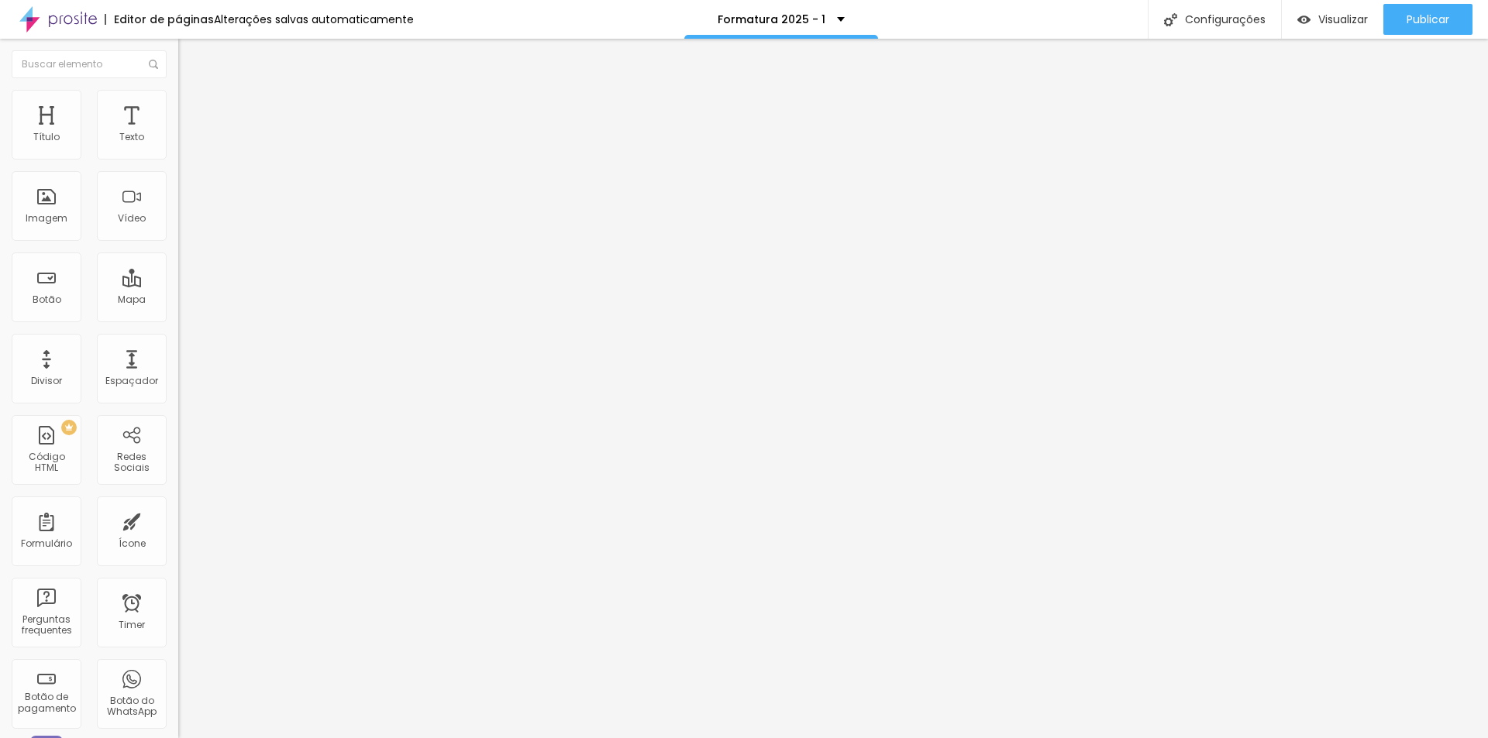
type input "22"
type input "23"
type input "24"
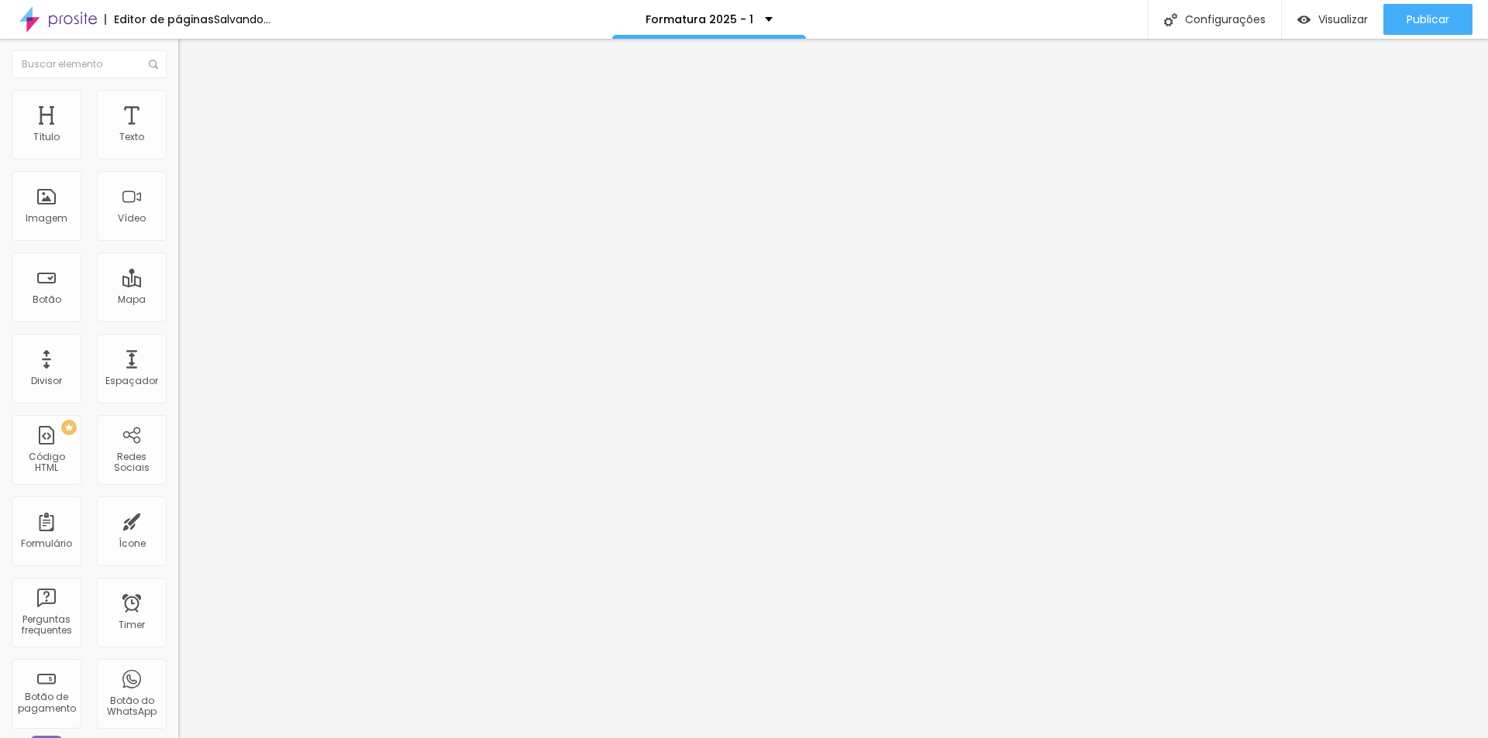
type input "25"
drag, startPoint x: 86, startPoint y: 148, endPoint x: 101, endPoint y: 148, distance: 15.5
click at [178, 285] on input "range" at bounding box center [228, 291] width 100 height 12
click at [178, 299] on input "25" at bounding box center [207, 307] width 58 height 16
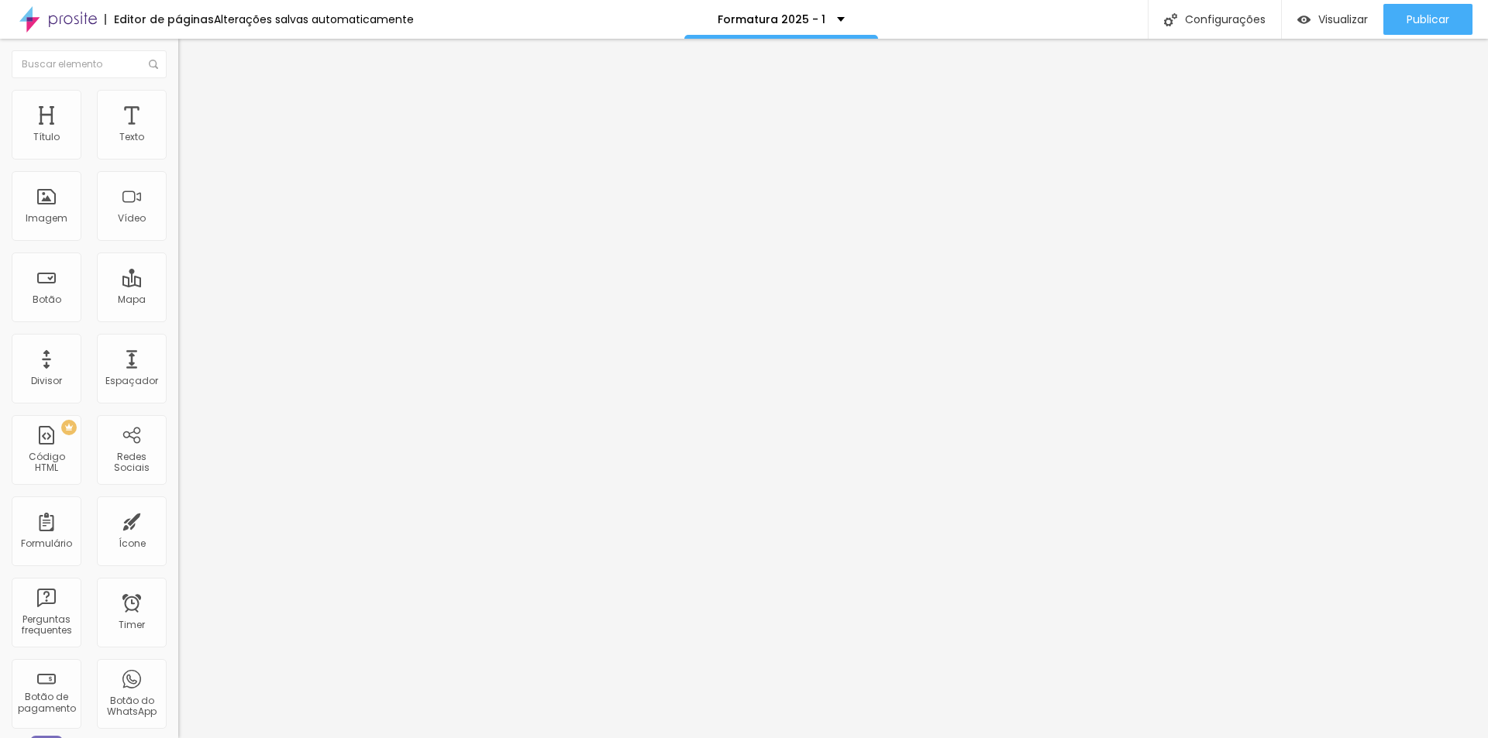
type input "20"
click at [178, 299] on input "16" at bounding box center [207, 307] width 58 height 16
type input "8"
type input "2"
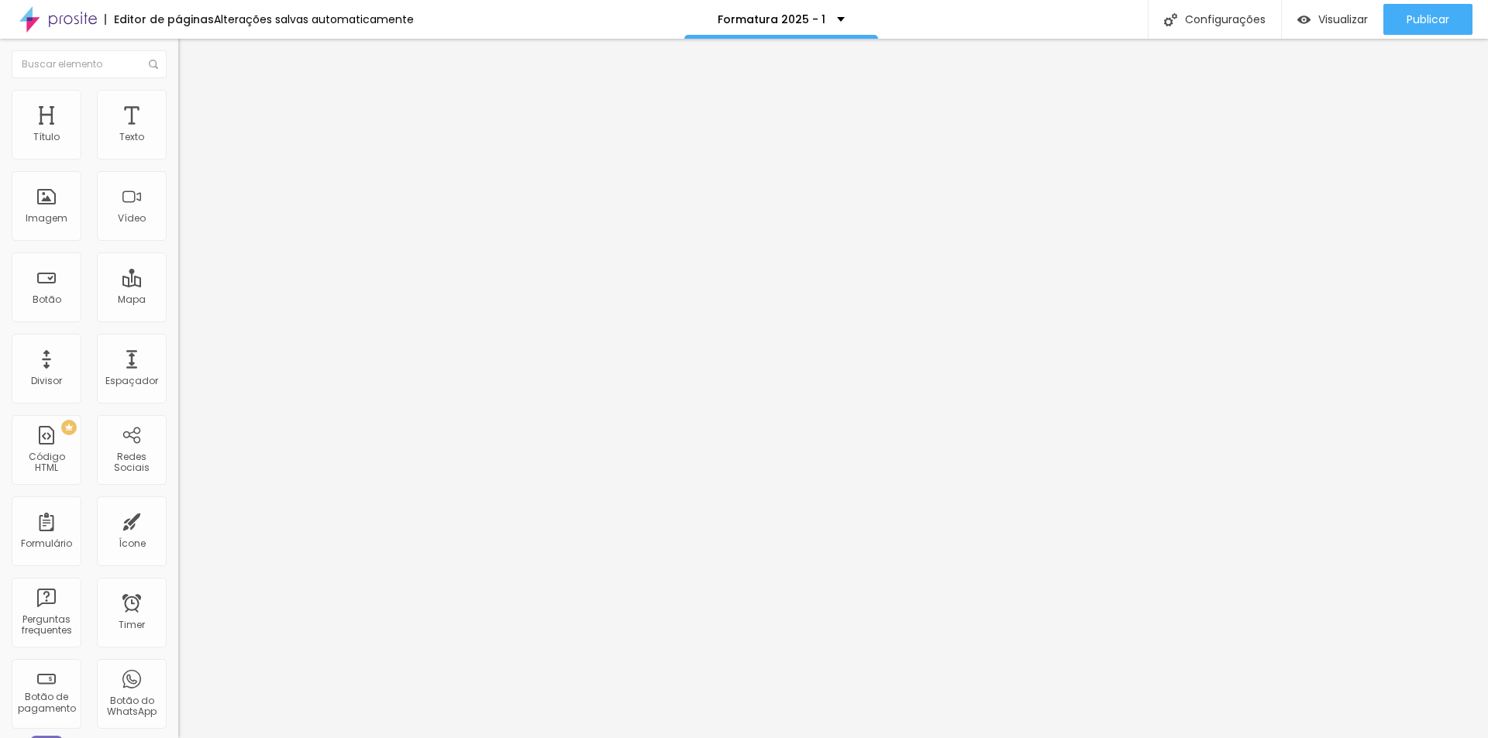
type input "20"
click at [178, 299] on input "24" at bounding box center [207, 307] width 58 height 16
type input "20"
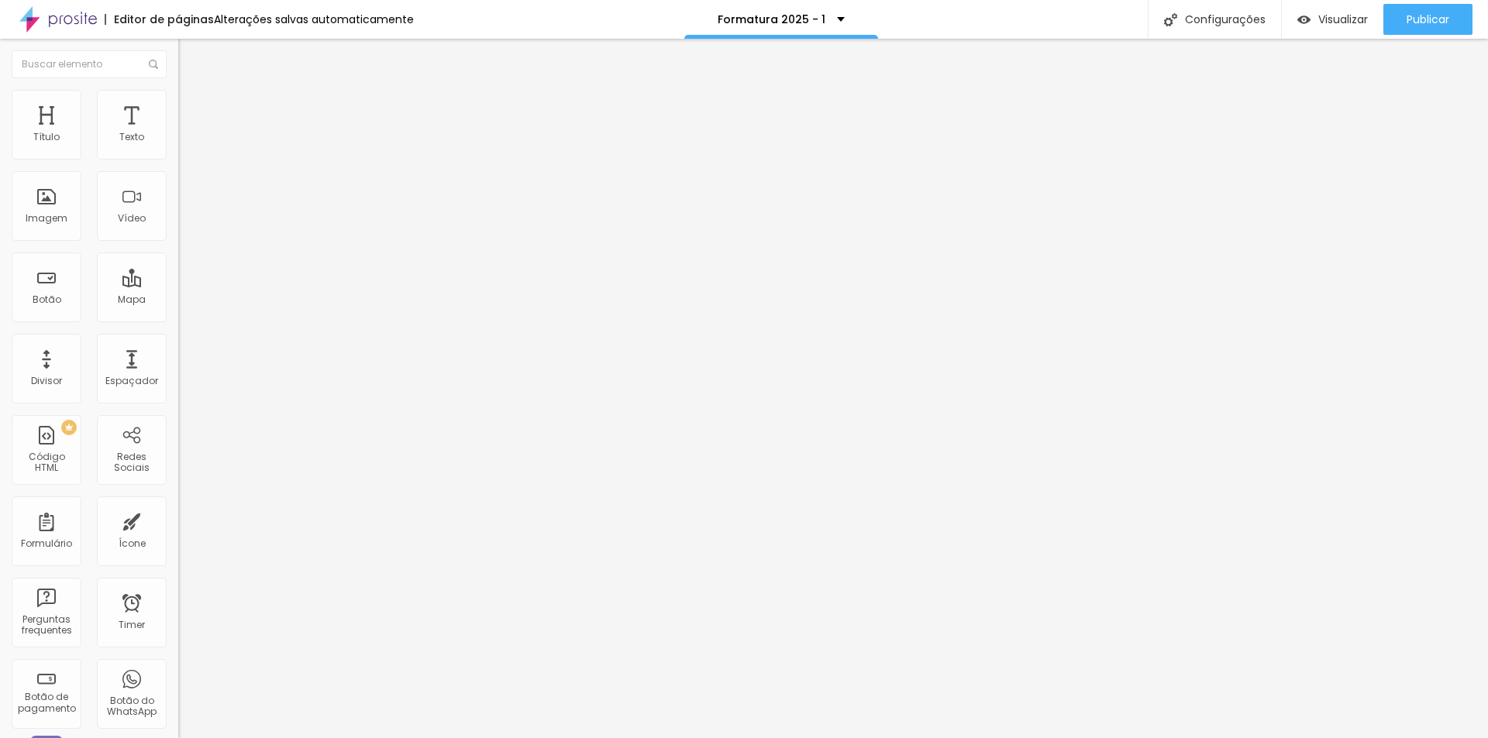
type input "36"
type input "37"
type input "38"
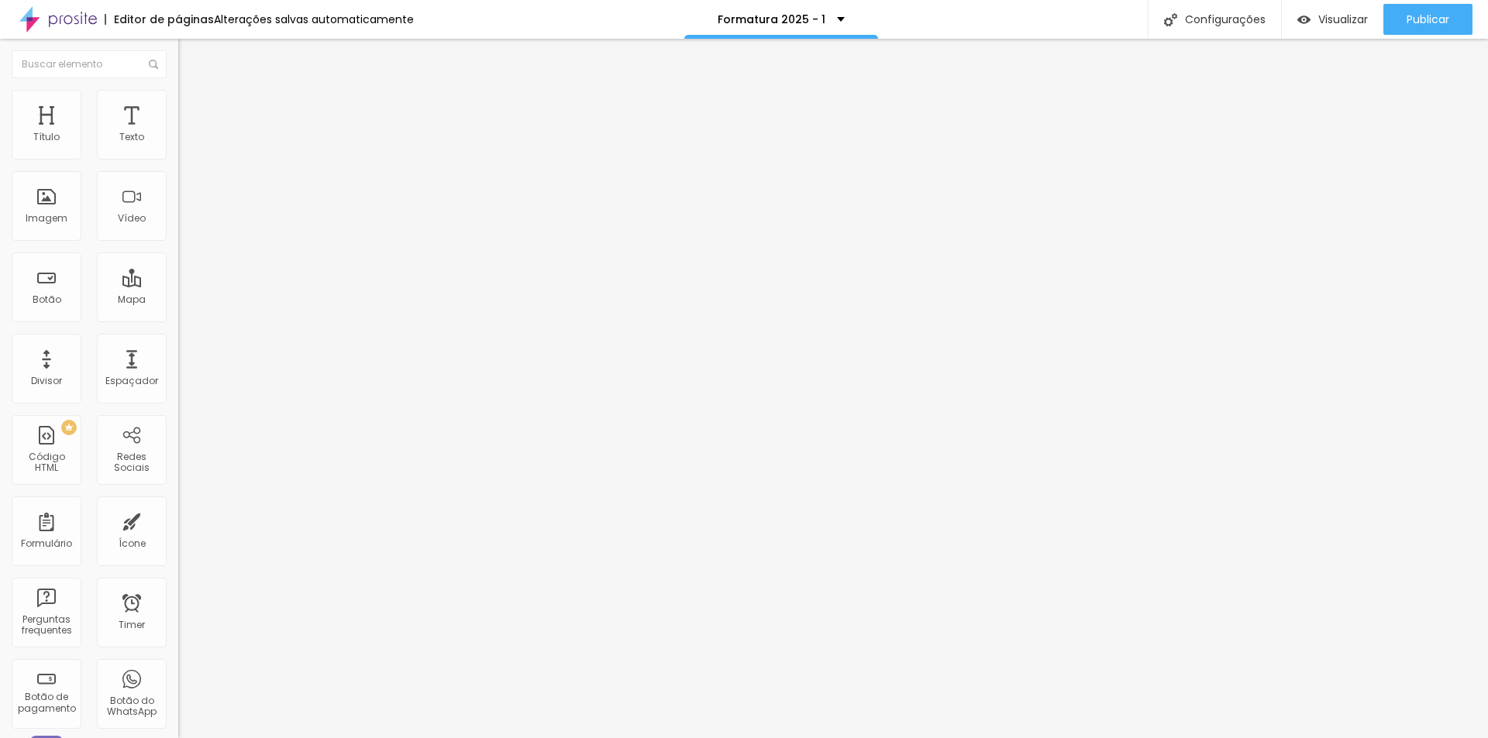
type input "38"
type input "39"
drag, startPoint x: 50, startPoint y: 327, endPoint x: 64, endPoint y: 327, distance: 13.2
click at [178, 366] on input "range" at bounding box center [228, 372] width 100 height 12
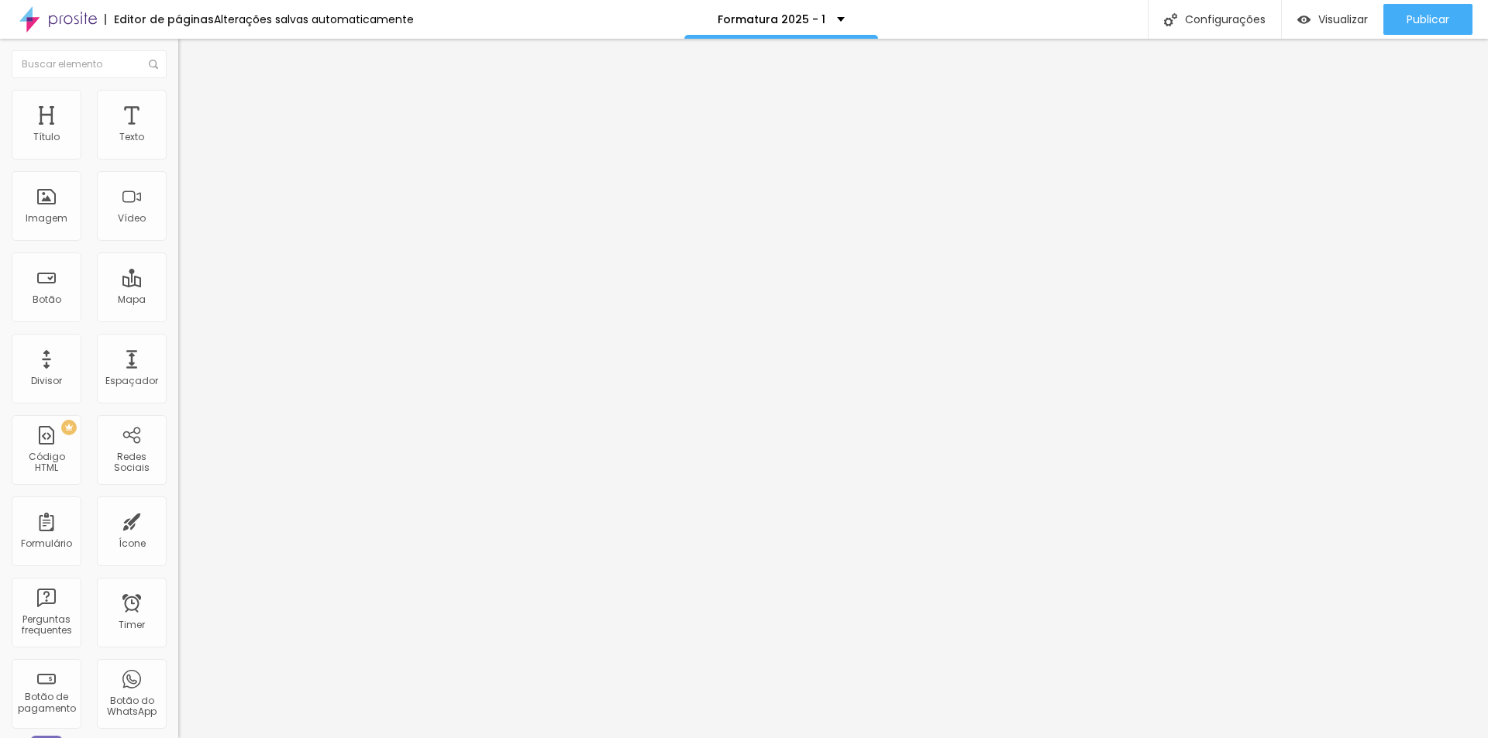
click at [178, 380] on input "39" at bounding box center [211, 388] width 67 height 16
type input "14"
type input "4"
type input "40"
